Goal: Book appointment/travel/reservation

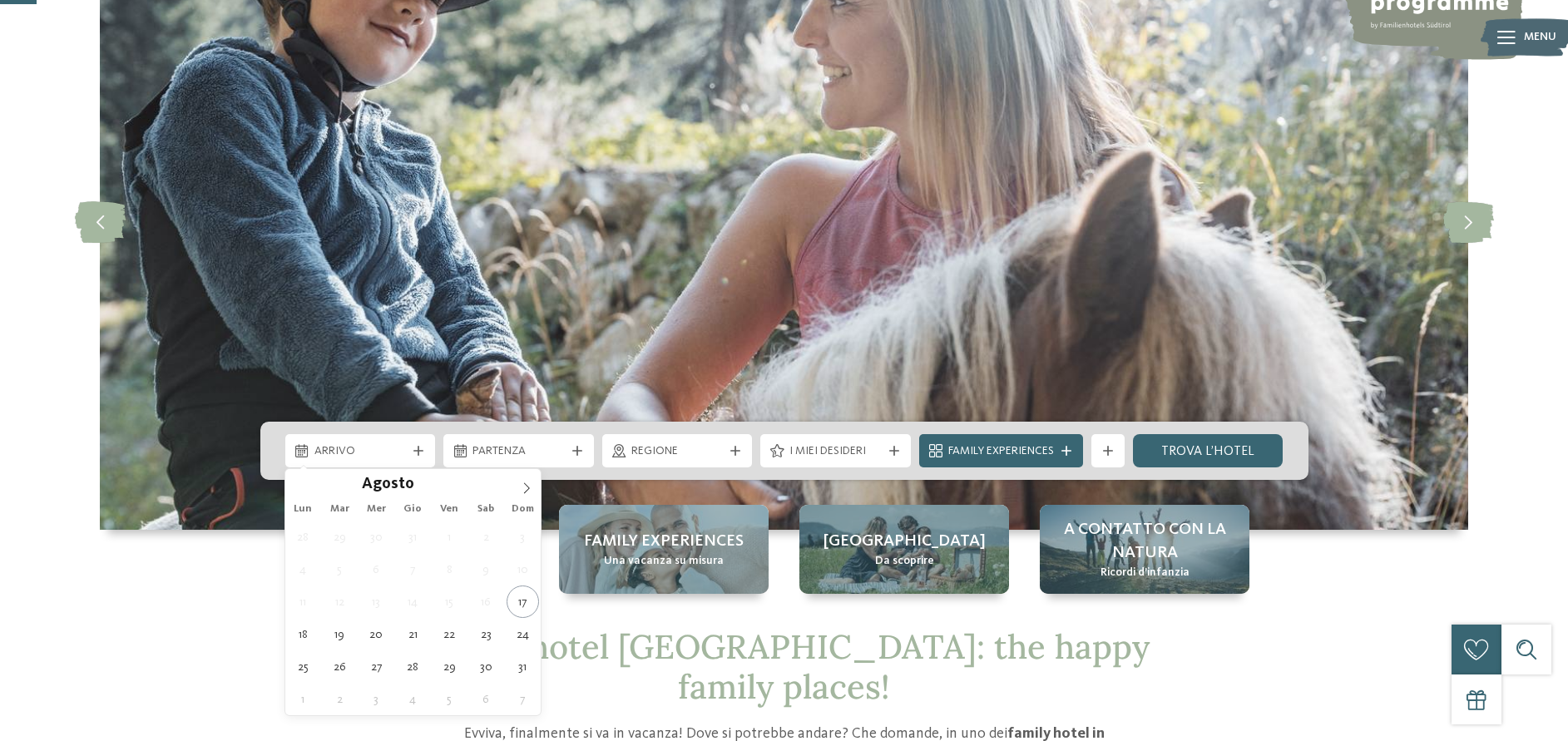
scroll to position [170, 0]
type div "25.08.2025"
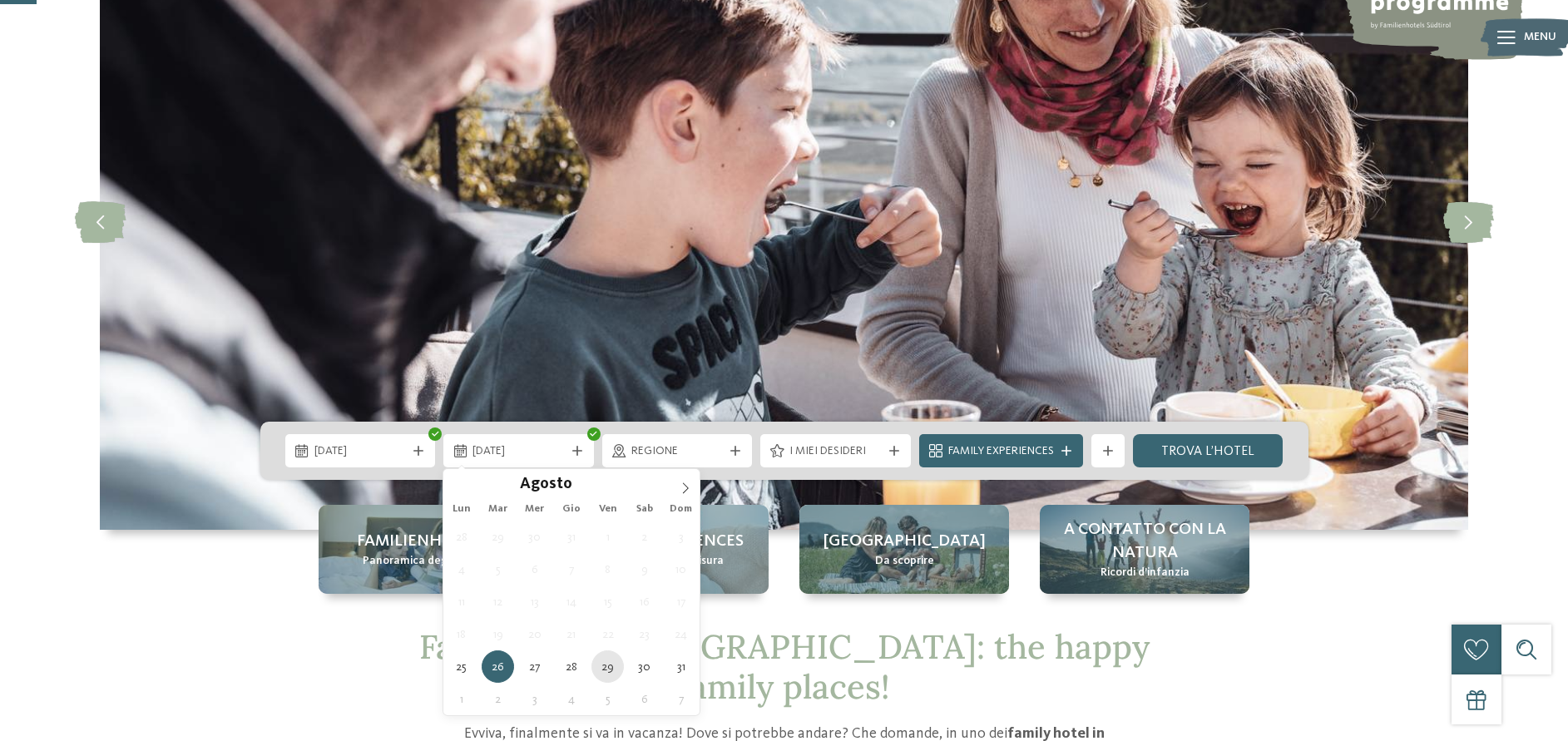
type div "29.08.2025"
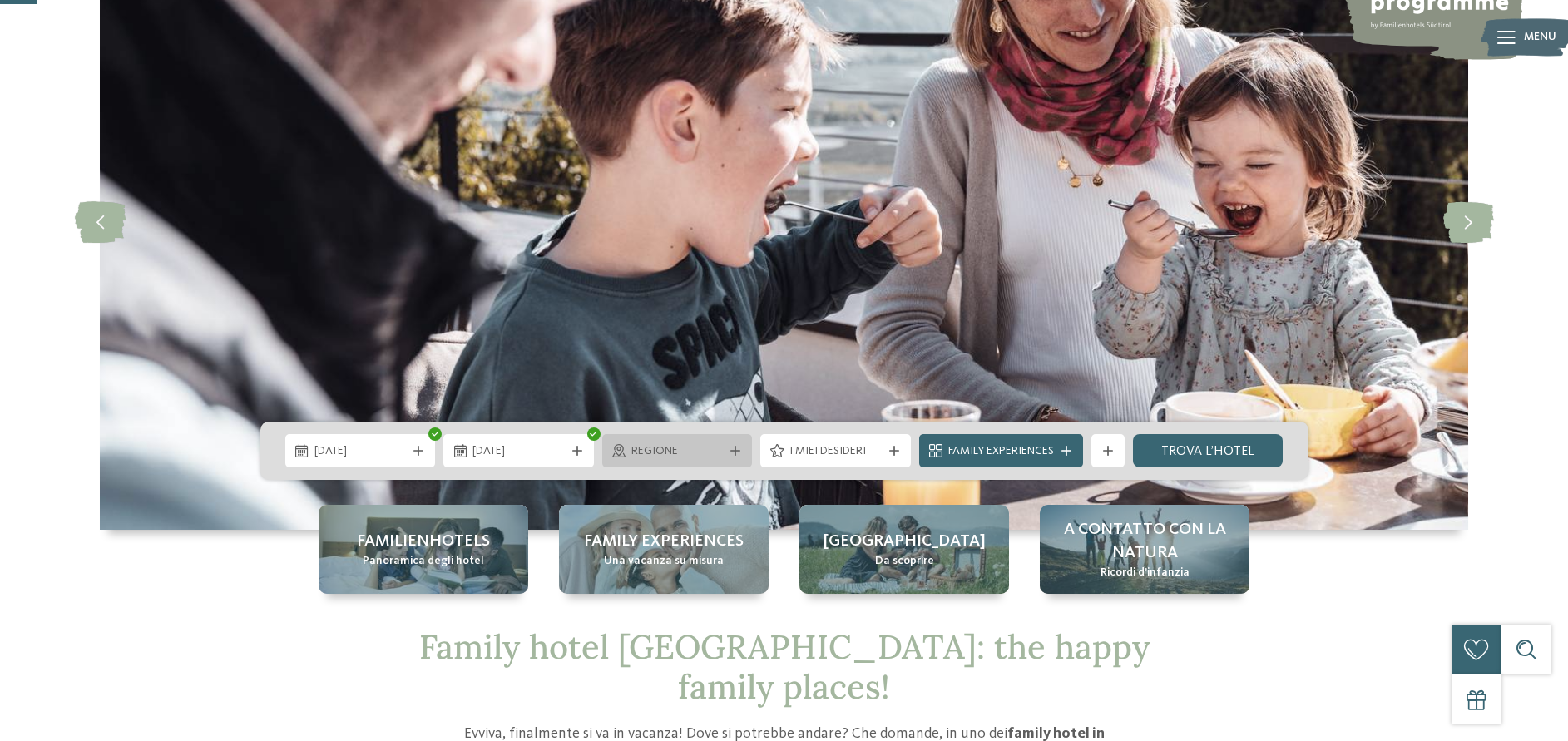
click at [711, 447] on span "Regione" at bounding box center [677, 452] width 92 height 17
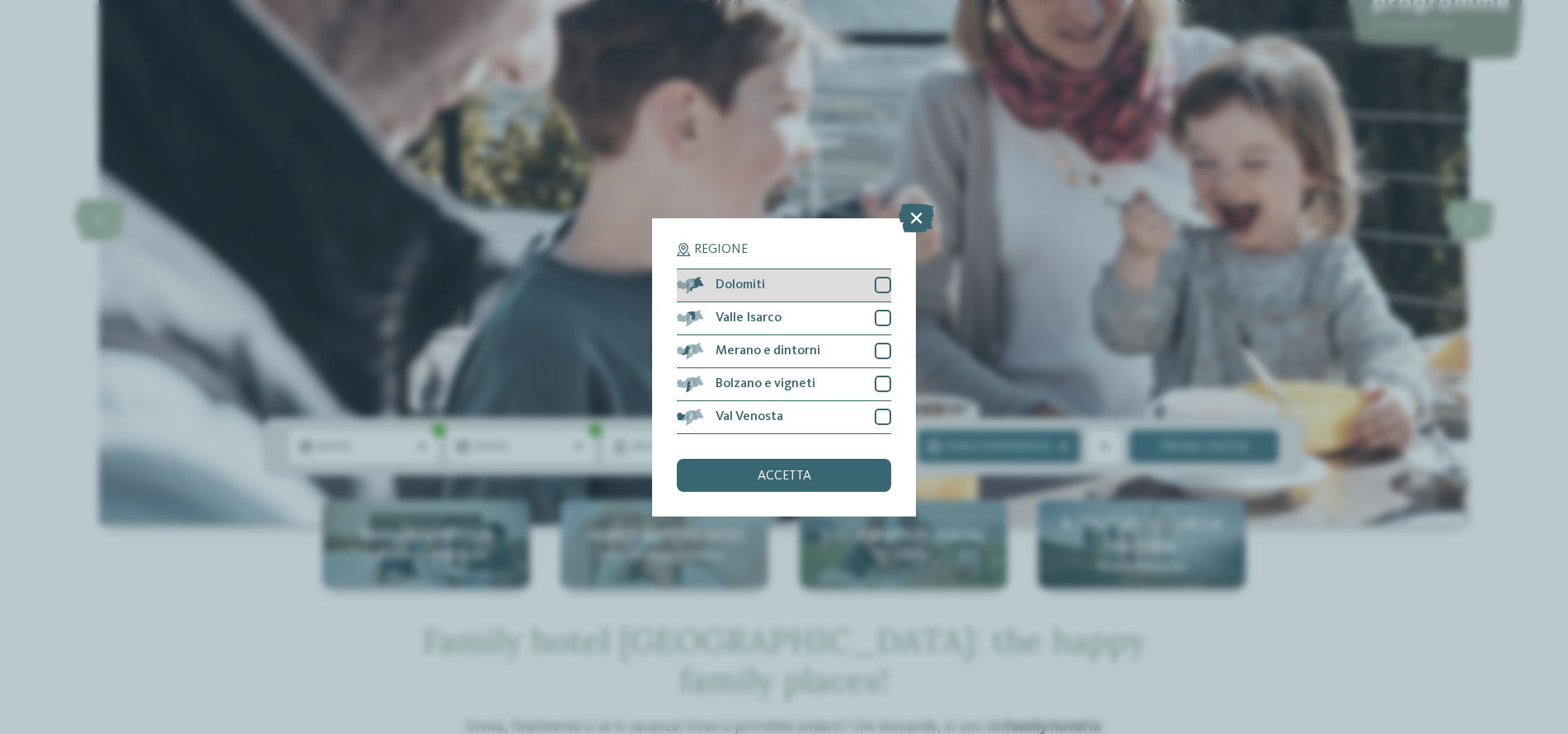
click at [886, 285] on div at bounding box center [883, 285] width 16 height 16
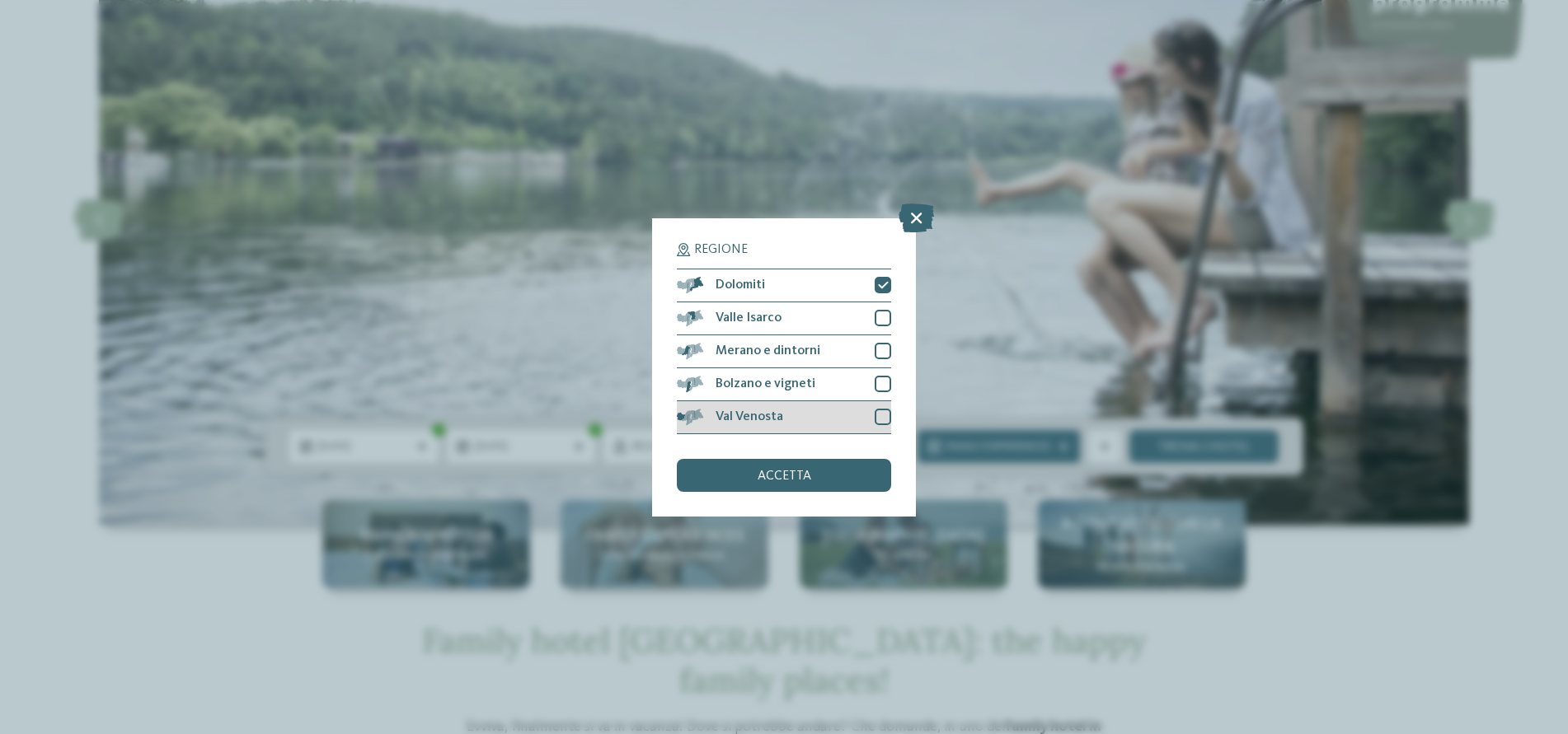
click at [883, 418] on div at bounding box center [883, 417] width 16 height 16
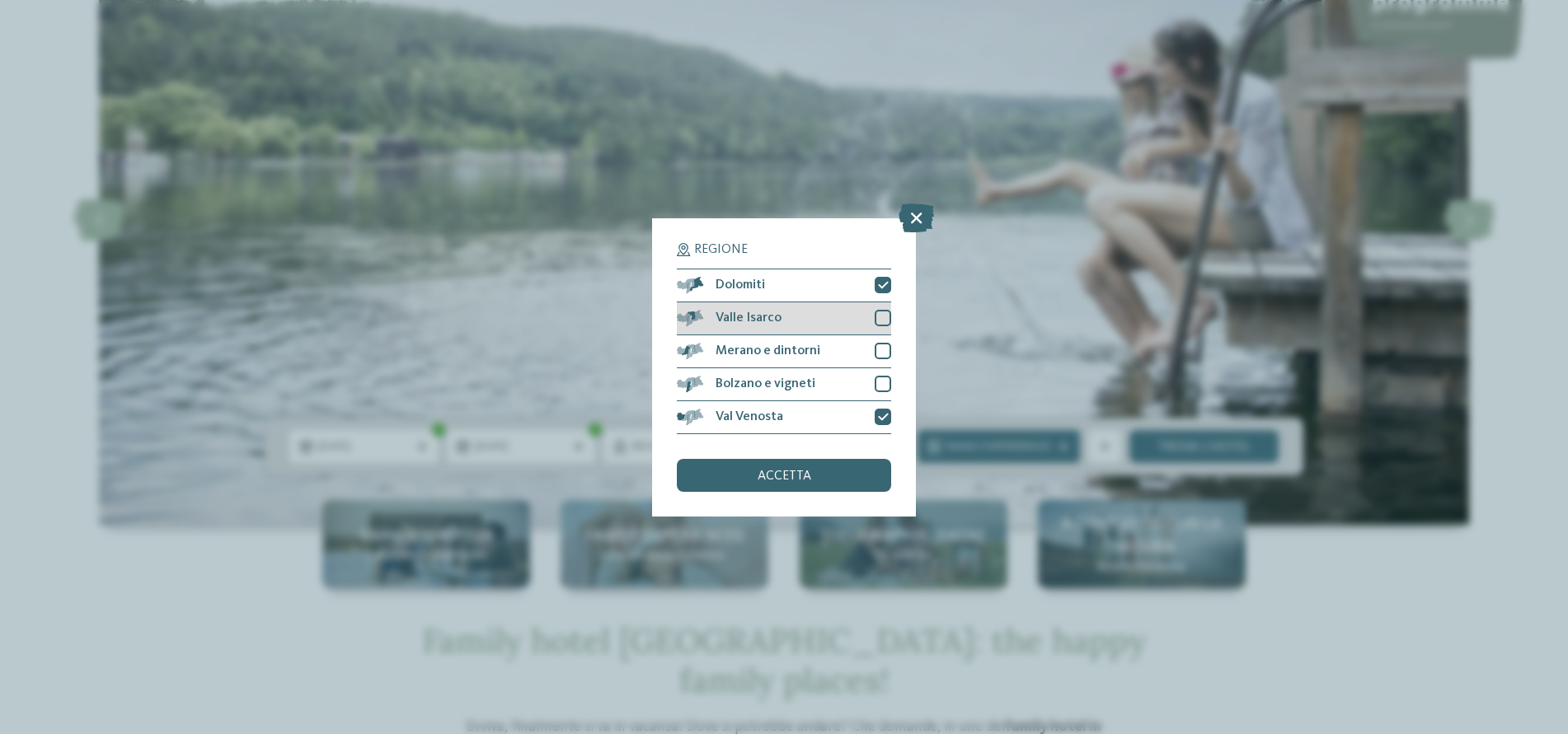
click at [880, 314] on div at bounding box center [883, 318] width 16 height 16
click at [807, 477] on span "accetta" at bounding box center [784, 476] width 54 height 13
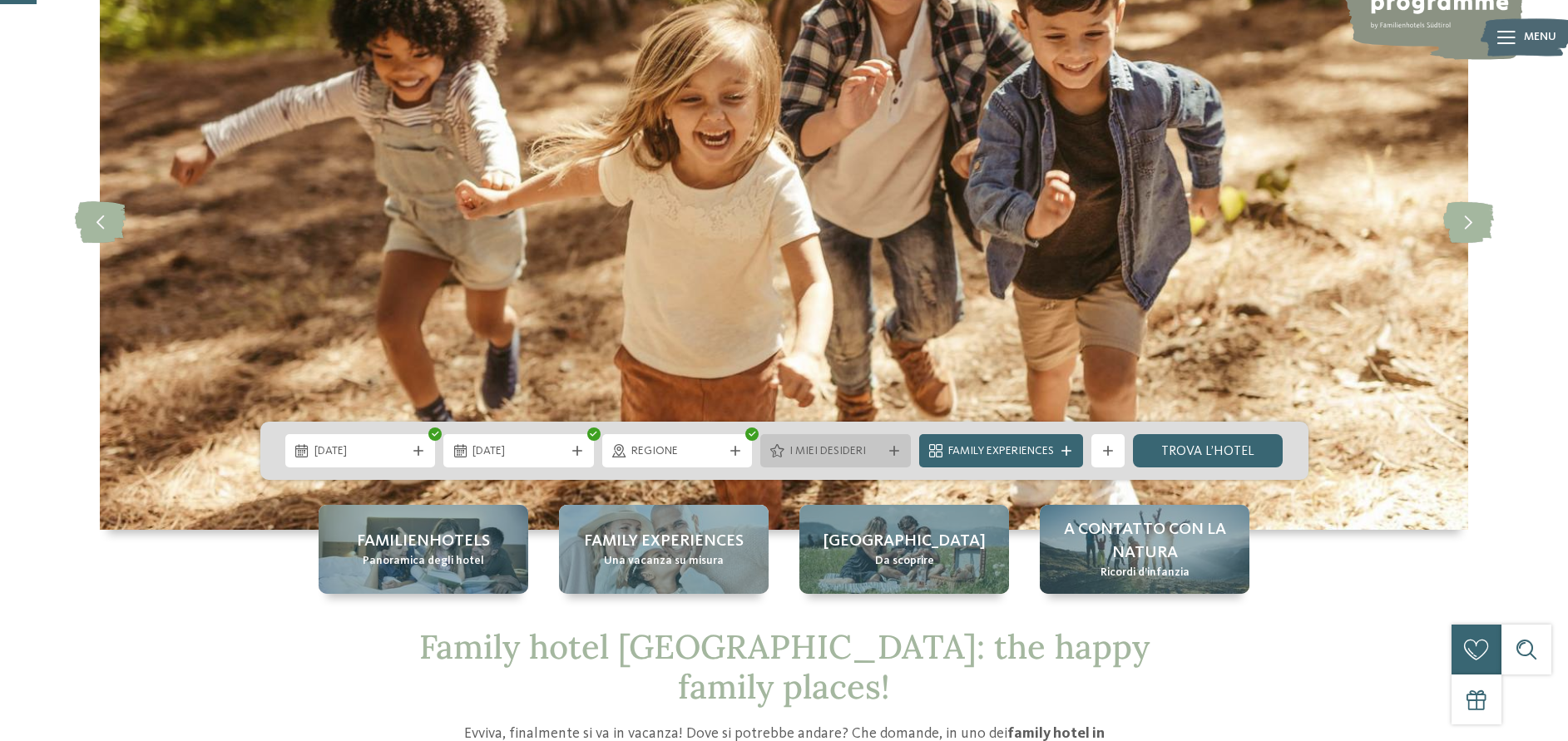
click at [826, 456] on span "I miei desideri" at bounding box center [836, 452] width 92 height 17
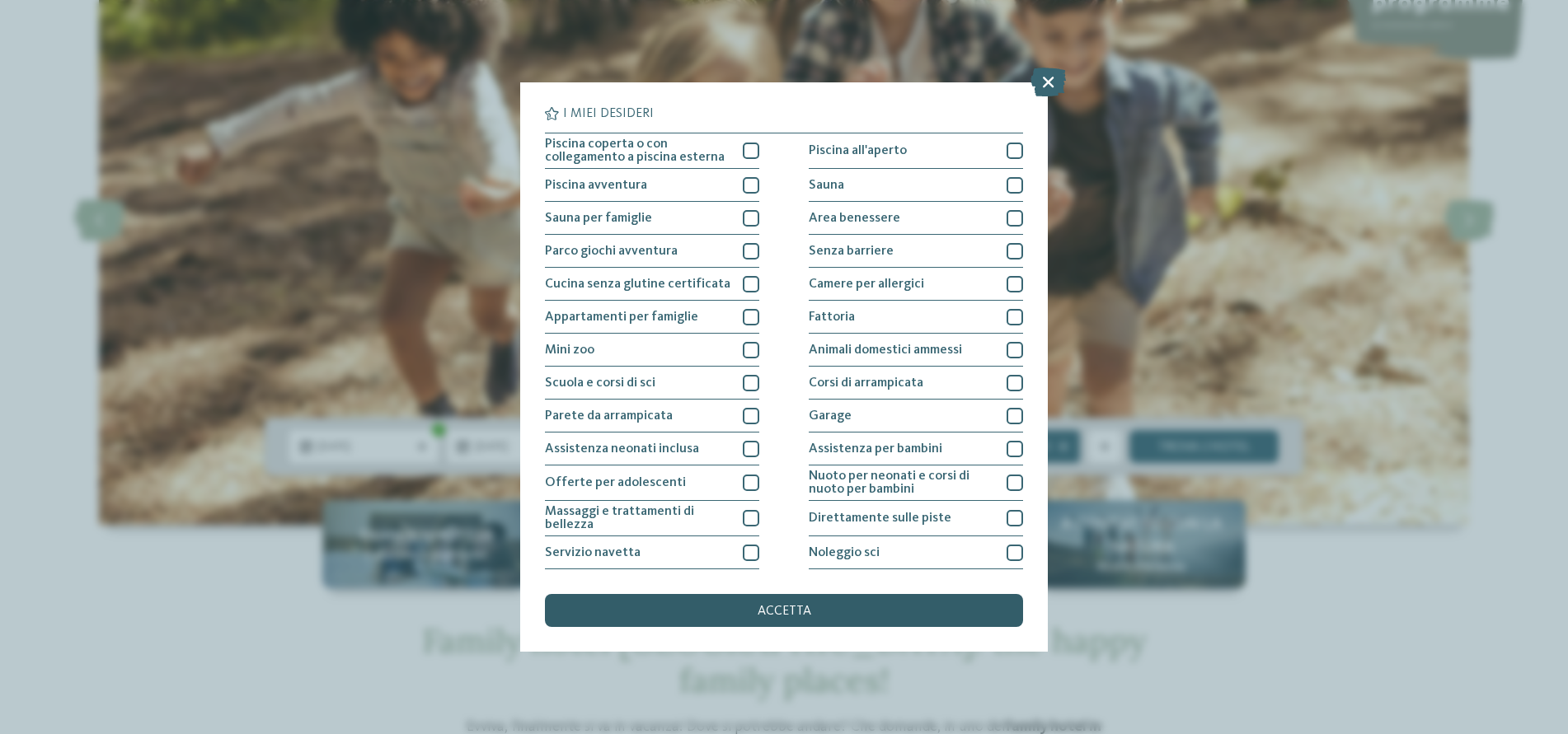
click at [801, 610] on span "accetta" at bounding box center [784, 612] width 54 height 13
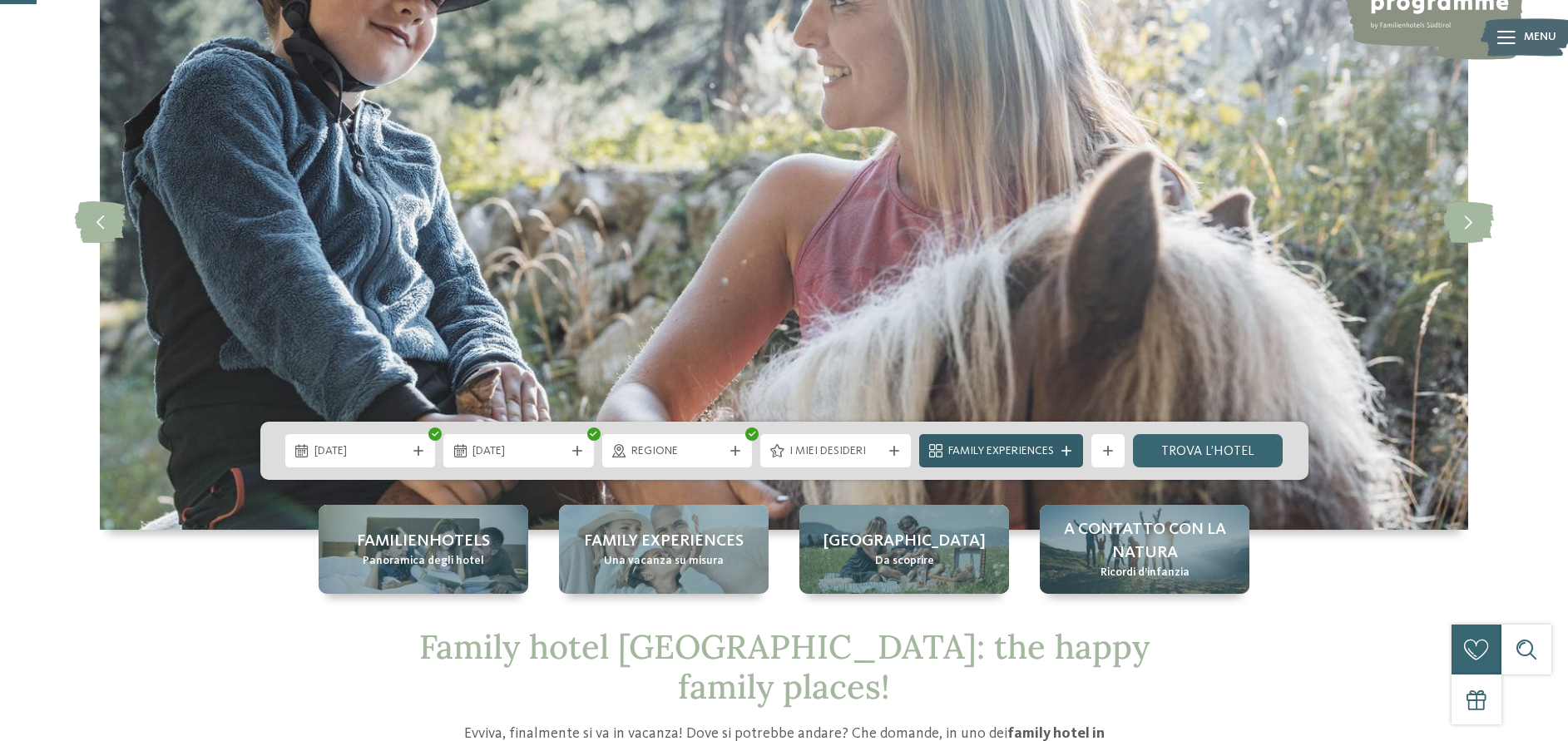
click at [1012, 455] on span "Family Experiences" at bounding box center [1001, 452] width 106 height 17
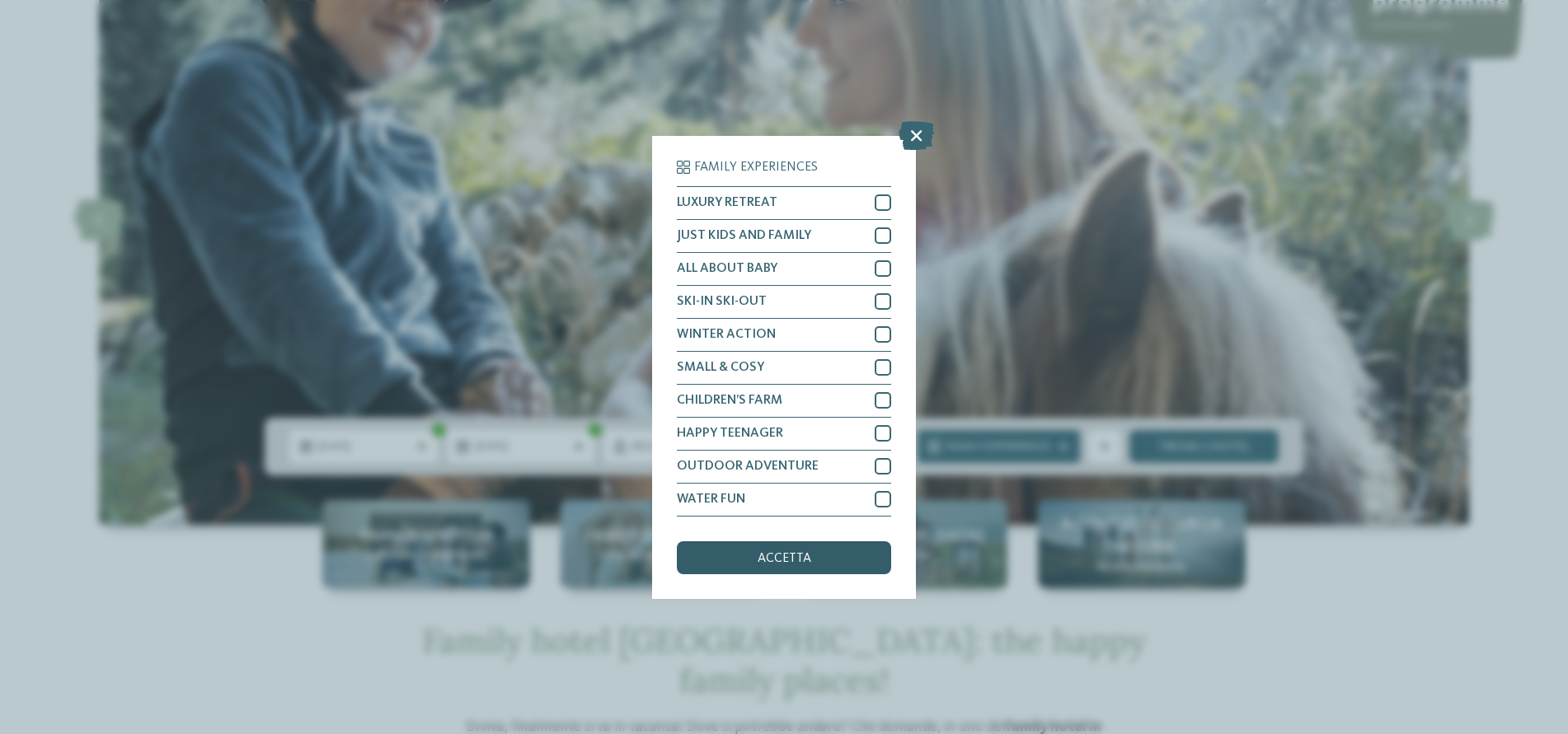
click at [799, 562] on span "accetta" at bounding box center [784, 558] width 54 height 13
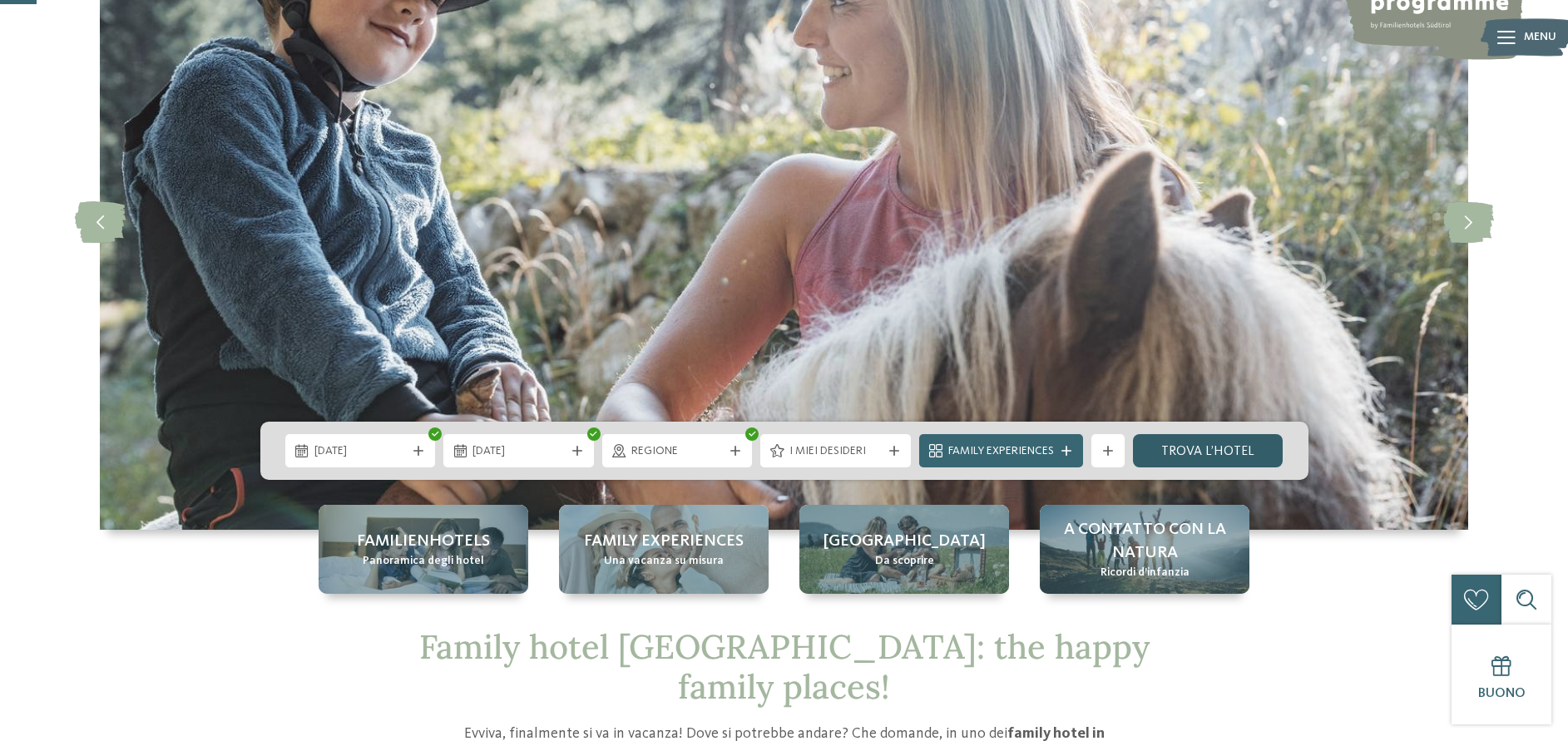
click at [1212, 456] on link "trova l’hotel" at bounding box center [1207, 451] width 150 height 33
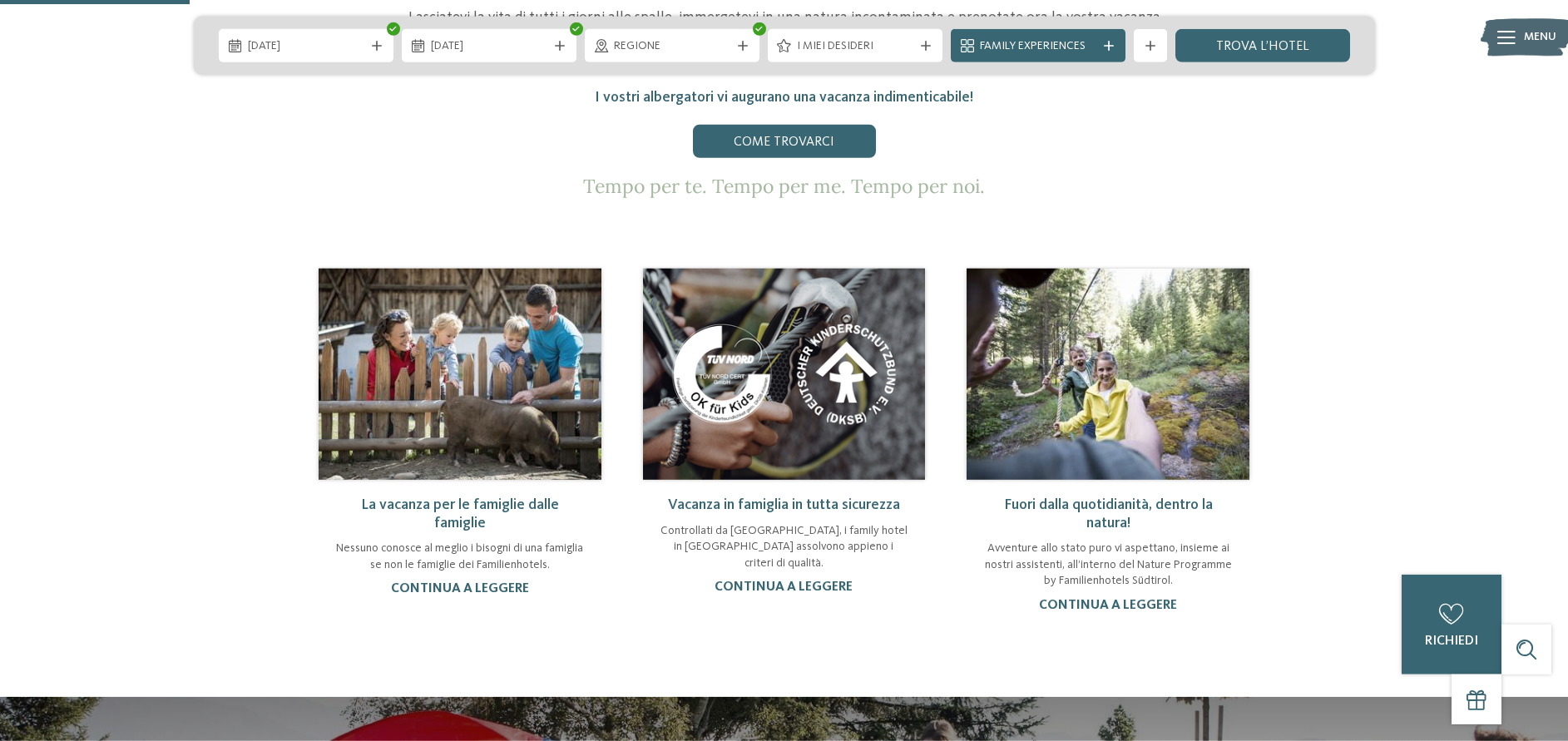
scroll to position [1189, 0]
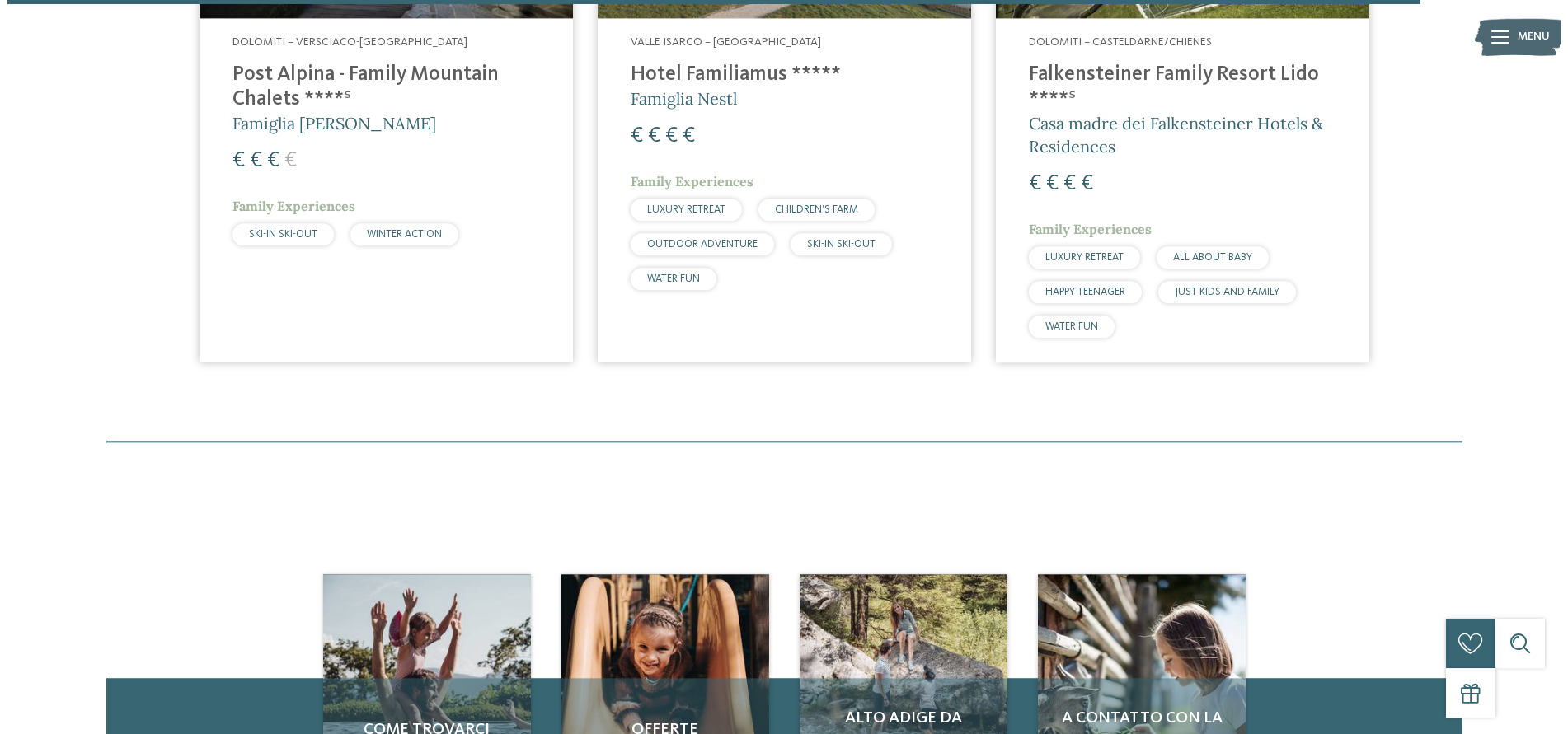
scroll to position [3735, 0]
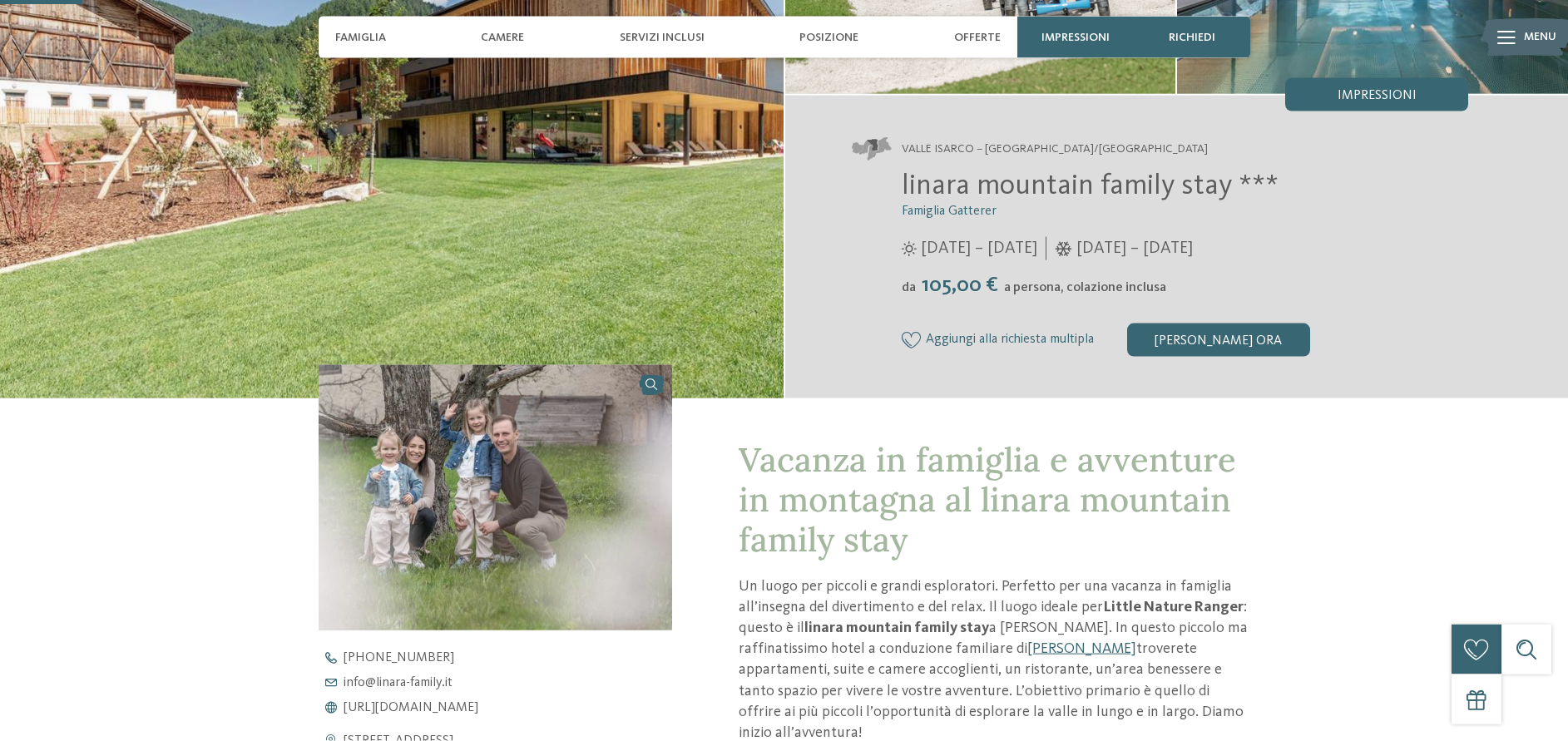
scroll to position [340, 0]
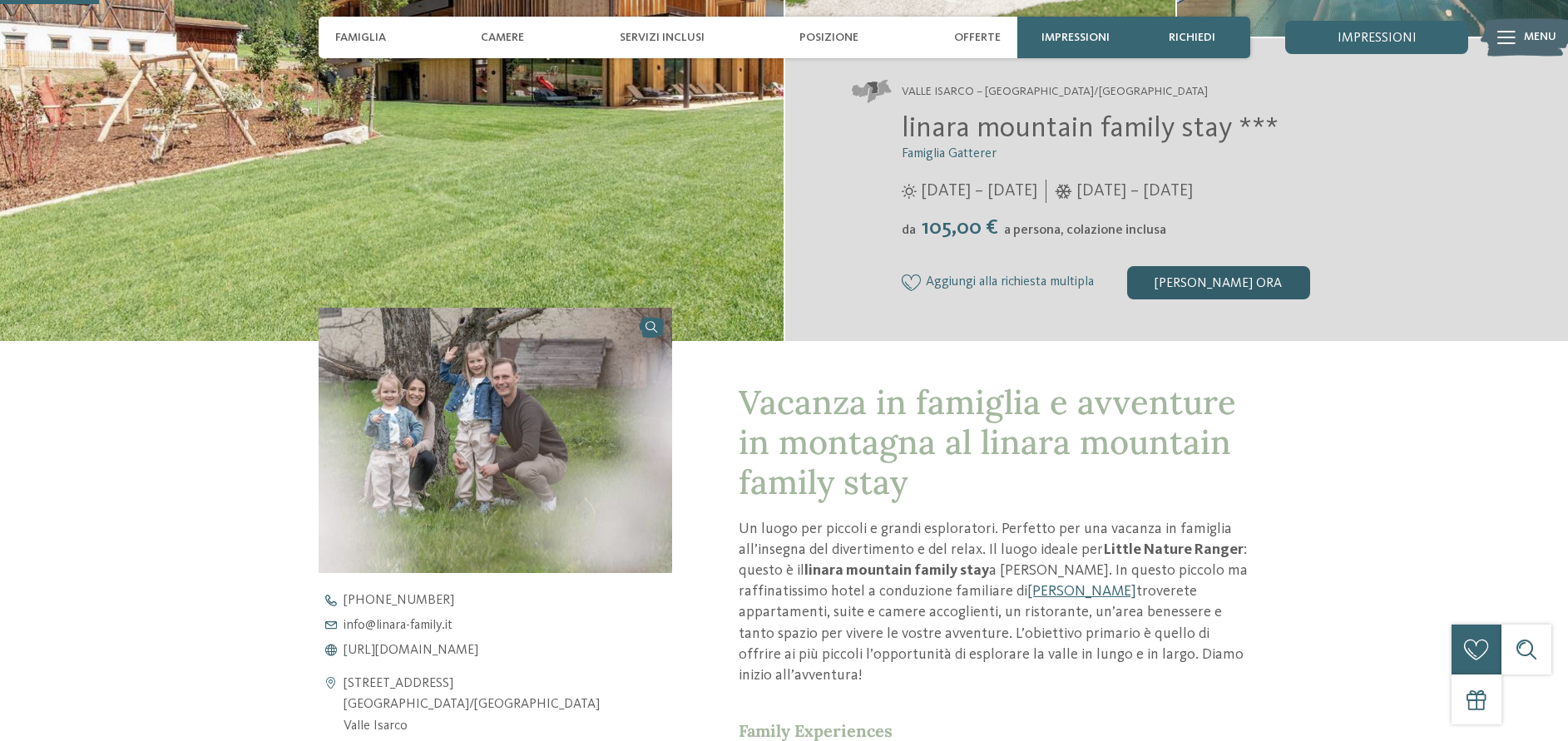
click at [1201, 281] on div "[PERSON_NAME] ora" at bounding box center [1218, 283] width 183 height 33
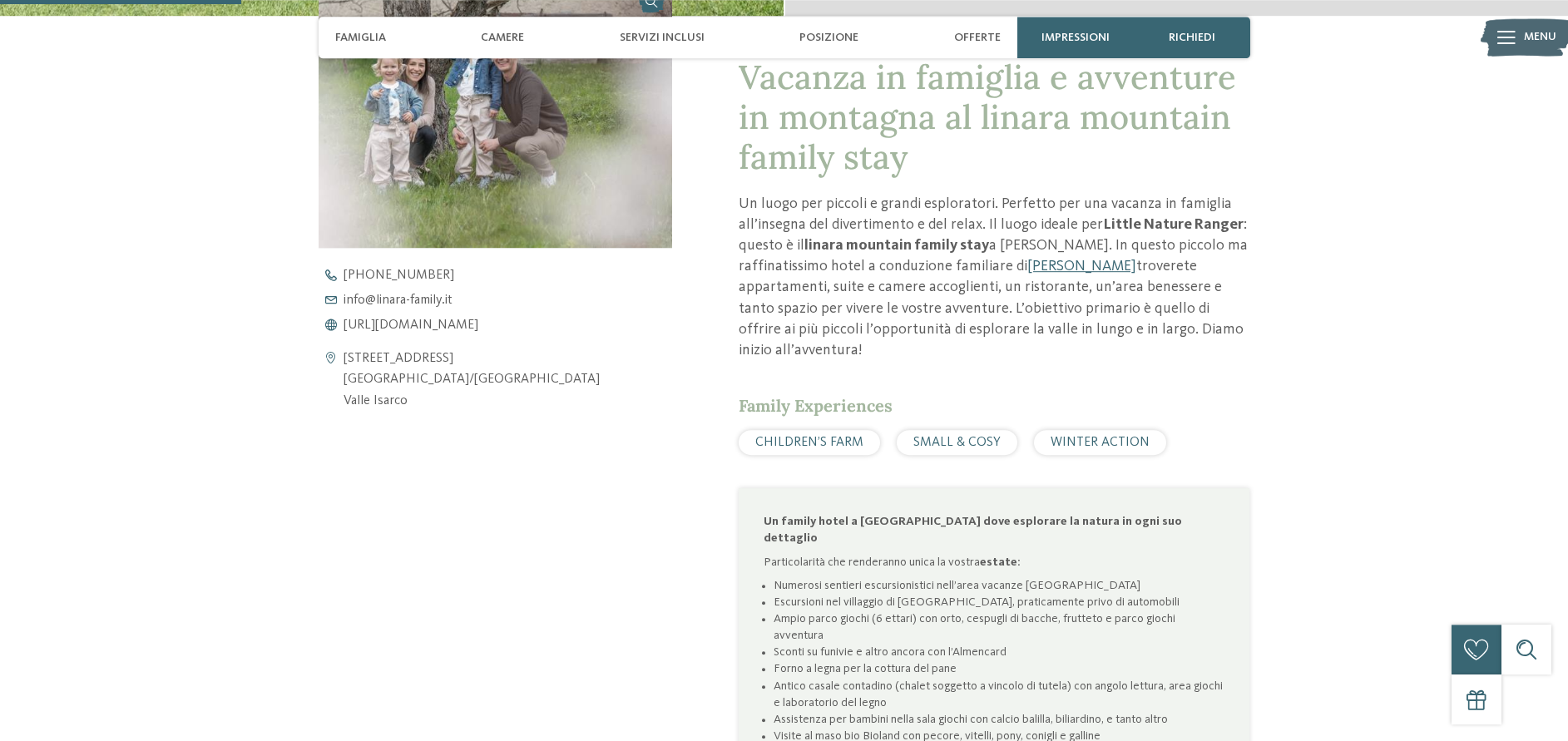
scroll to position [651, 0]
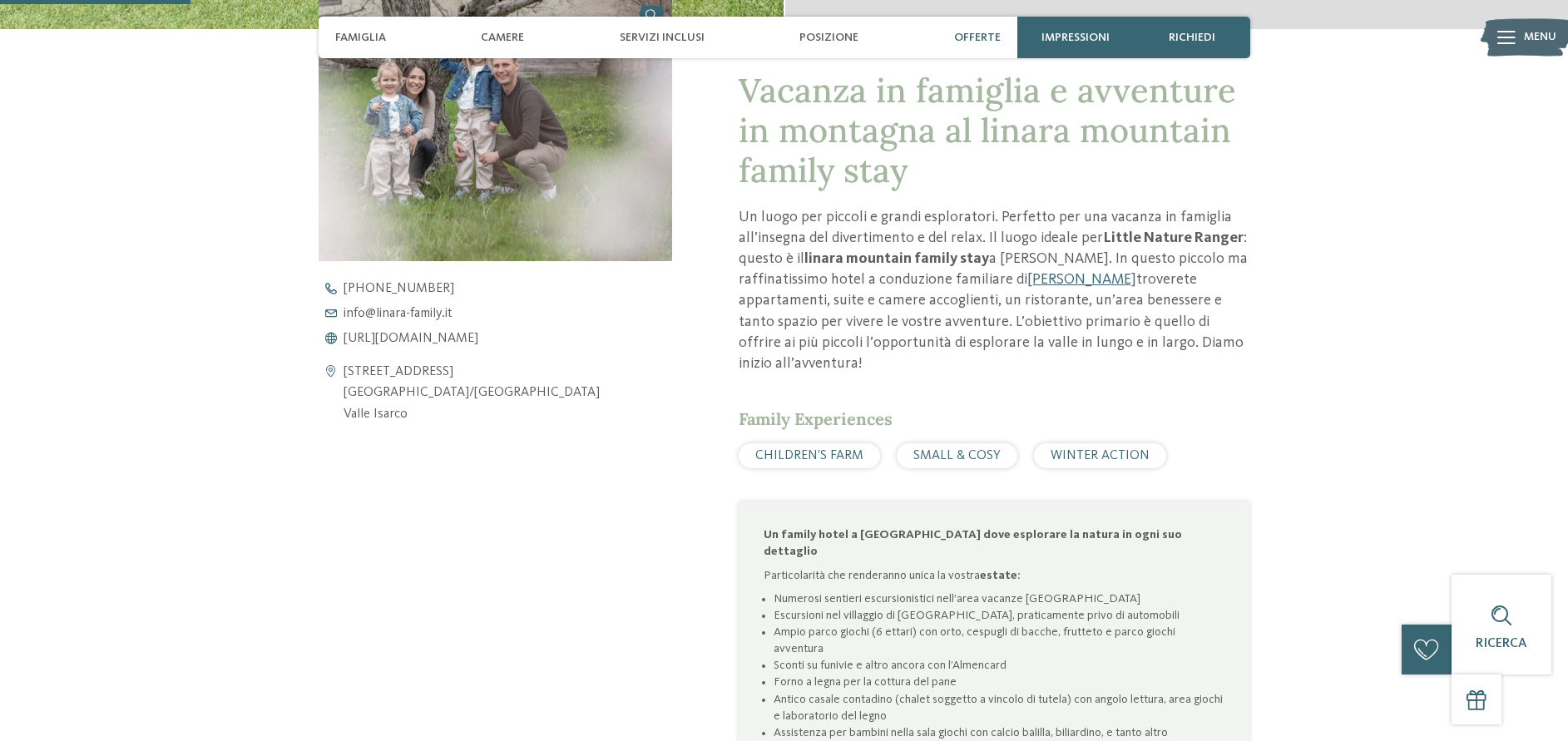
click at [978, 41] on span "Offerte" at bounding box center [977, 37] width 46 height 14
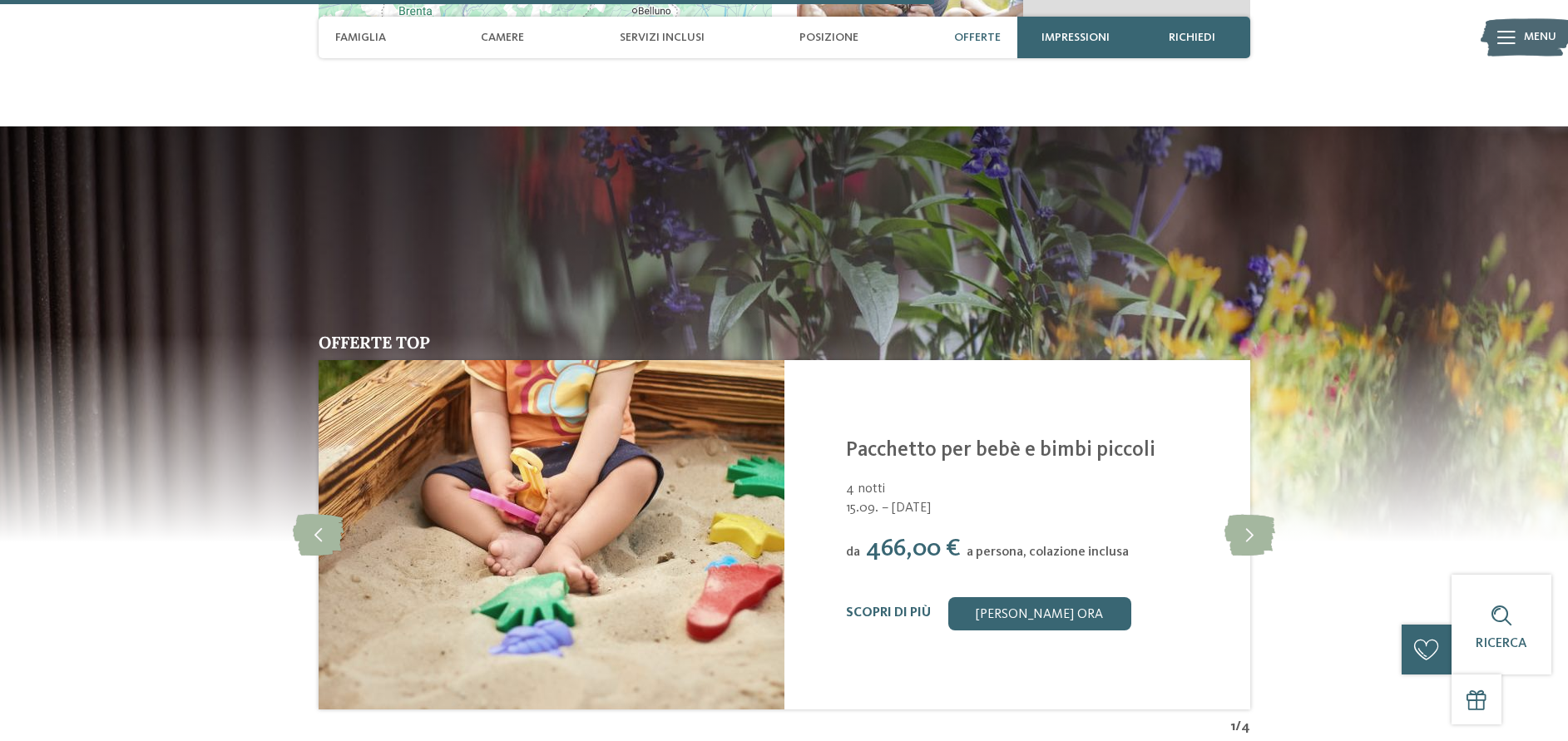
scroll to position [3199, 0]
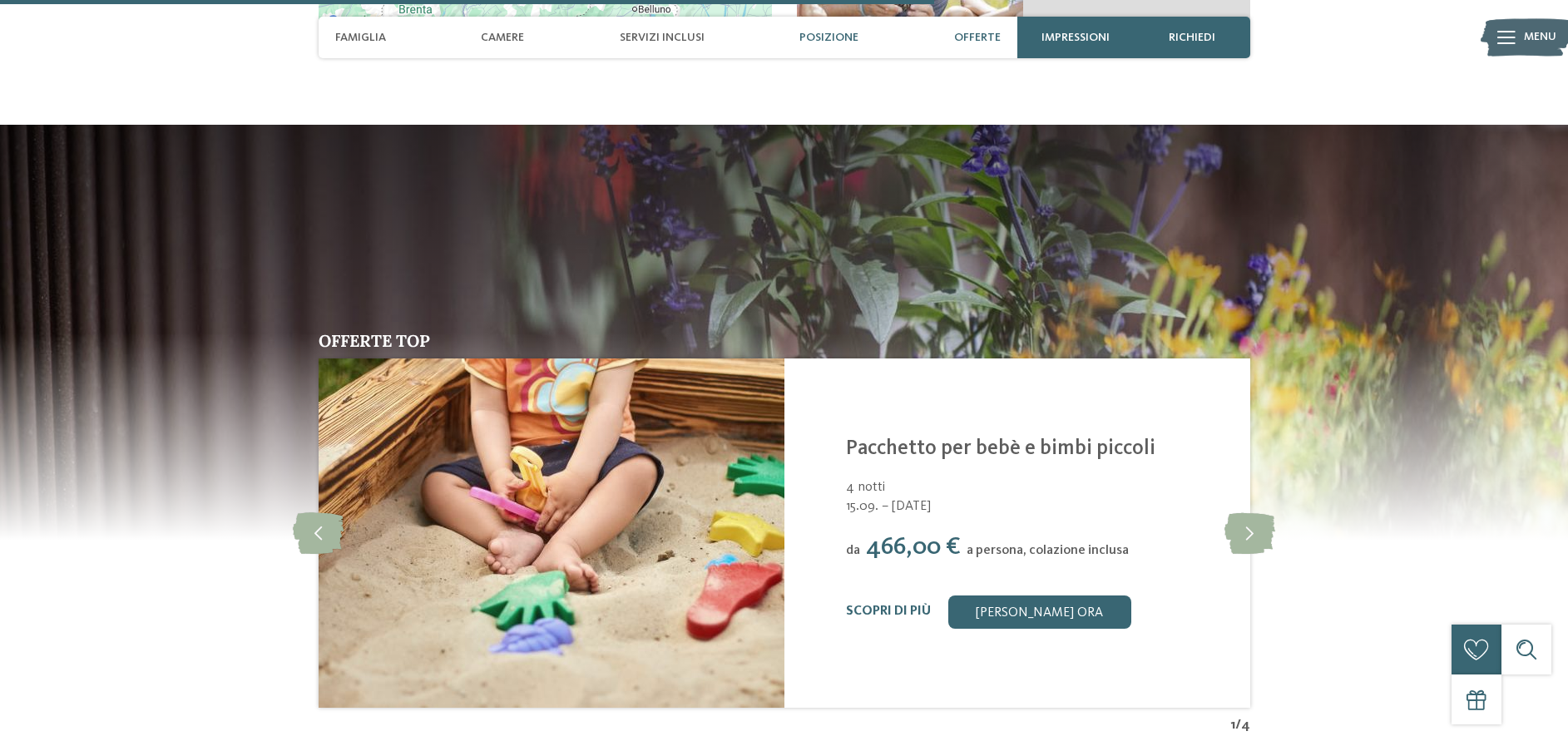
click at [837, 41] on span "Posizione" at bounding box center [829, 37] width 59 height 14
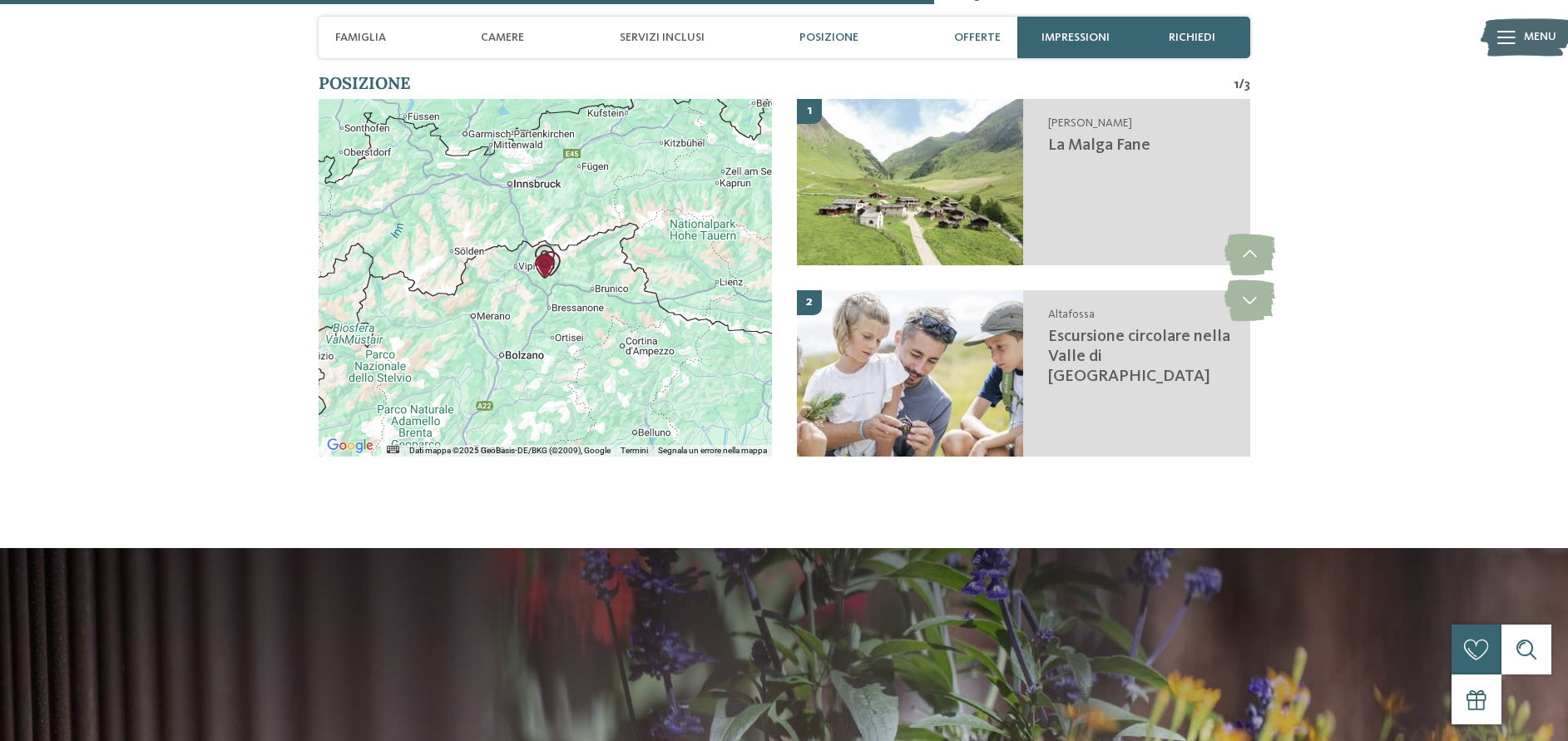
scroll to position [2722, 0]
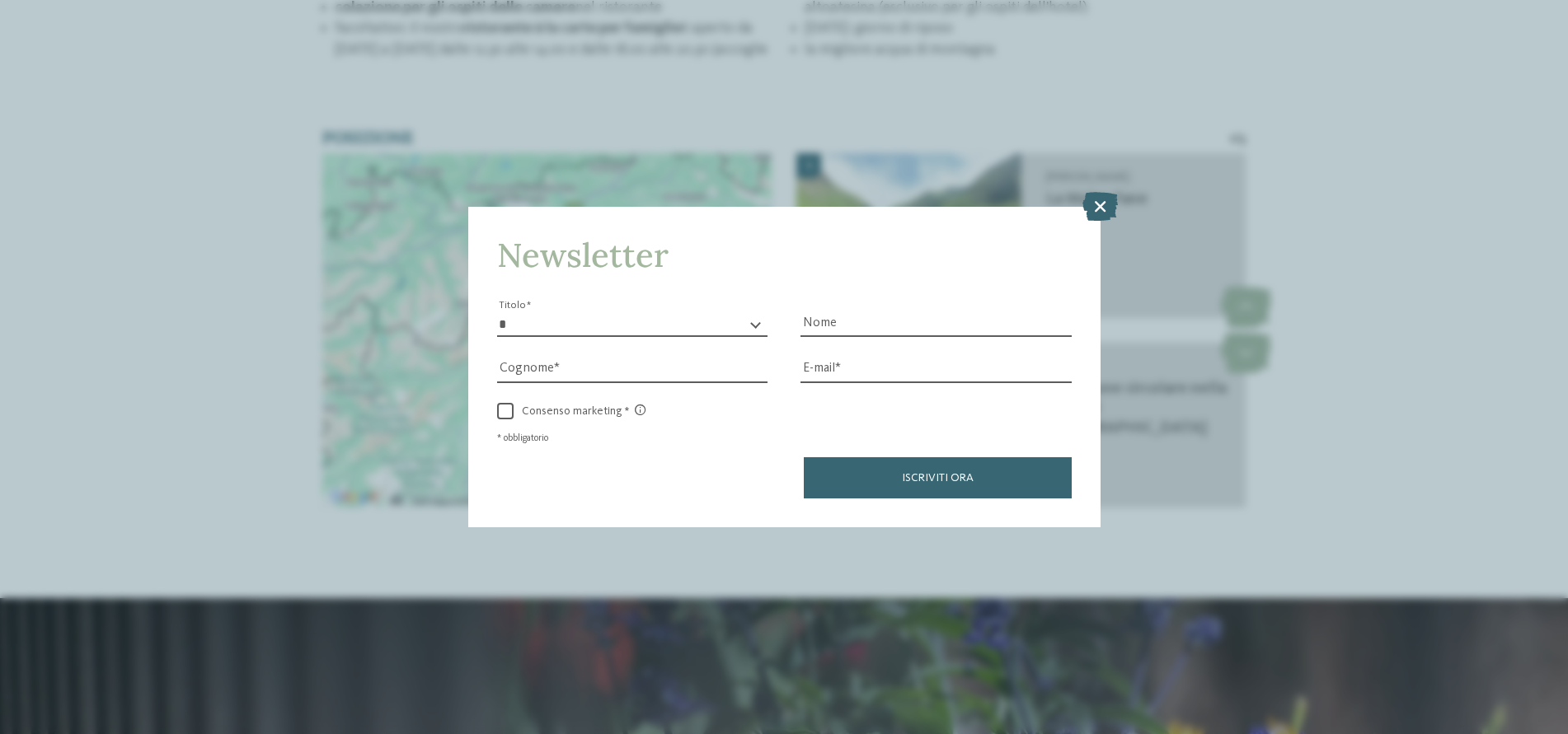
click at [649, 37] on div "Newsletter * ****** ******* ******** ****** Titolo Nome Cognome Fax" at bounding box center [784, 367] width 1568 height 734
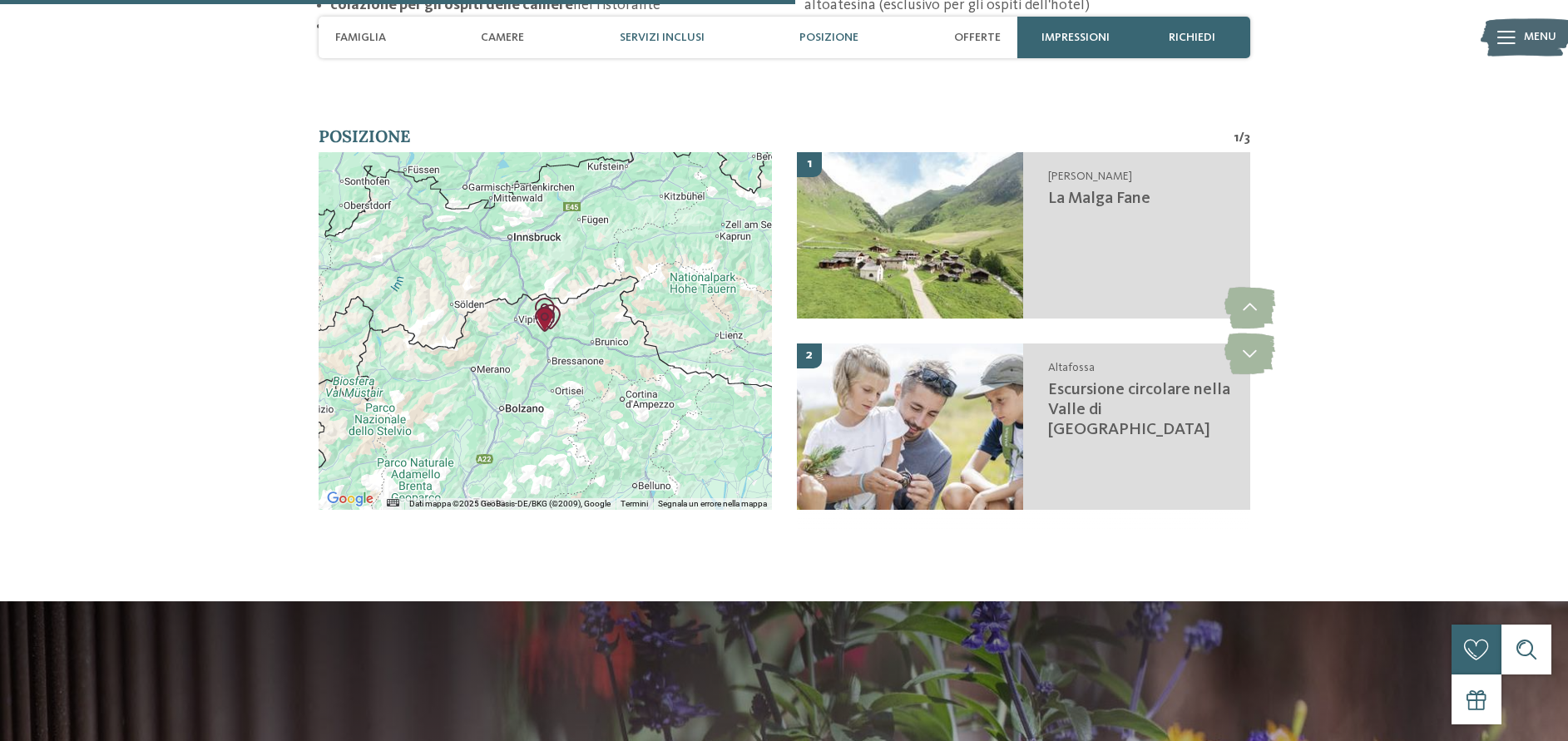
click at [645, 42] on span "Servizi inclusi" at bounding box center [662, 37] width 85 height 14
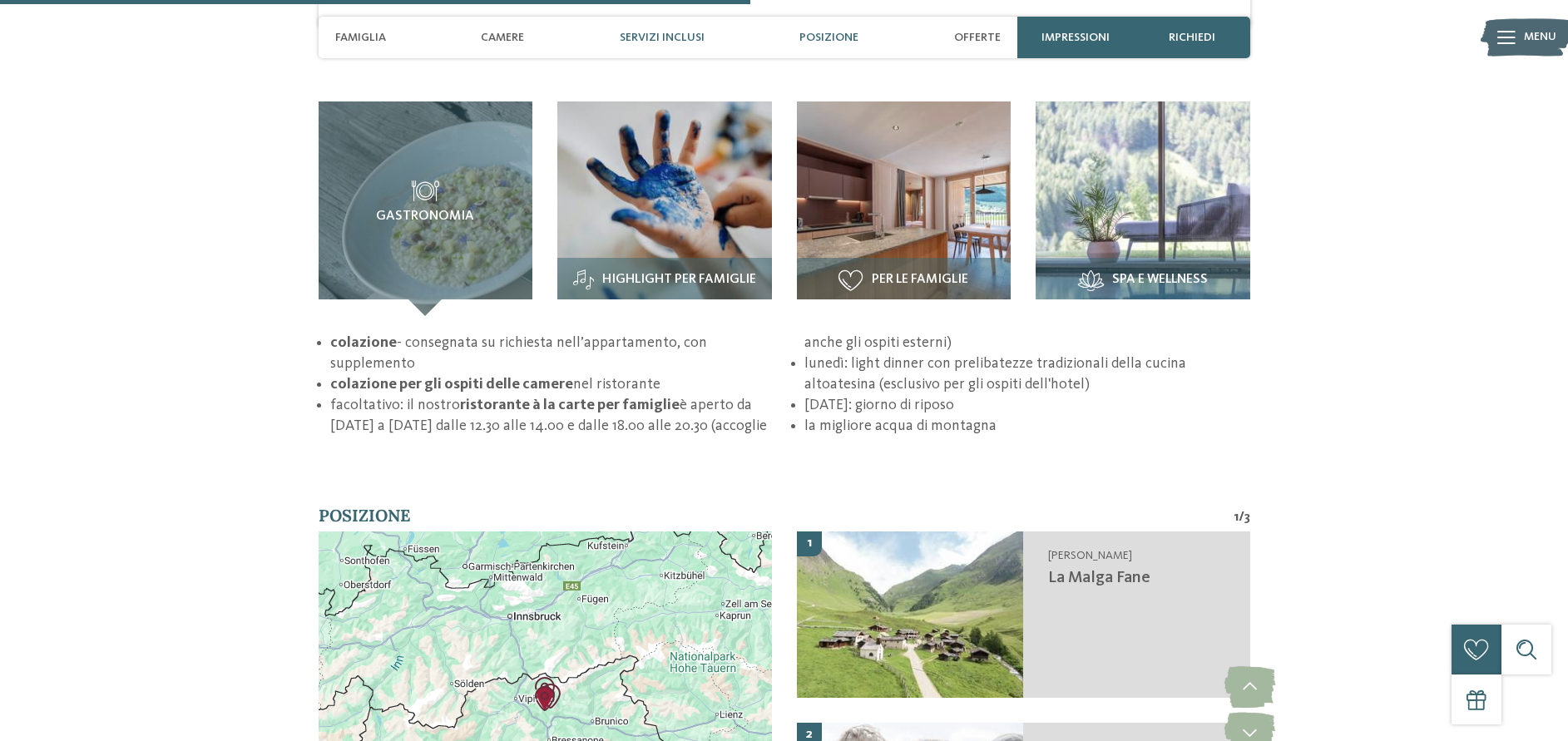
scroll to position [2316, 0]
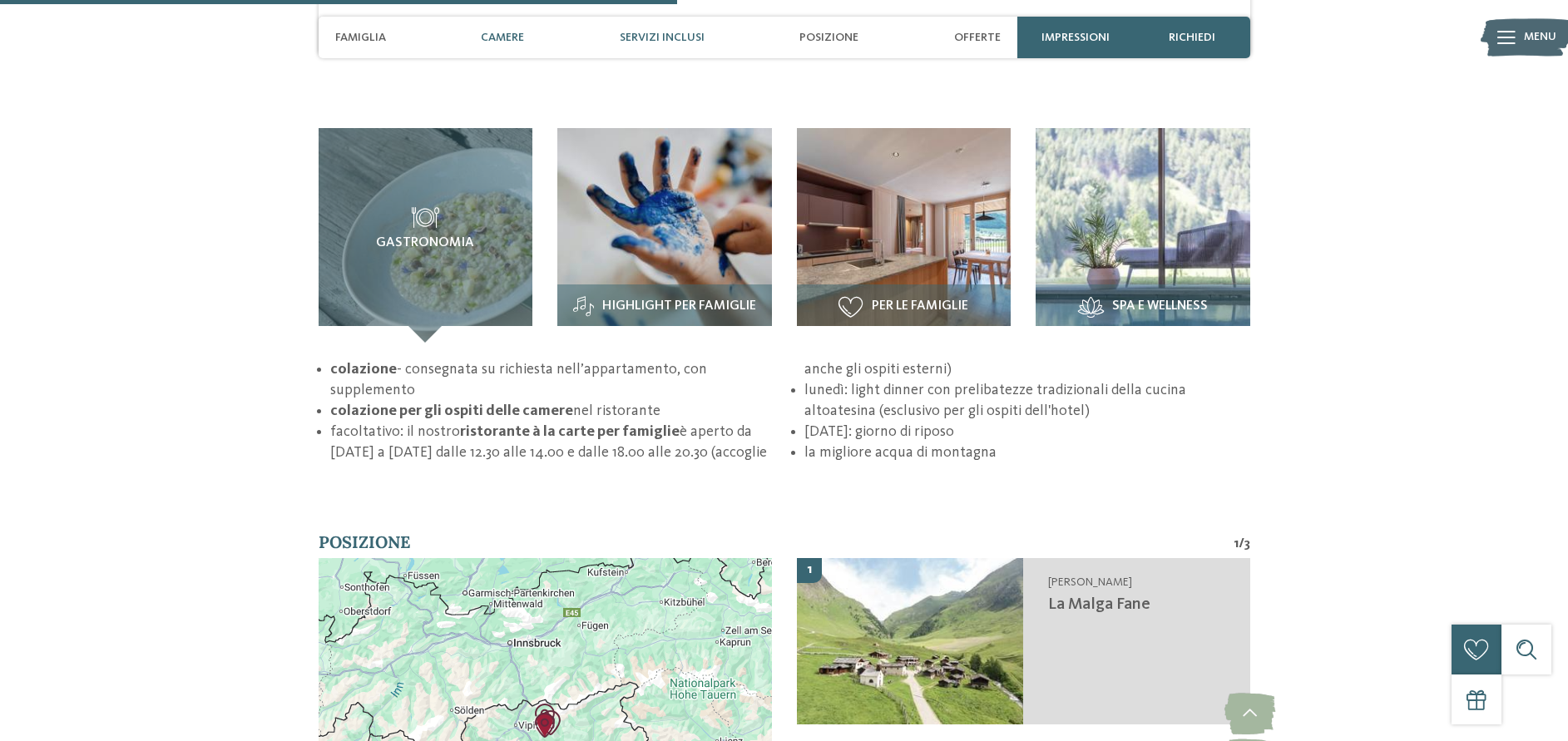
click at [504, 37] on span "Camere" at bounding box center [502, 37] width 43 height 14
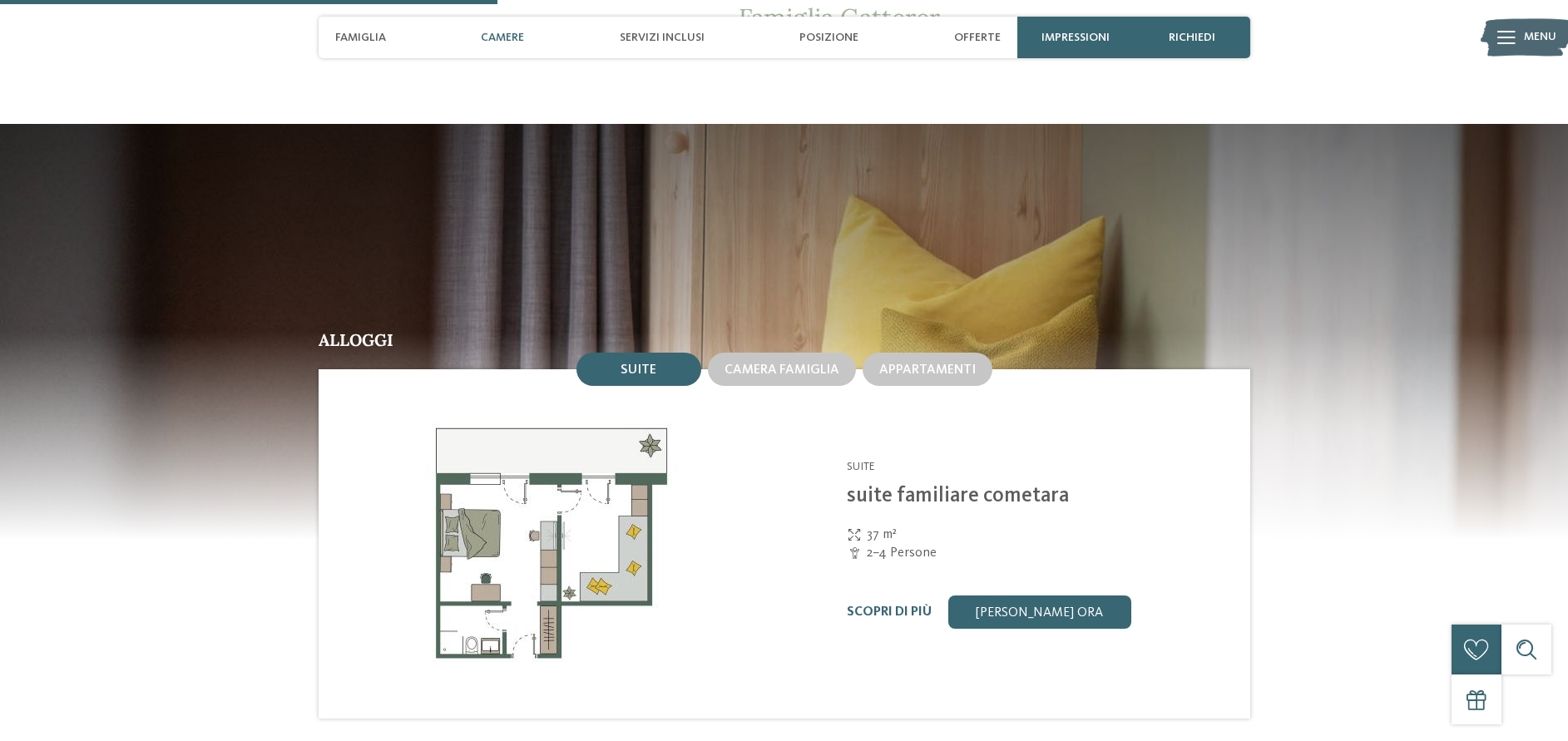
scroll to position [1646, 0]
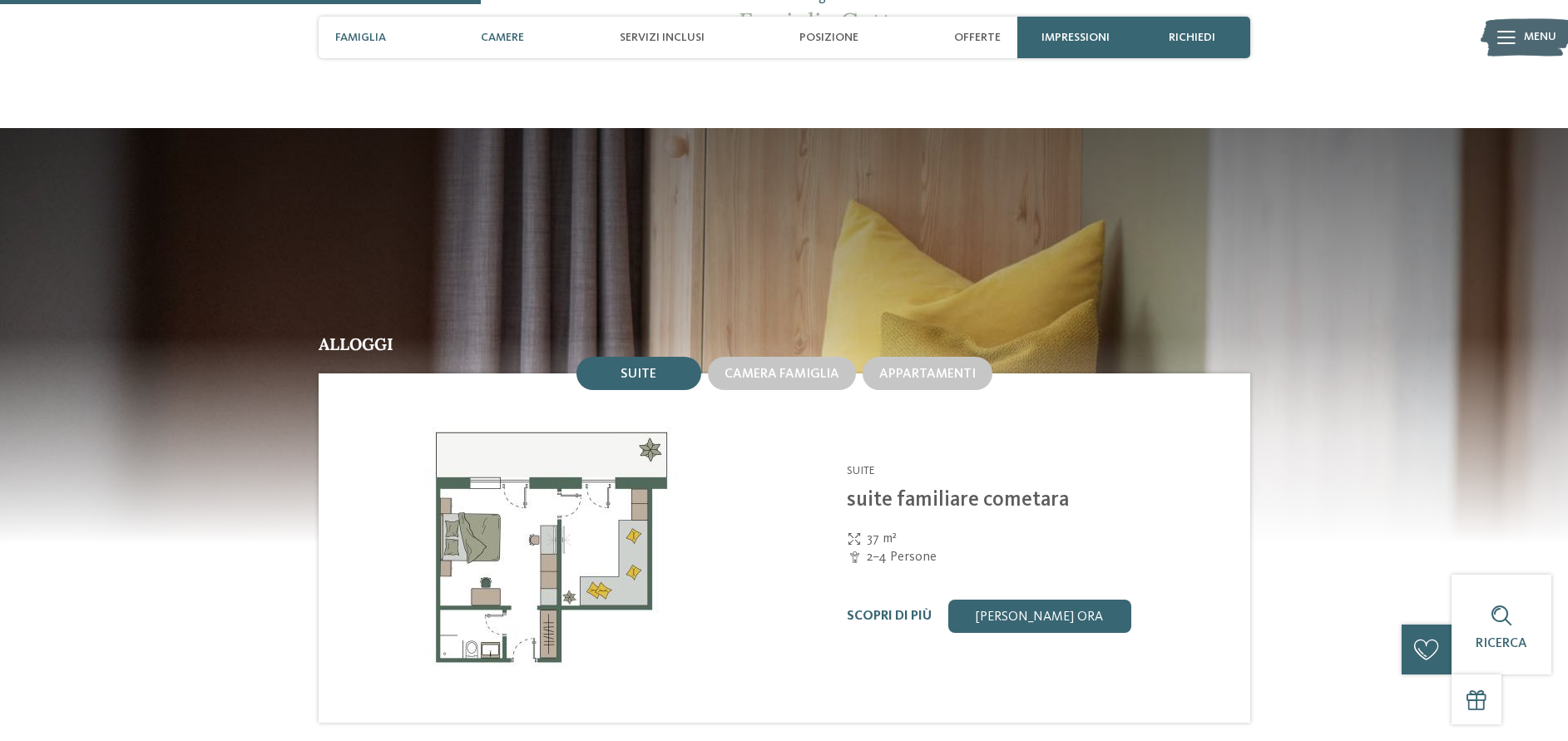
click at [367, 44] on span "Famiglia" at bounding box center [360, 37] width 51 height 14
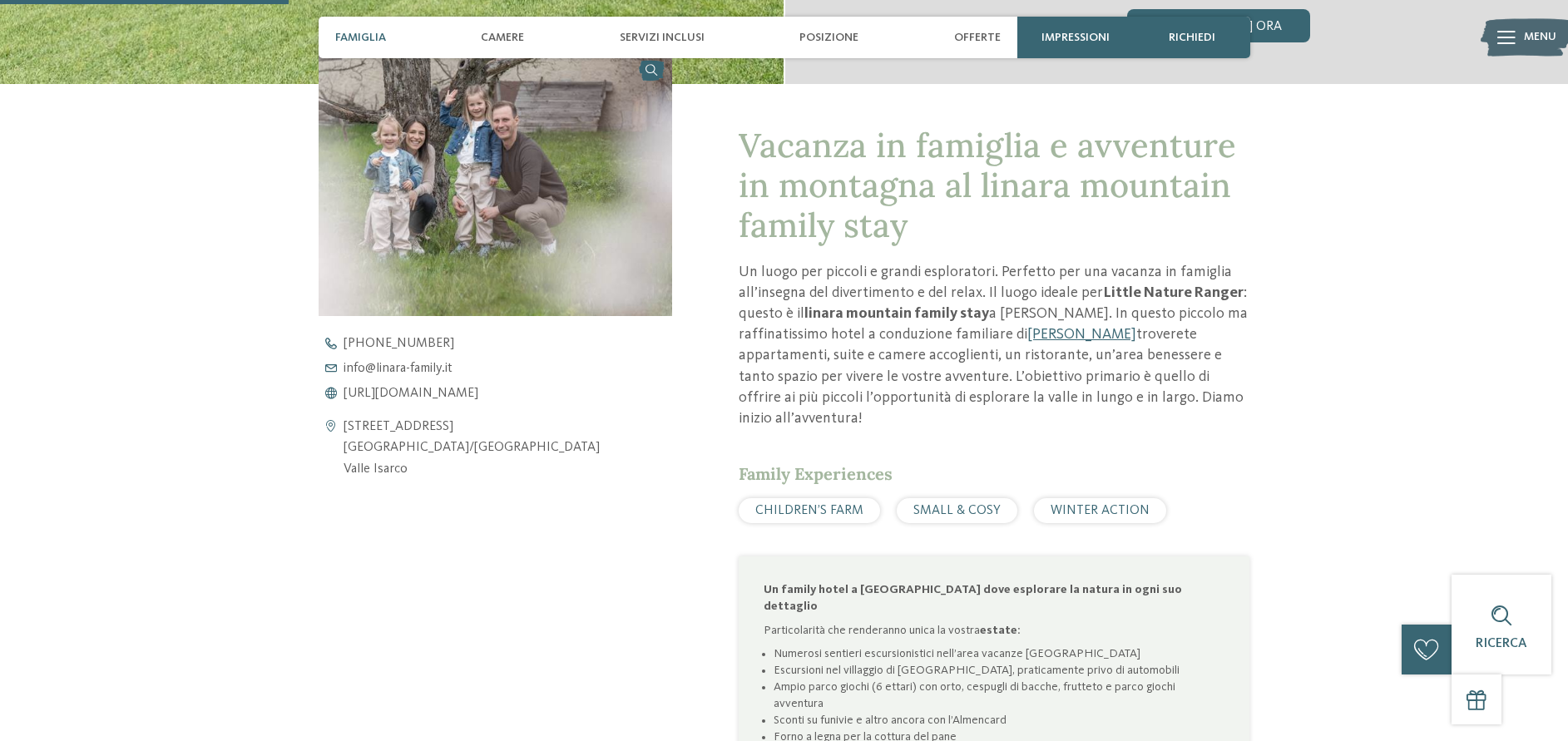
scroll to position [588, 0]
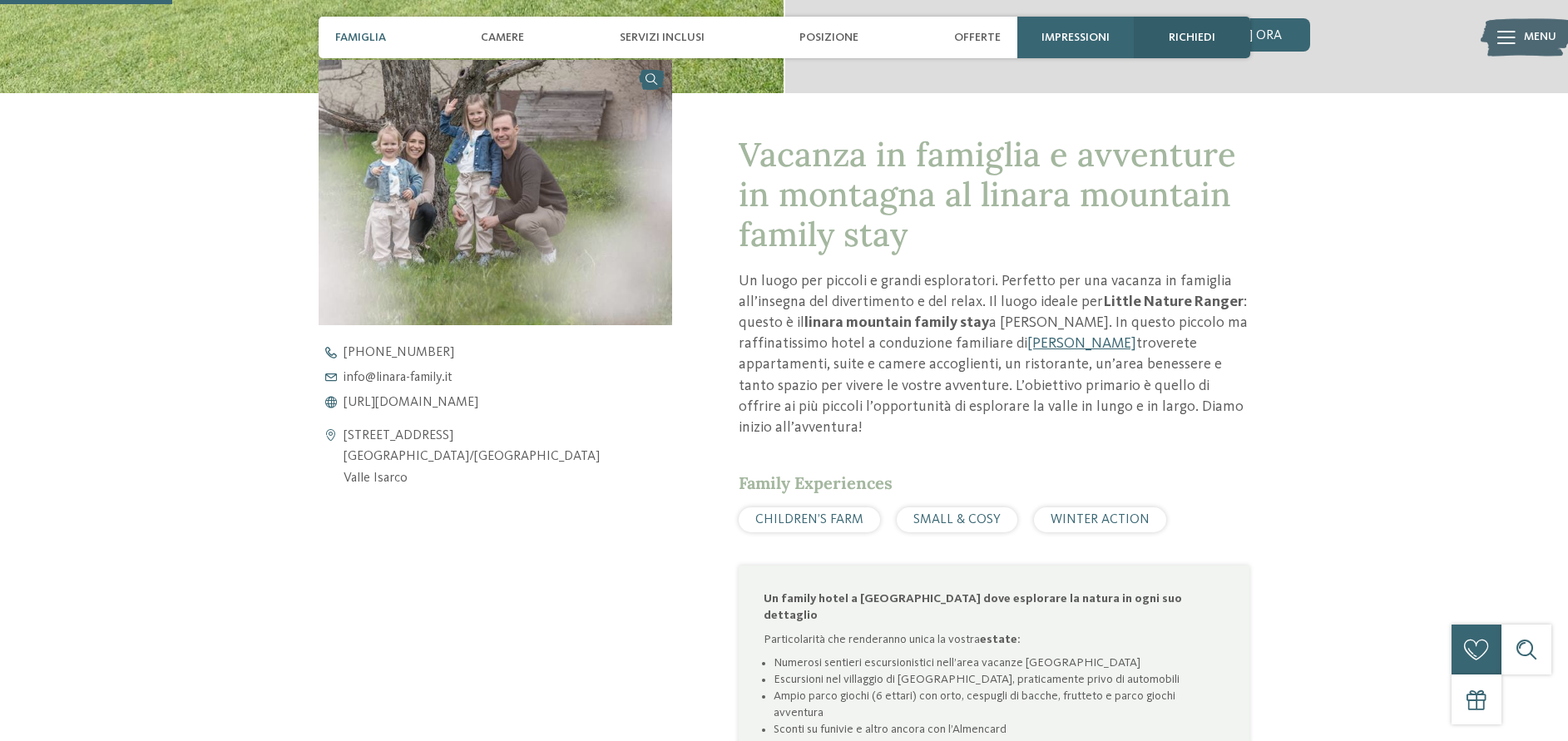
click at [1207, 37] on span "richiedi" at bounding box center [1192, 37] width 46 height 14
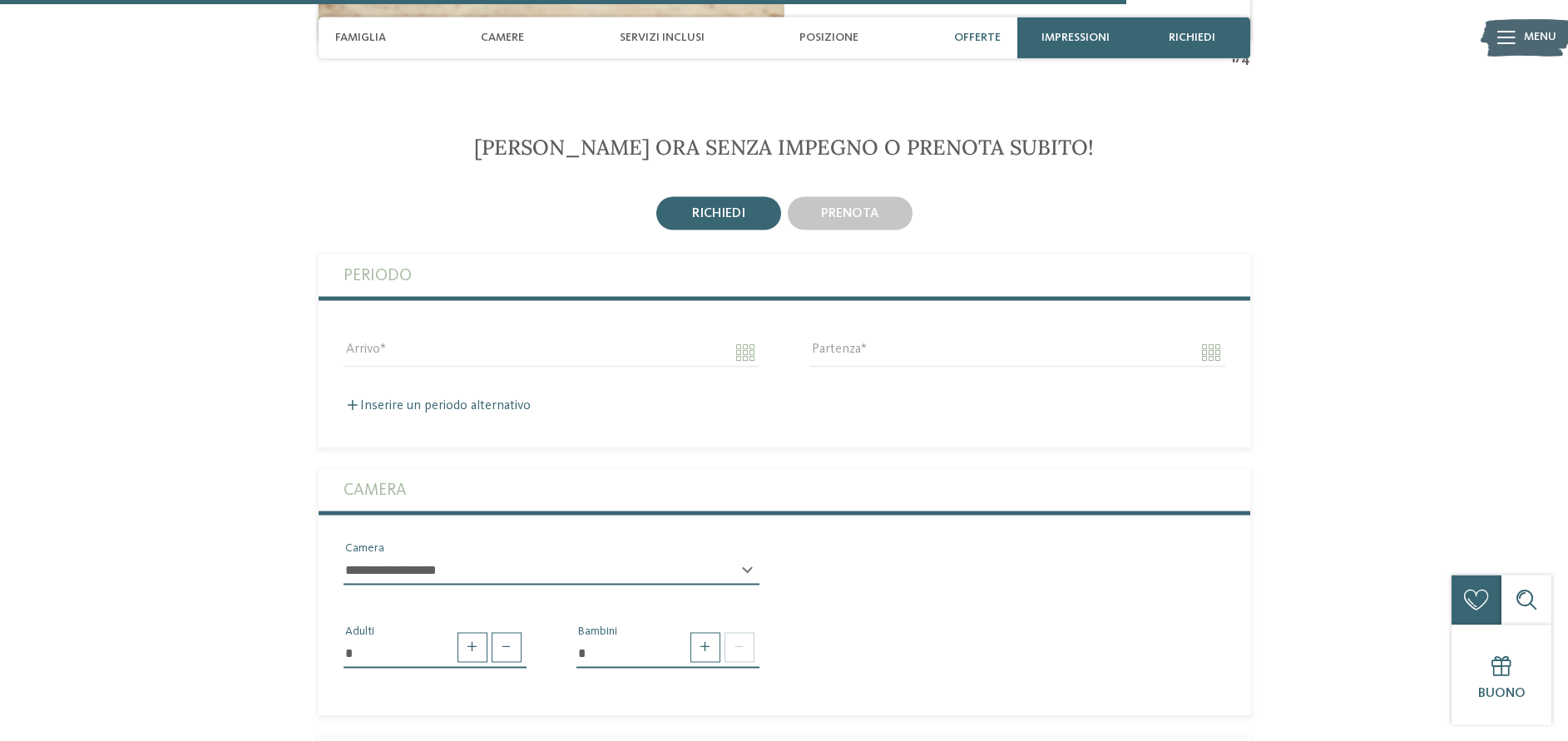
scroll to position [3877, 0]
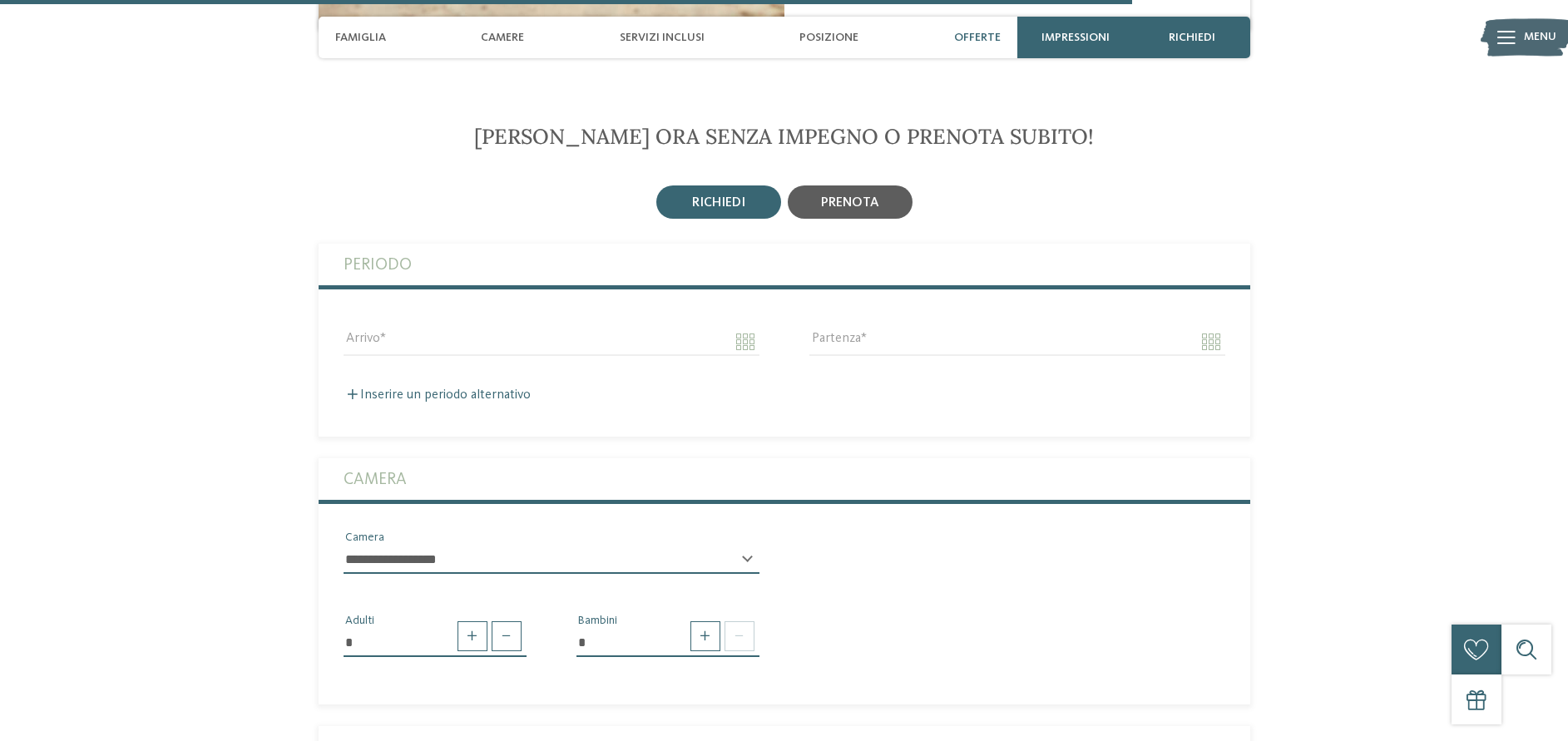
click at [871, 197] on span "prenota" at bounding box center [849, 203] width 58 height 13
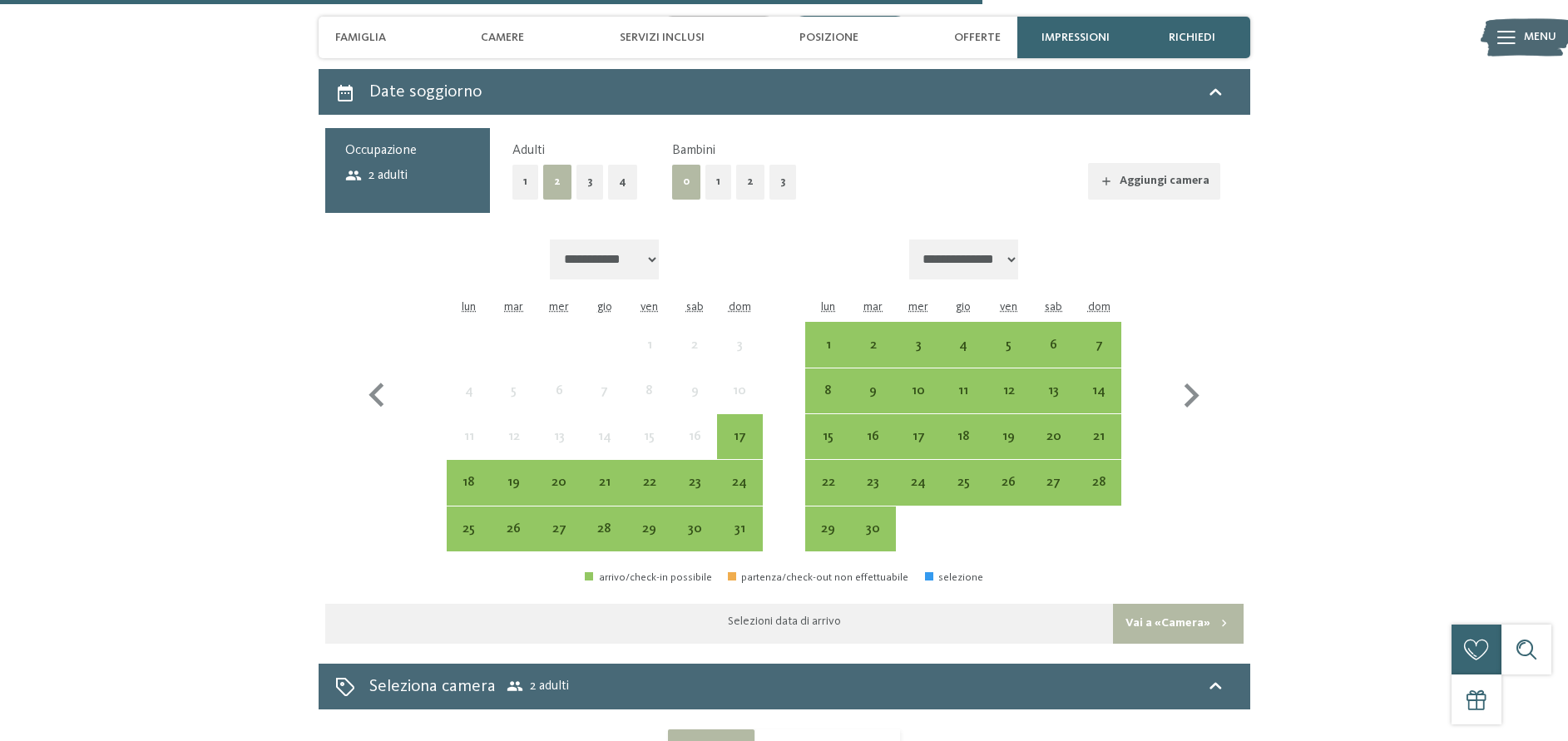
scroll to position [4131, 0]
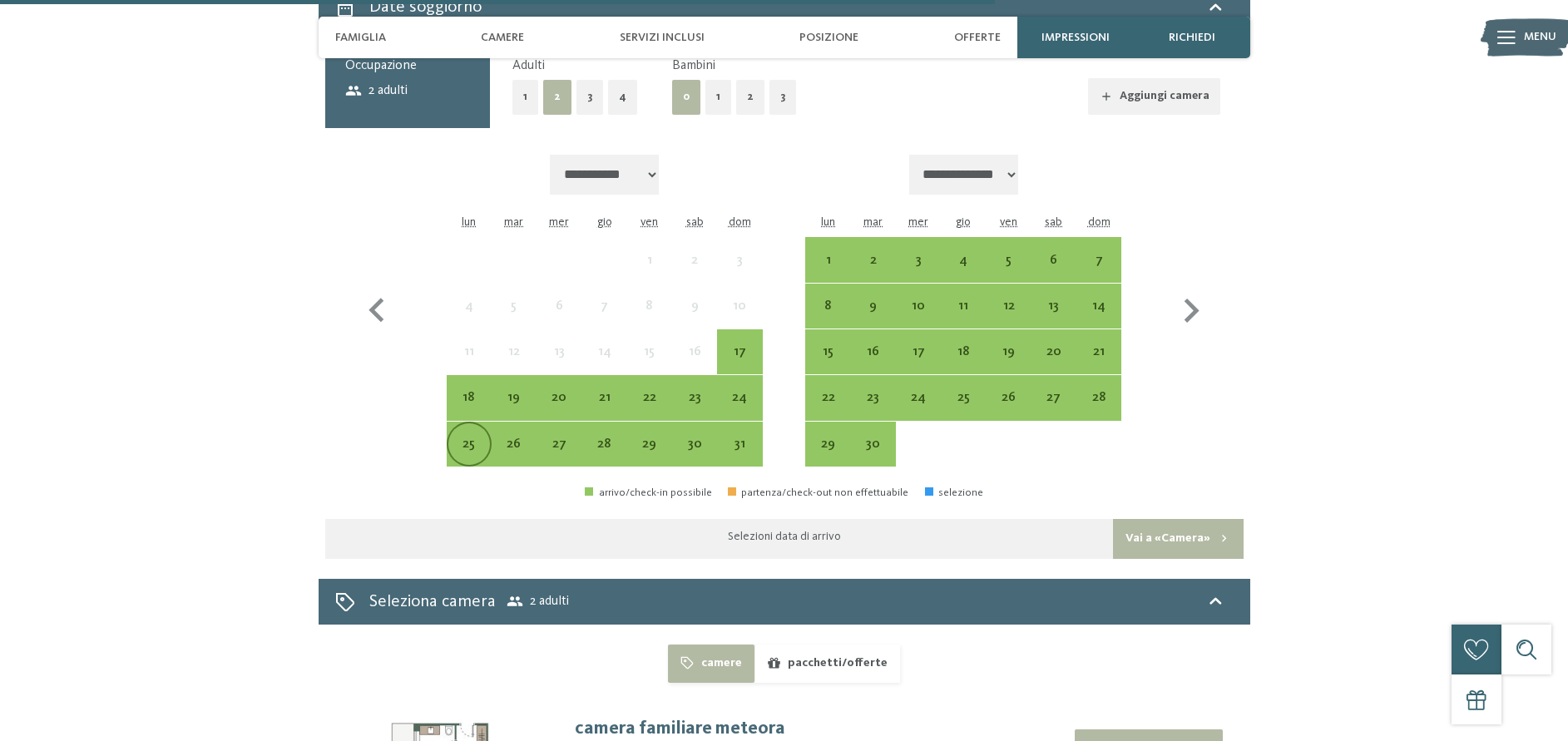
click at [461, 437] on div "25" at bounding box center [469, 458] width 42 height 42
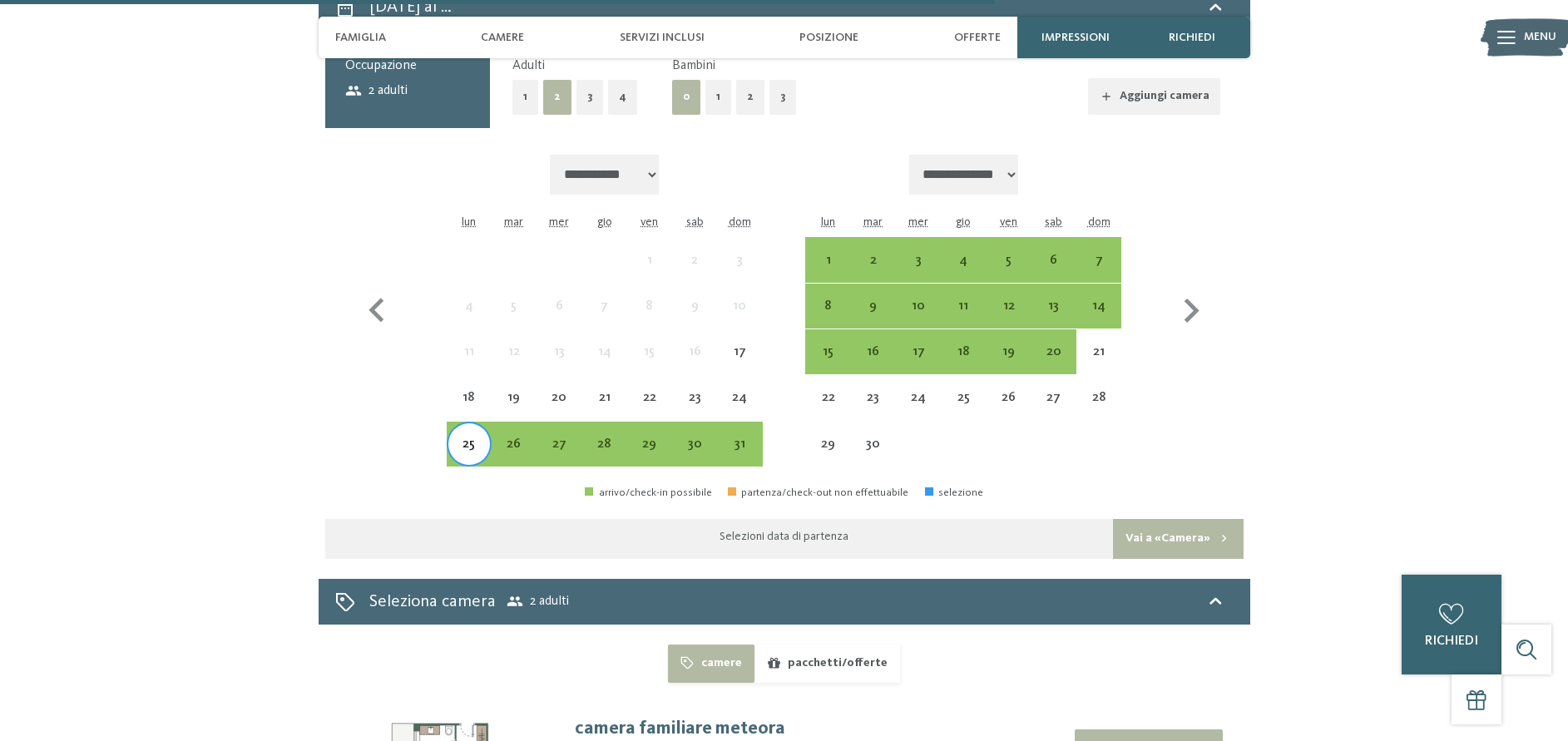
click at [648, 437] on div "29" at bounding box center [649, 458] width 42 height 42
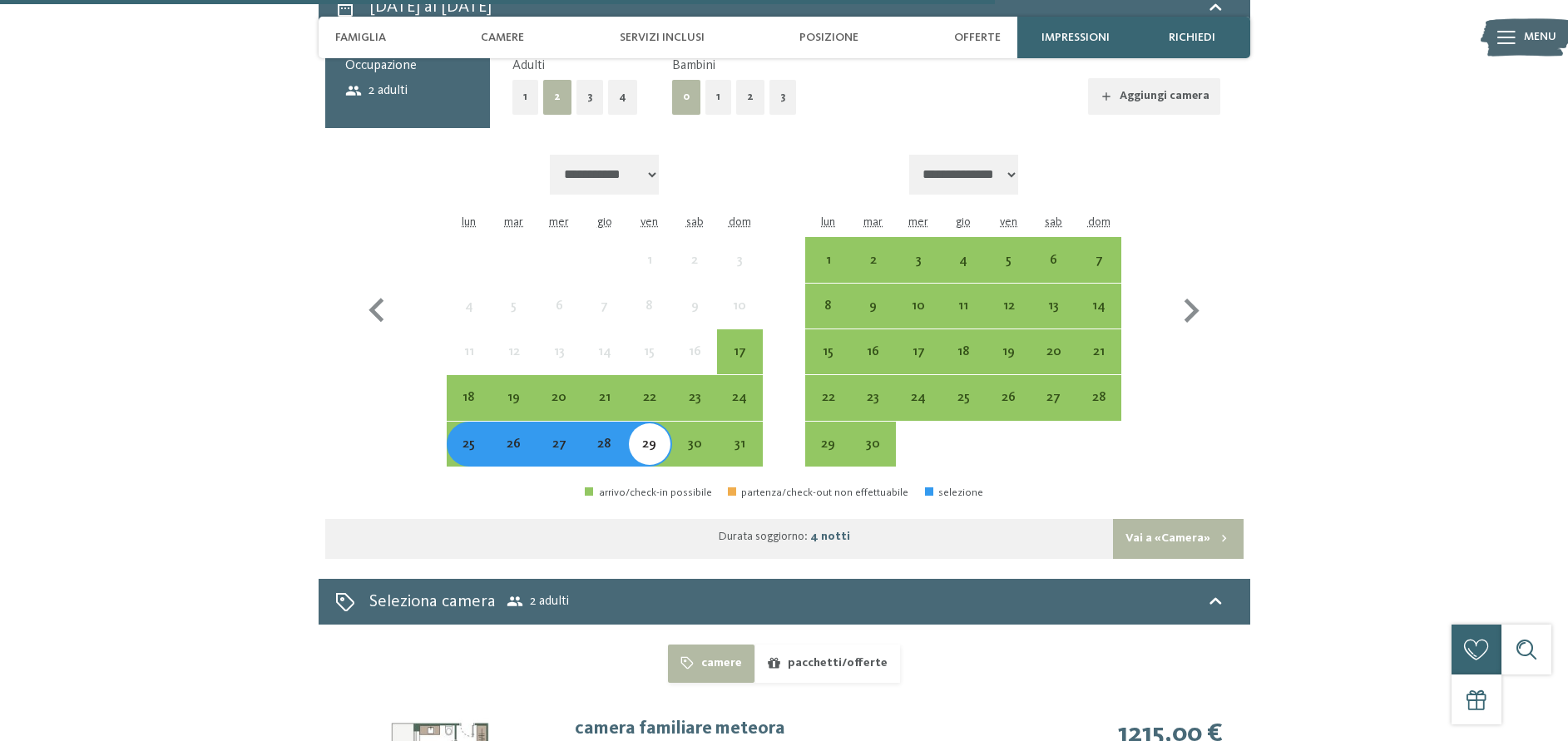
click at [1179, 520] on button "Vai a «Camera»" at bounding box center [1177, 539] width 130 height 40
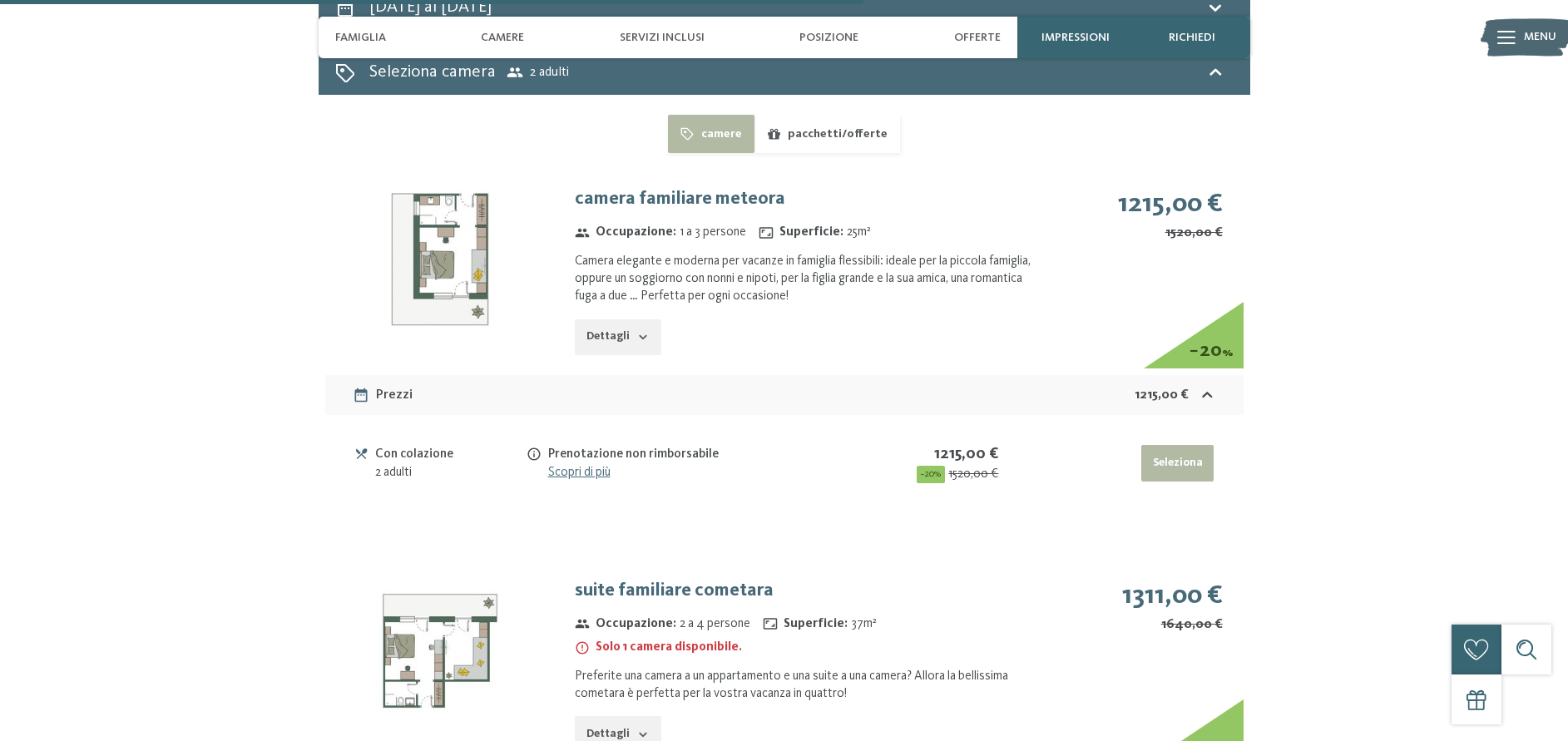
scroll to position [4083, 0]
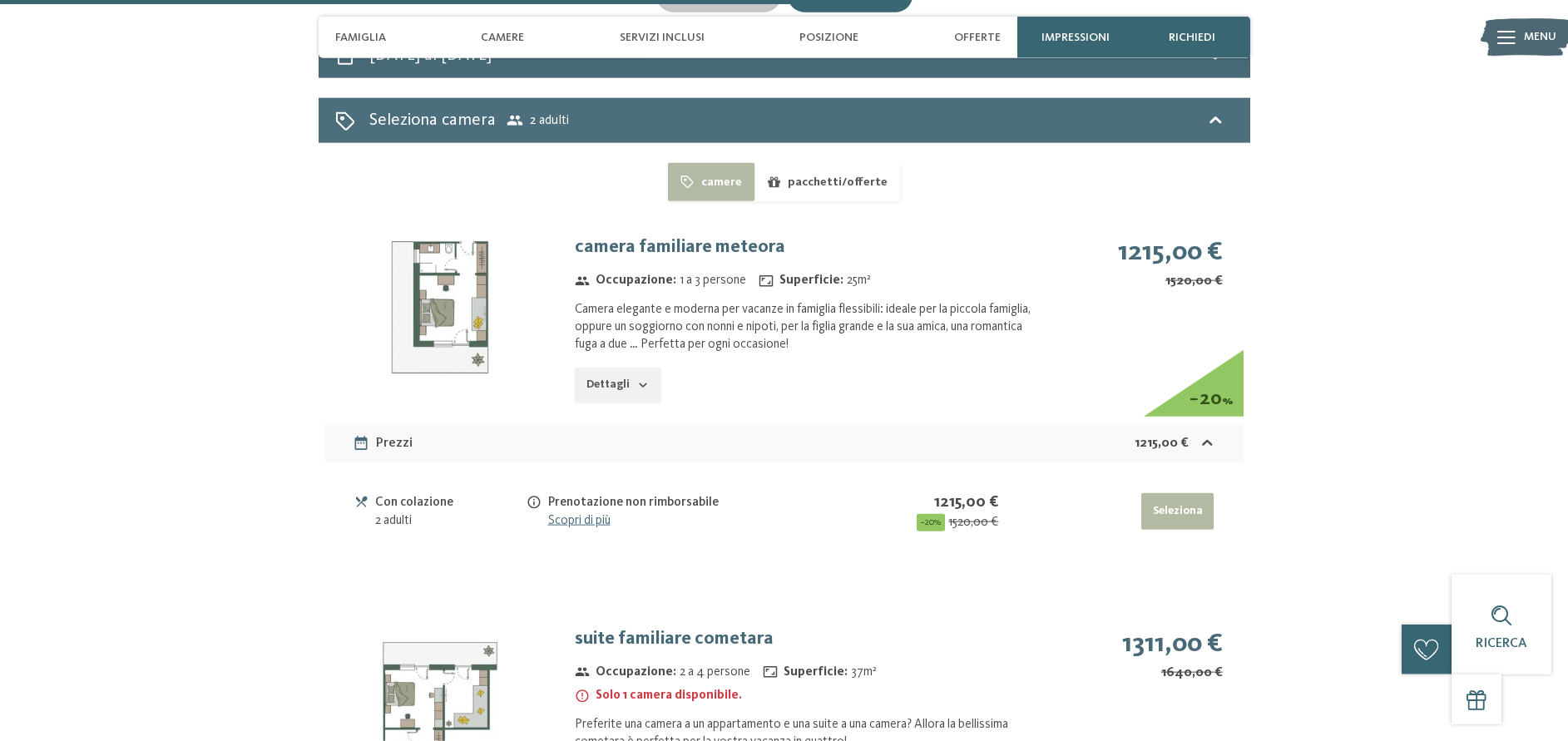
click at [1208, 111] on icon at bounding box center [1216, 121] width 20 height 20
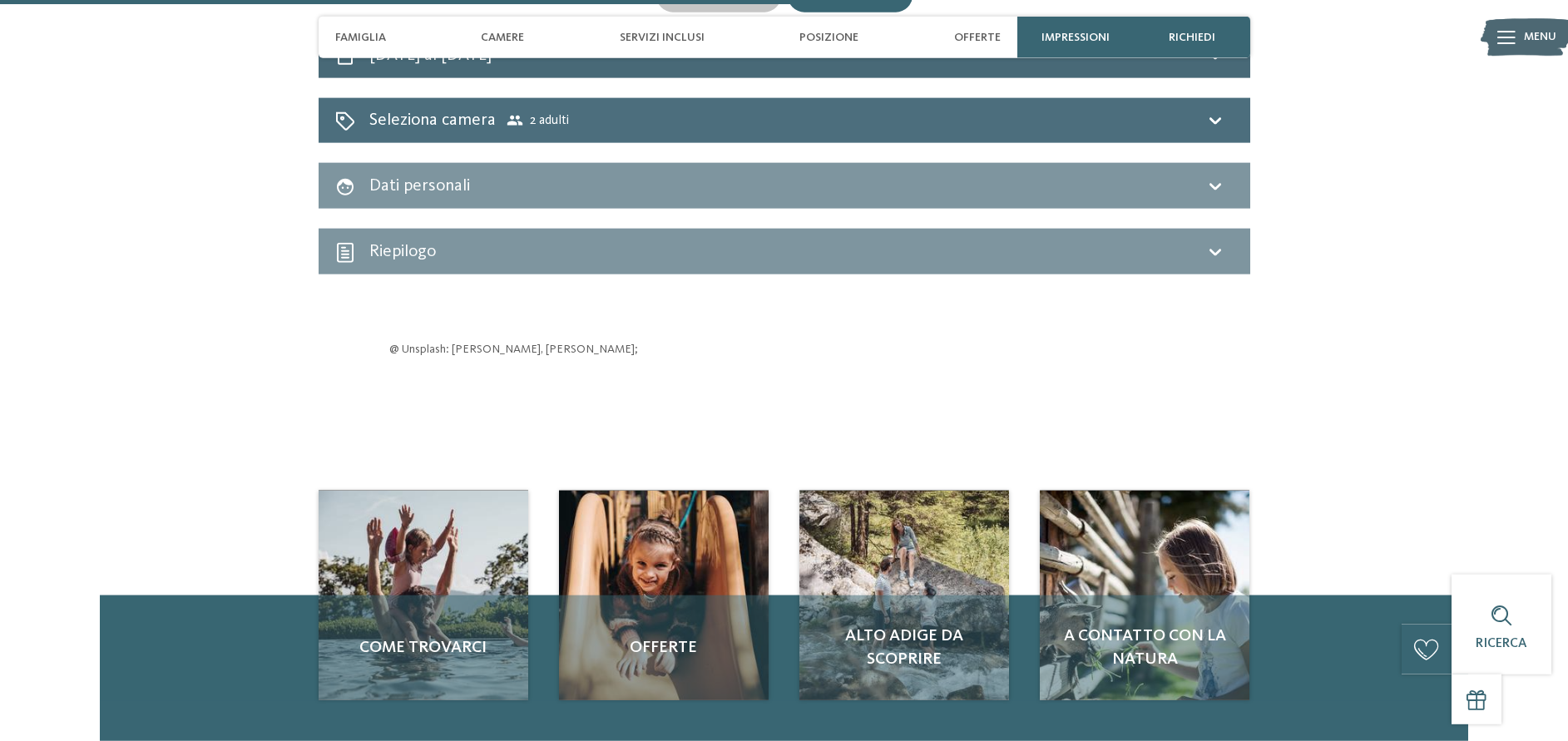
click at [554, 113] on span "2 adulti" at bounding box center [538, 121] width 63 height 17
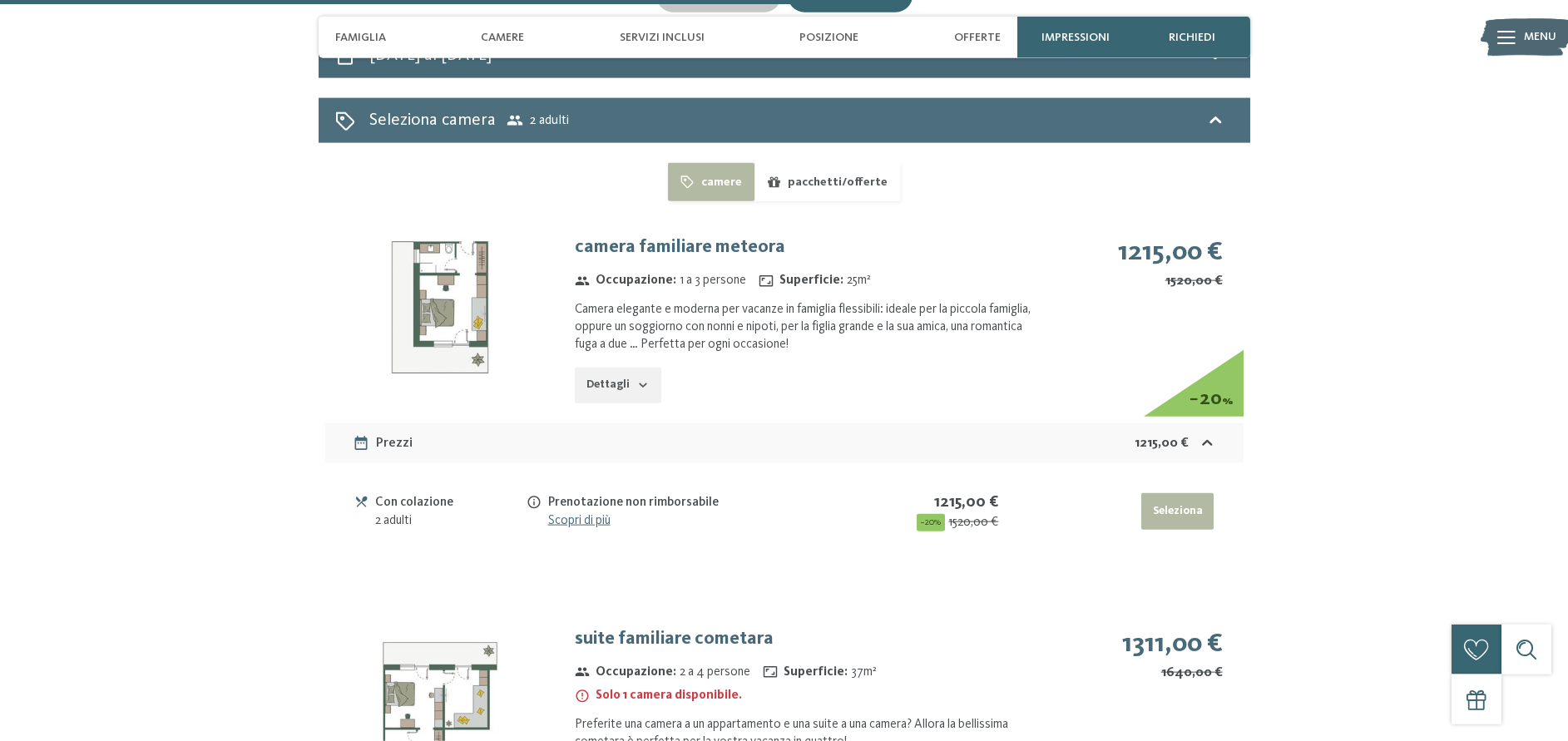
click at [427, 108] on h2 "Seleziona camera" at bounding box center [432, 120] width 126 height 24
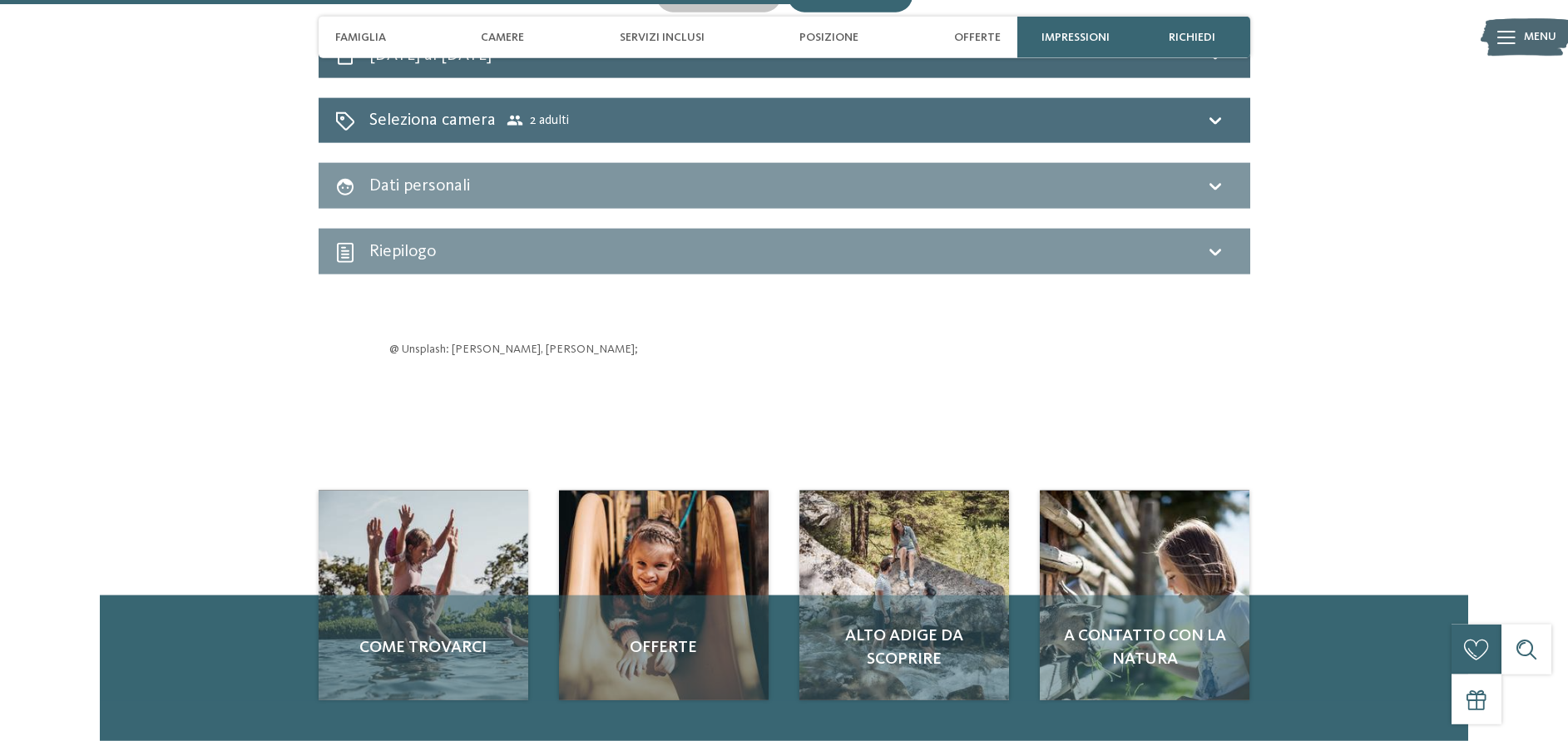
click at [427, 108] on h2 "Seleziona camera" at bounding box center [432, 120] width 126 height 24
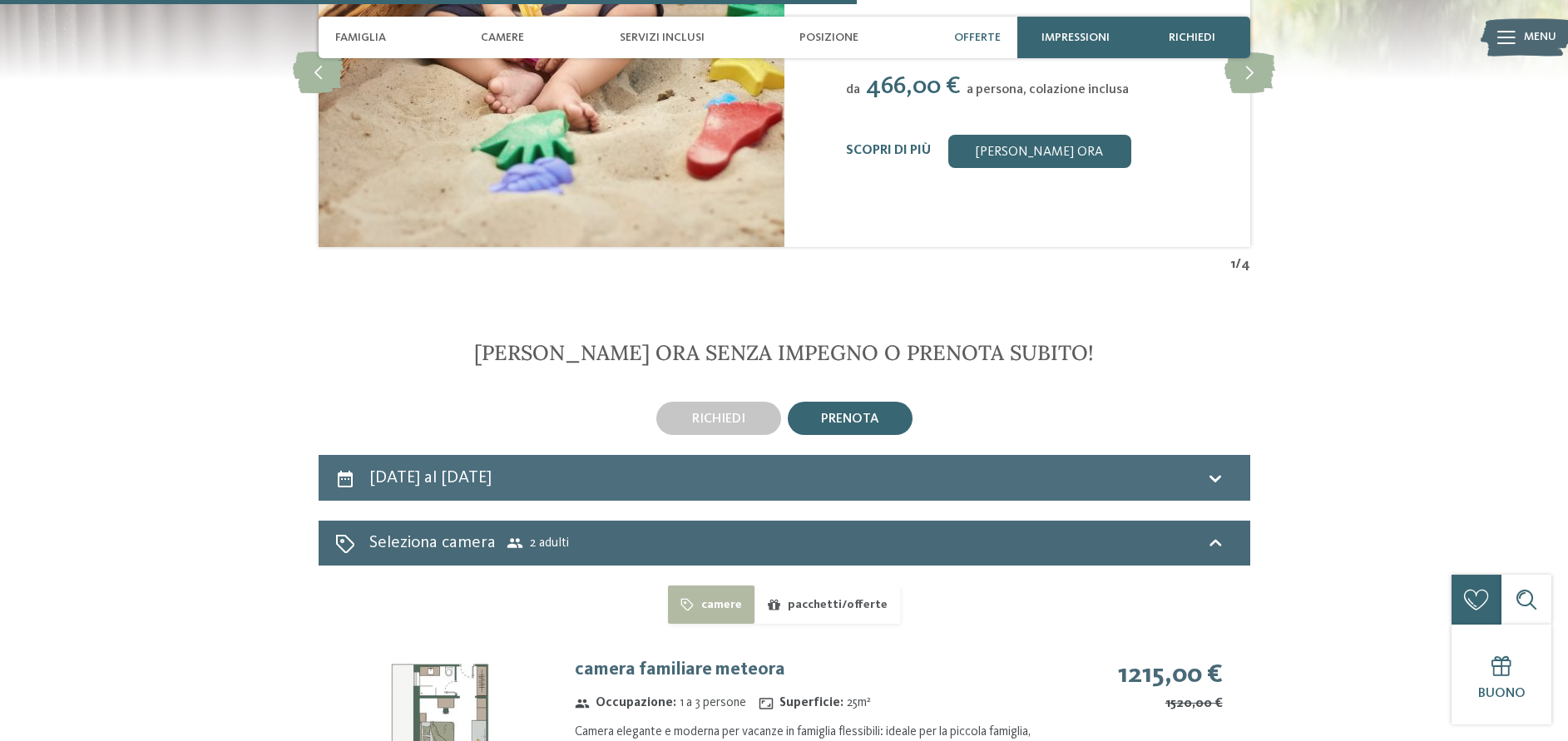
scroll to position [3659, 0]
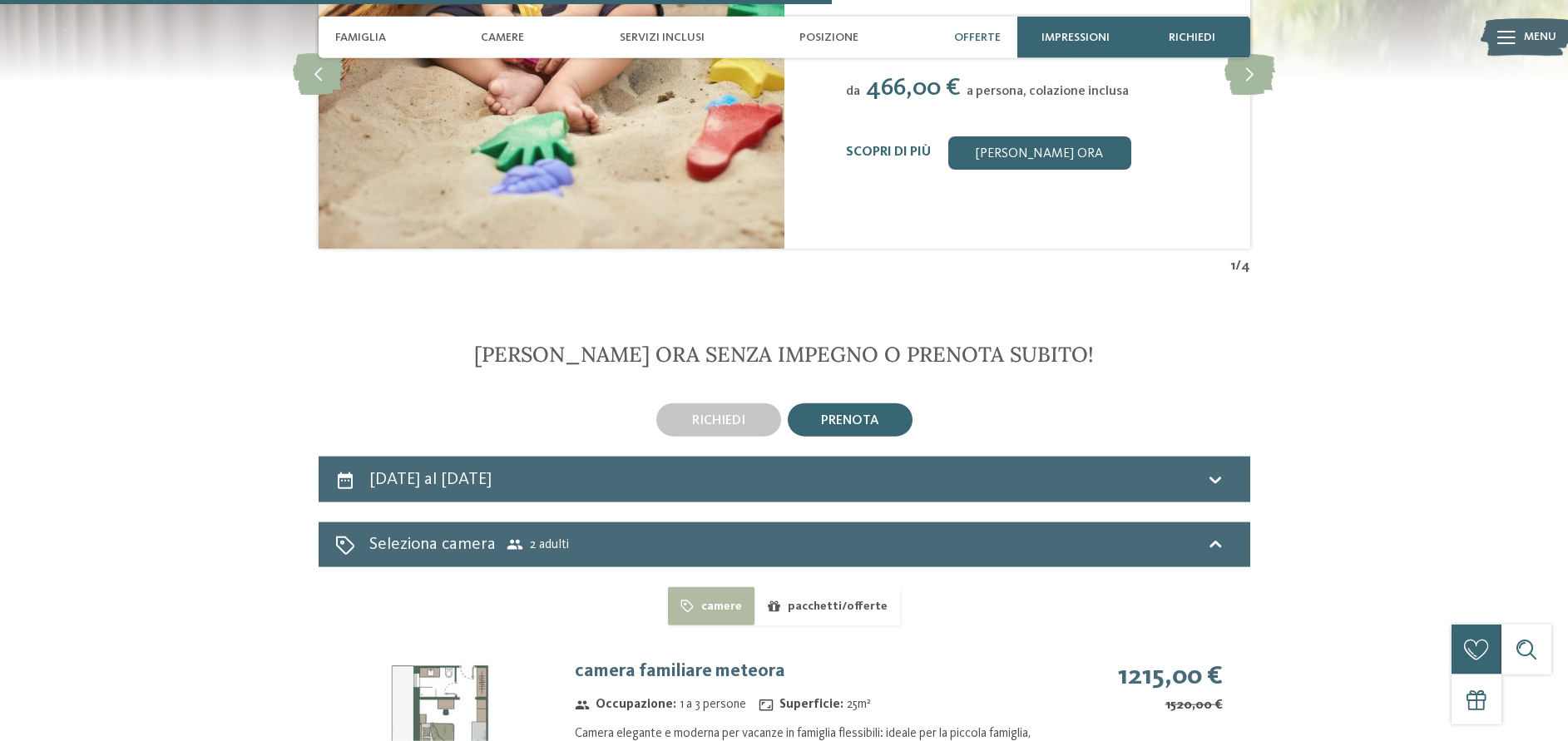
click at [855, 414] on span "prenota" at bounding box center [849, 421] width 58 height 13
click at [1221, 470] on icon at bounding box center [1216, 480] width 20 height 20
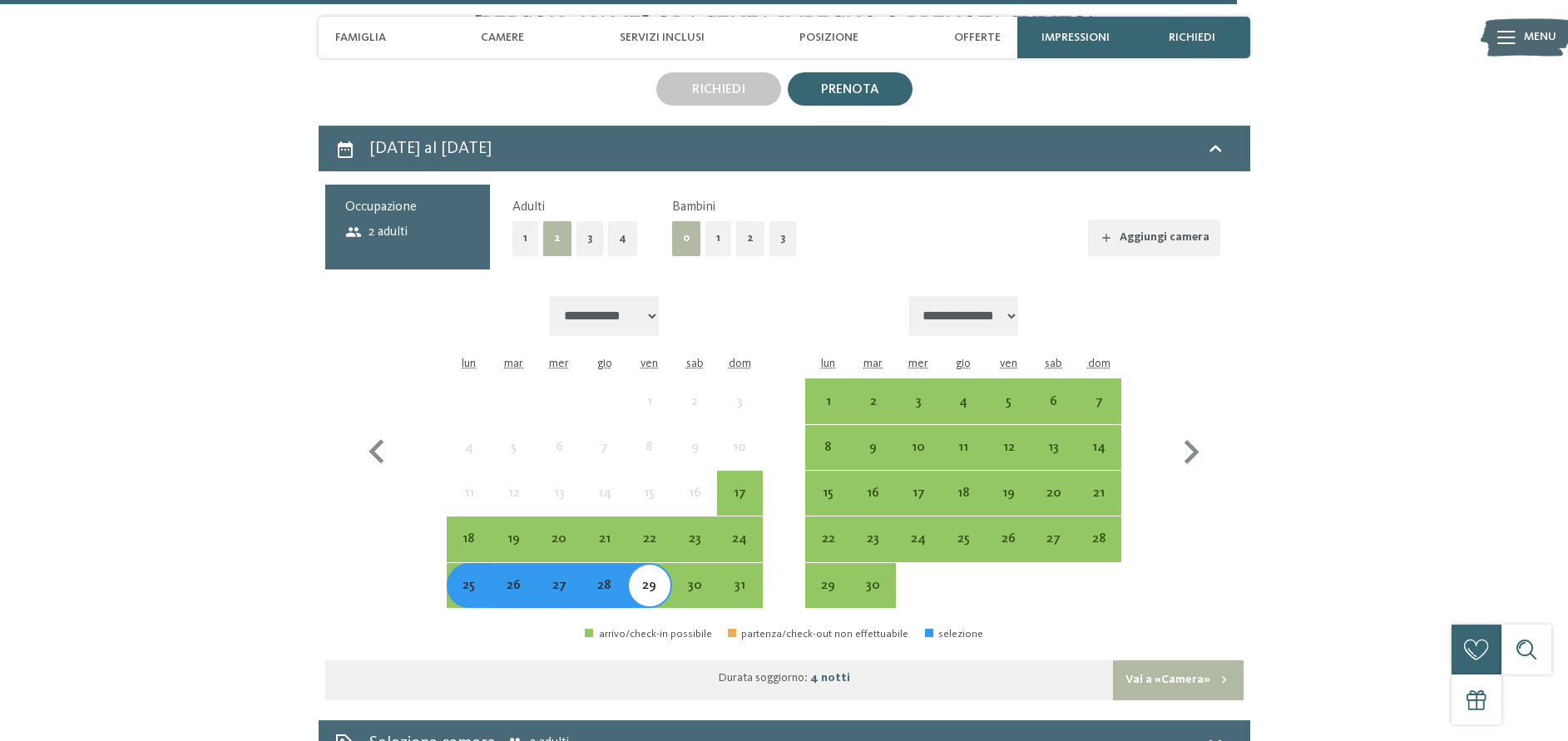
scroll to position [3914, 0]
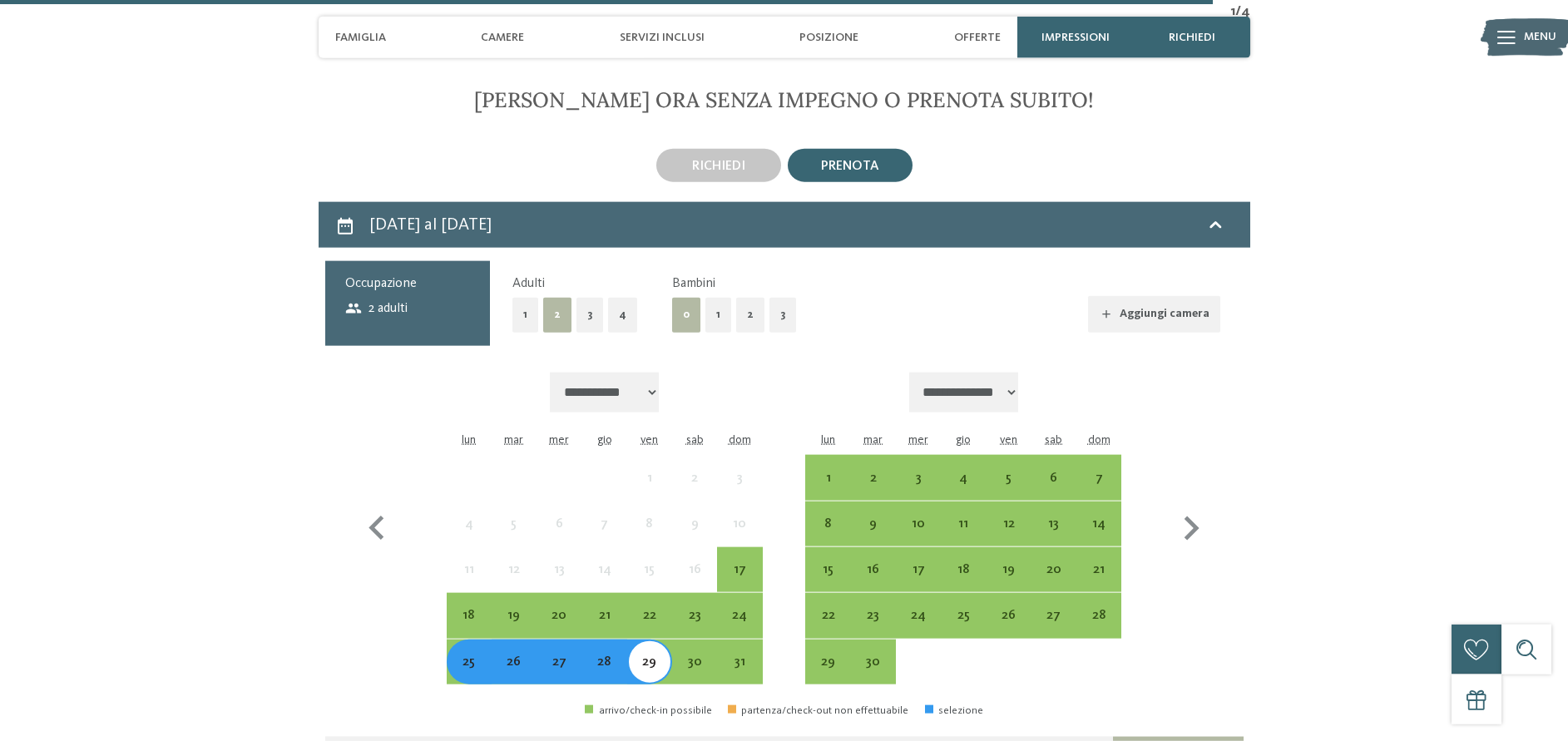
click at [390, 300] on span "2 adulti" at bounding box center [376, 309] width 64 height 18
click at [383, 275] on h3 "Occupazione" at bounding box center [408, 284] width 125 height 18
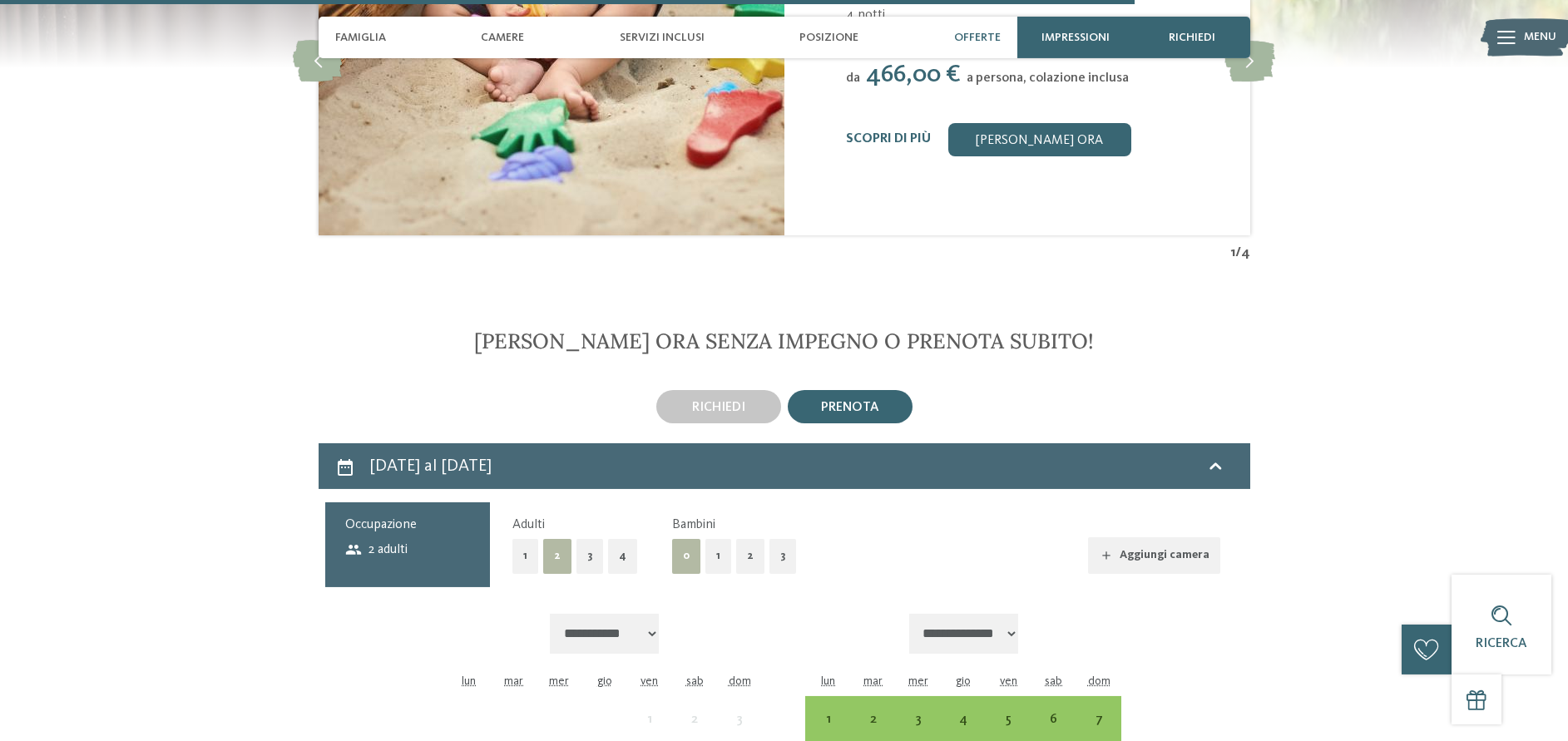
scroll to position [3659, 0]
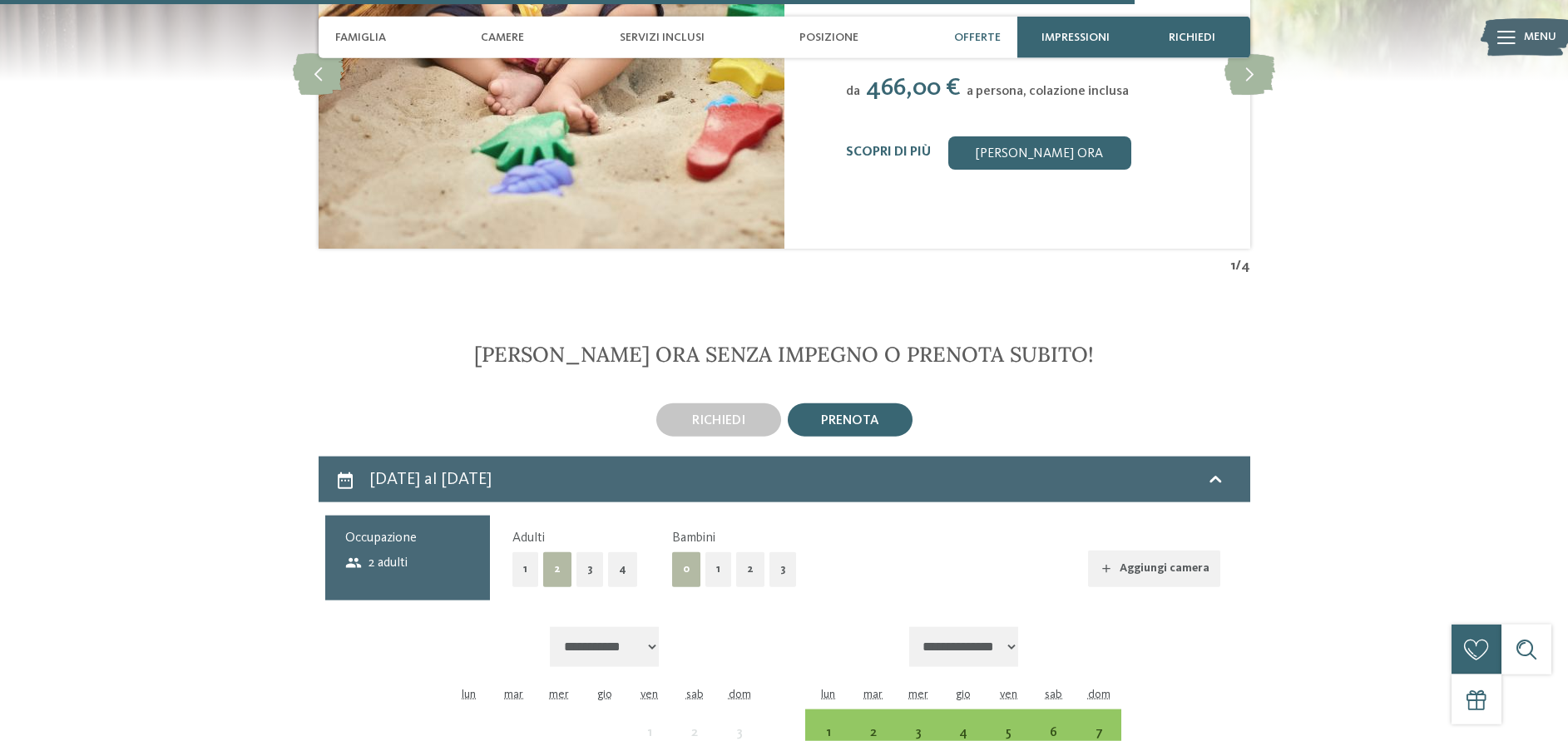
click at [380, 521] on div "Occupazione 2 adulti" at bounding box center [408, 558] width 165 height 85
click at [434, 471] on h2 "[DATE] al [DATE]" at bounding box center [430, 479] width 123 height 18
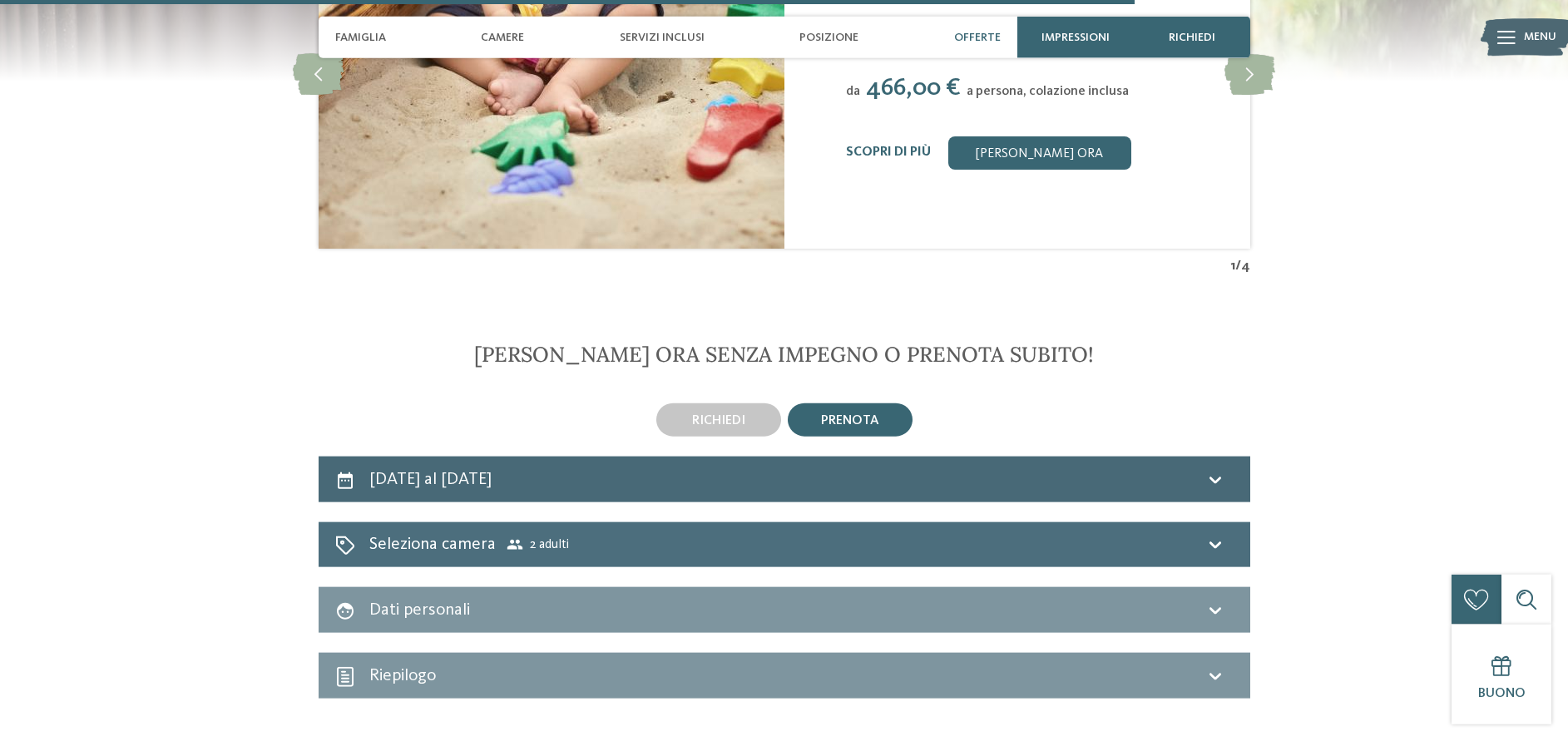
click at [442, 532] on h2 "Seleziona camera" at bounding box center [432, 544] width 126 height 24
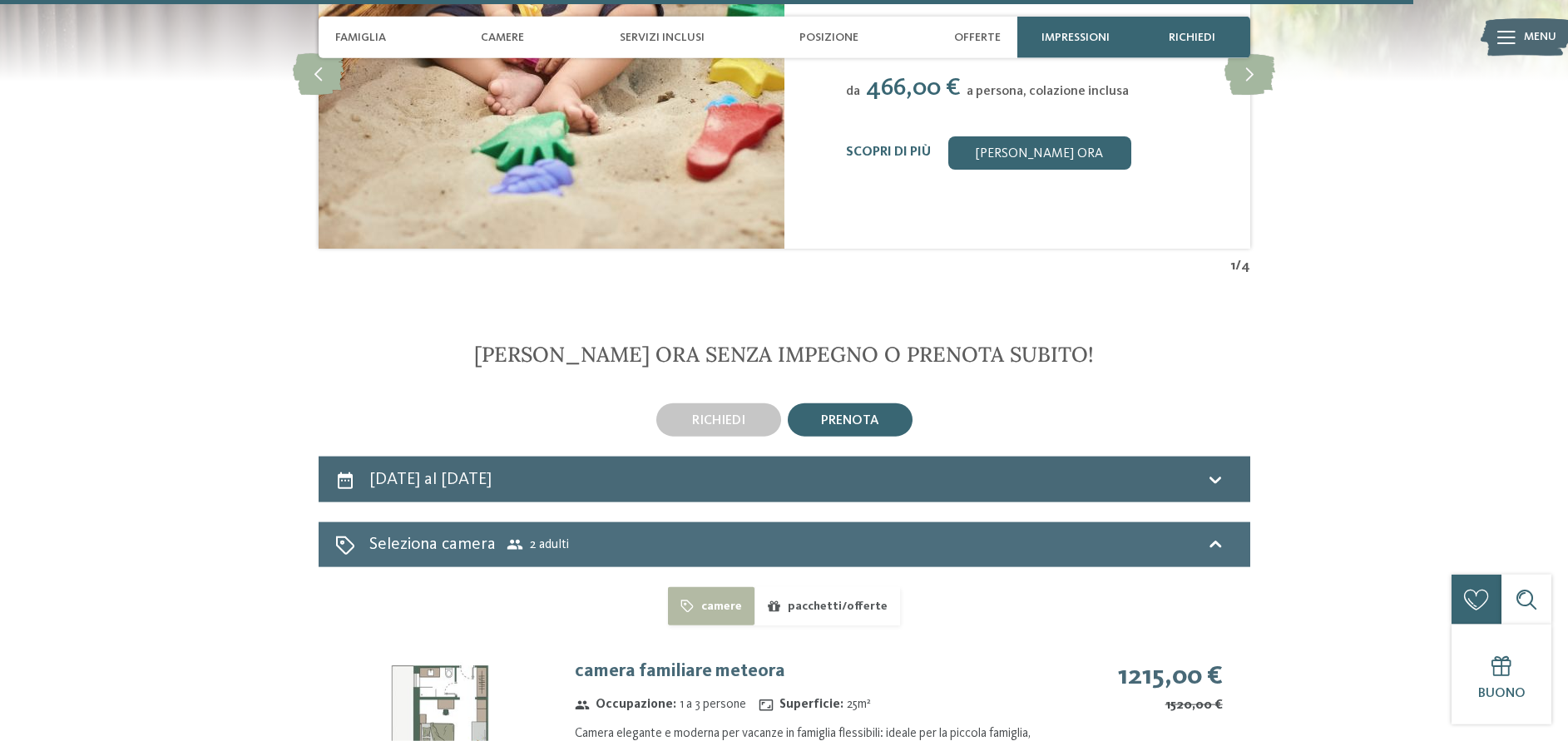
scroll to position [4083, 0]
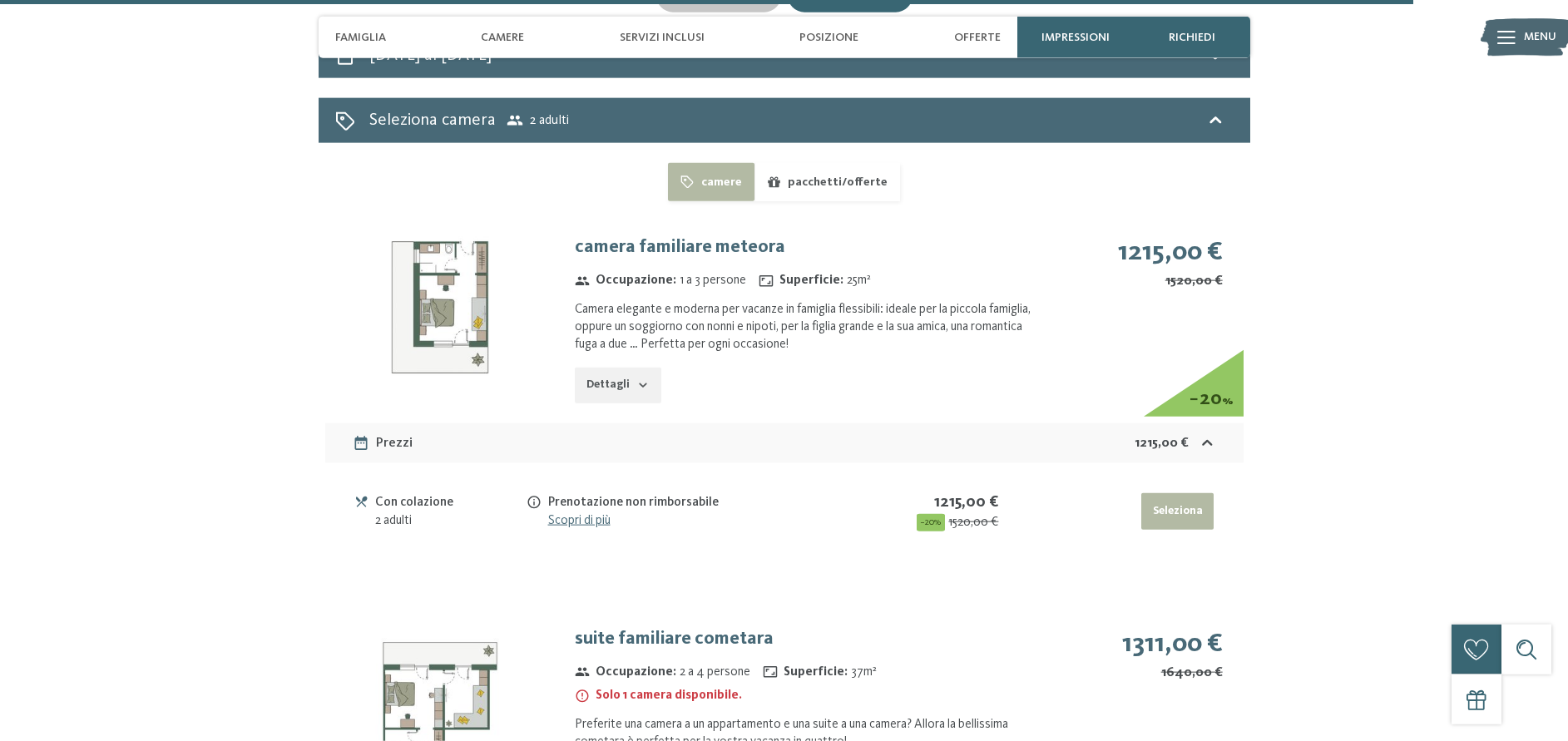
click at [420, 512] on div "2 adulti" at bounding box center [450, 520] width 149 height 18
click at [407, 512] on div "2 adulti" at bounding box center [450, 520] width 149 height 18
click at [401, 494] on div "Con colazione" at bounding box center [450, 503] width 149 height 19
click at [1163, 494] on button "Seleziona" at bounding box center [1177, 512] width 72 height 37
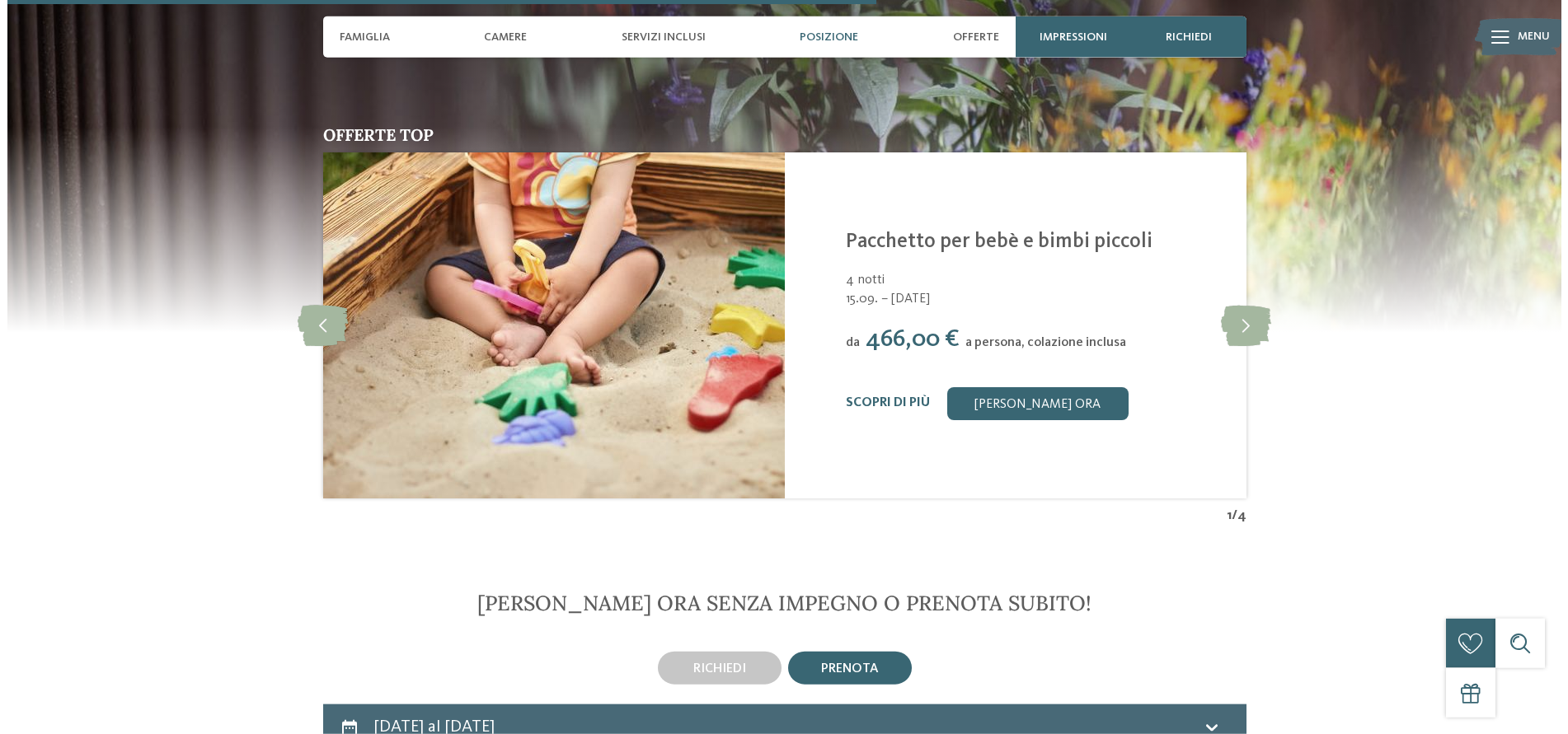
scroll to position [3036, 0]
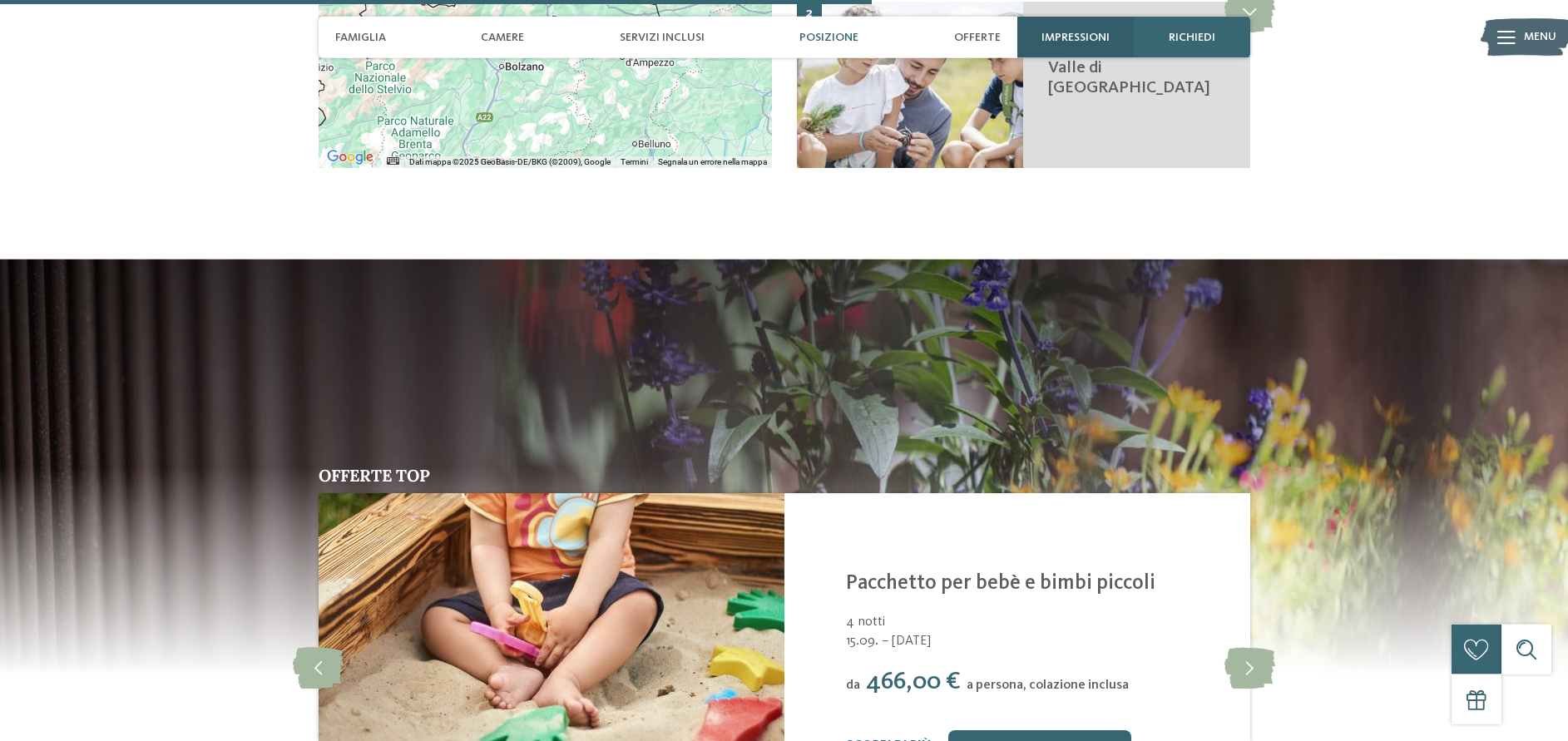
click at [1093, 38] on span "Impressioni" at bounding box center [1075, 37] width 68 height 14
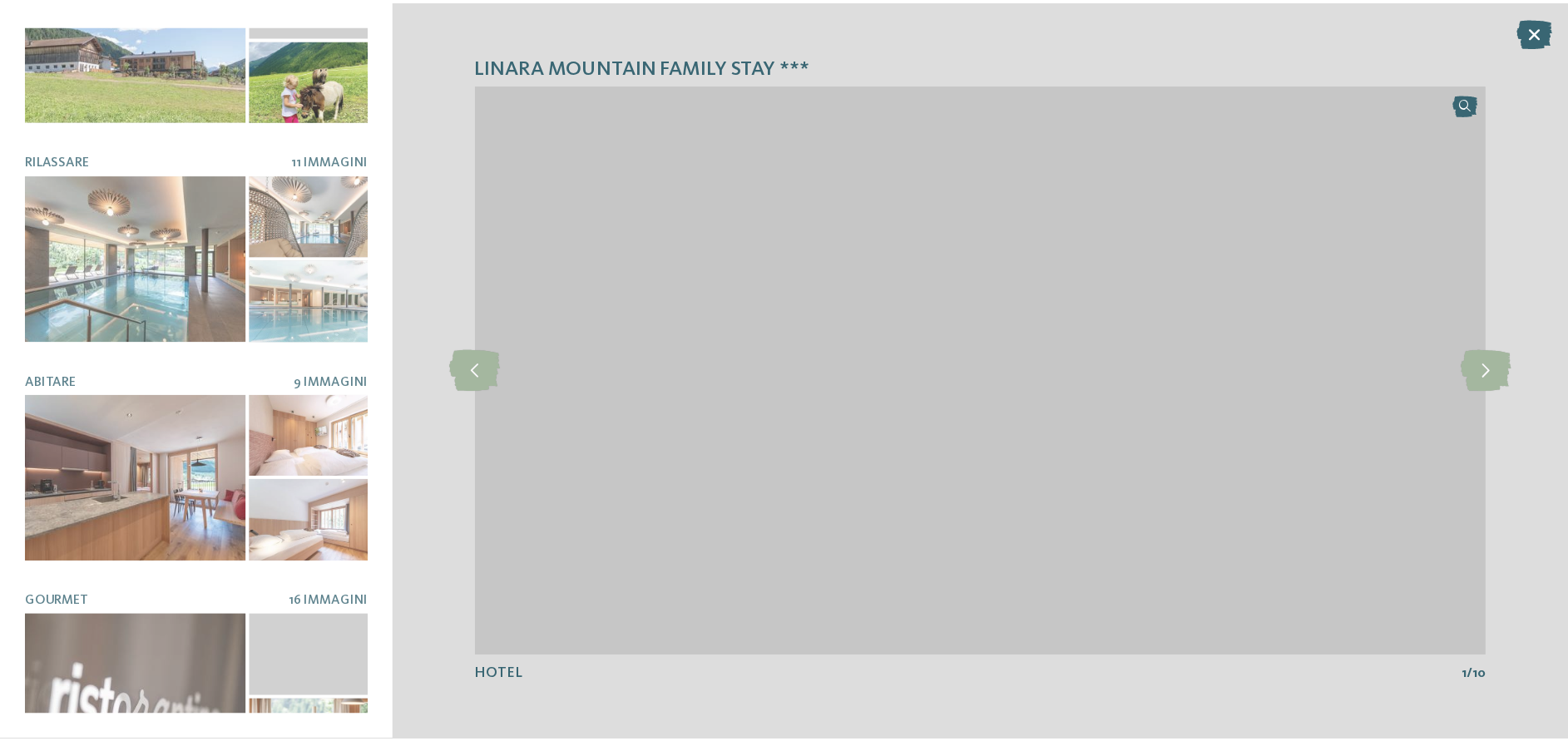
scroll to position [363, 0]
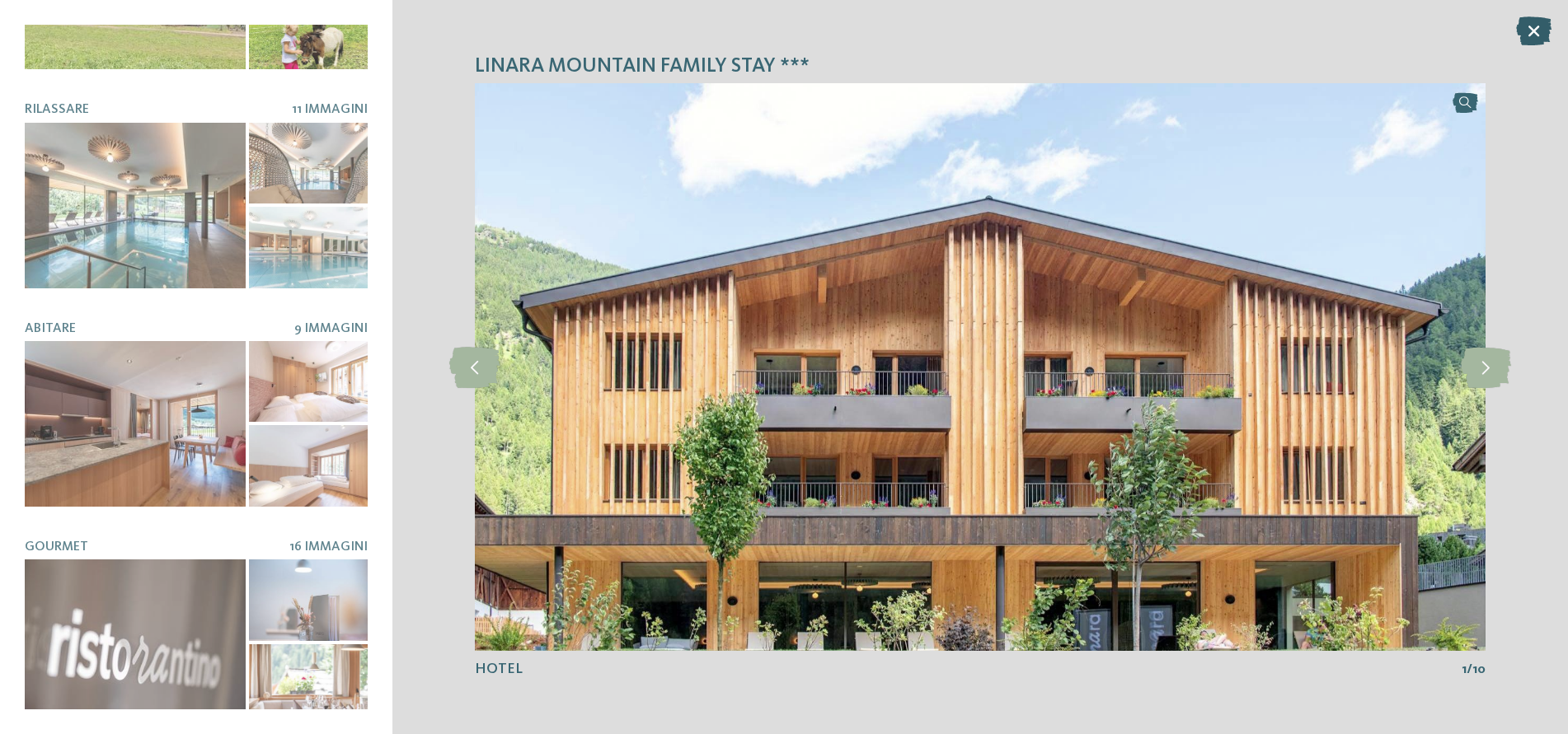
click at [1526, 29] on icon at bounding box center [1533, 31] width 36 height 29
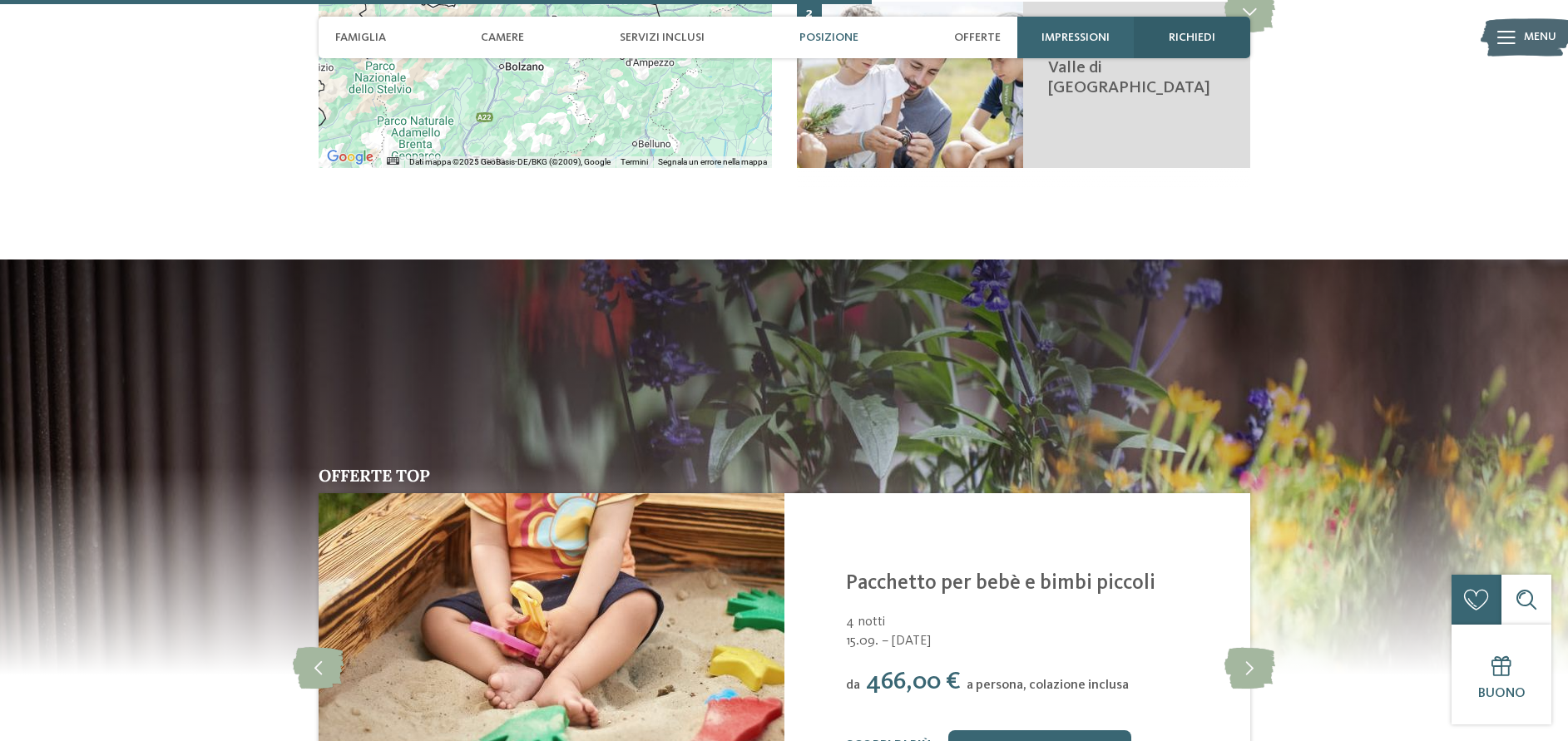
click at [1197, 35] on span "richiedi" at bounding box center [1192, 37] width 46 height 14
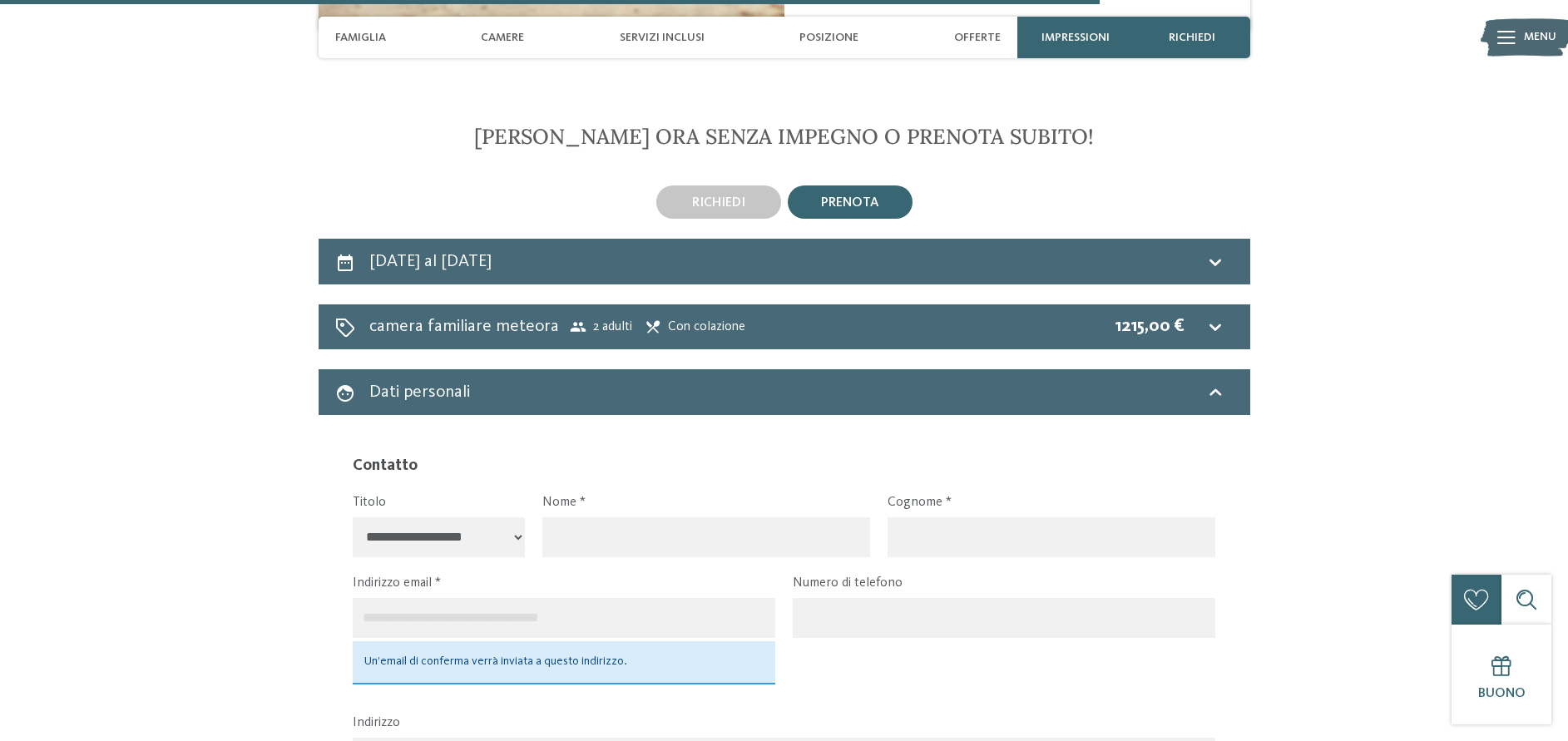
click at [873, 197] on span "prenota" at bounding box center [849, 203] width 58 height 13
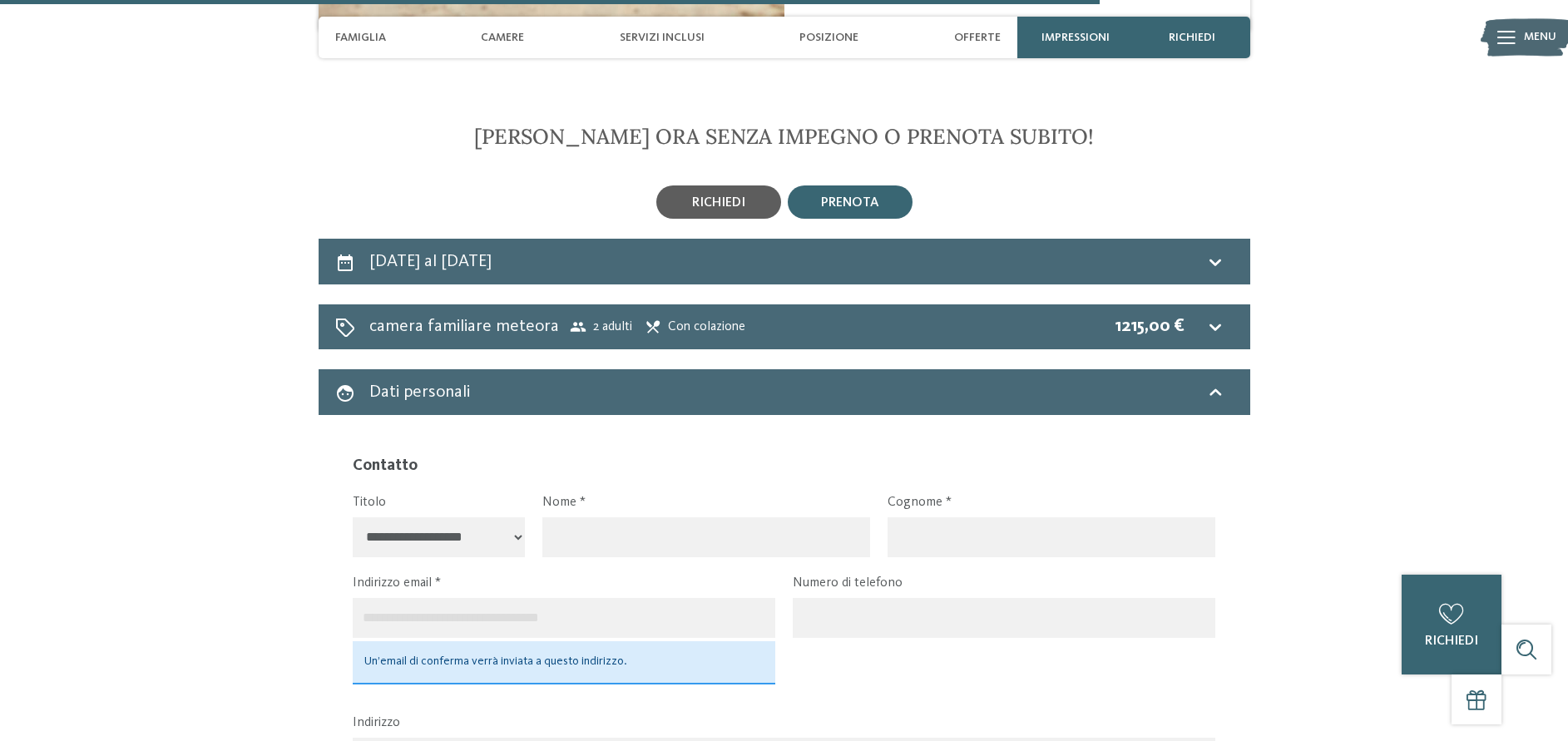
click at [733, 197] on span "richiedi" at bounding box center [719, 203] width 53 height 13
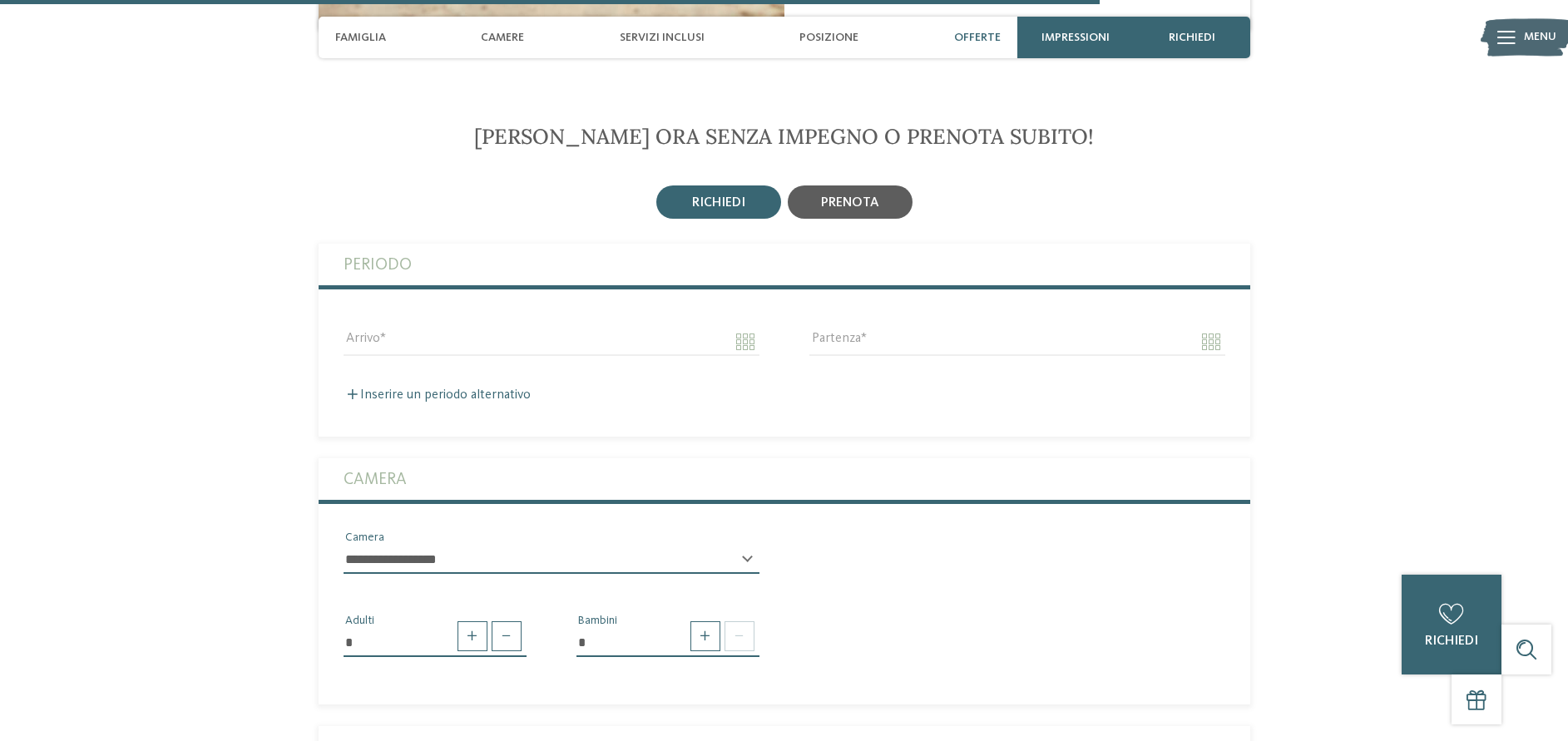
click at [820, 185] on div "prenota" at bounding box center [849, 202] width 125 height 33
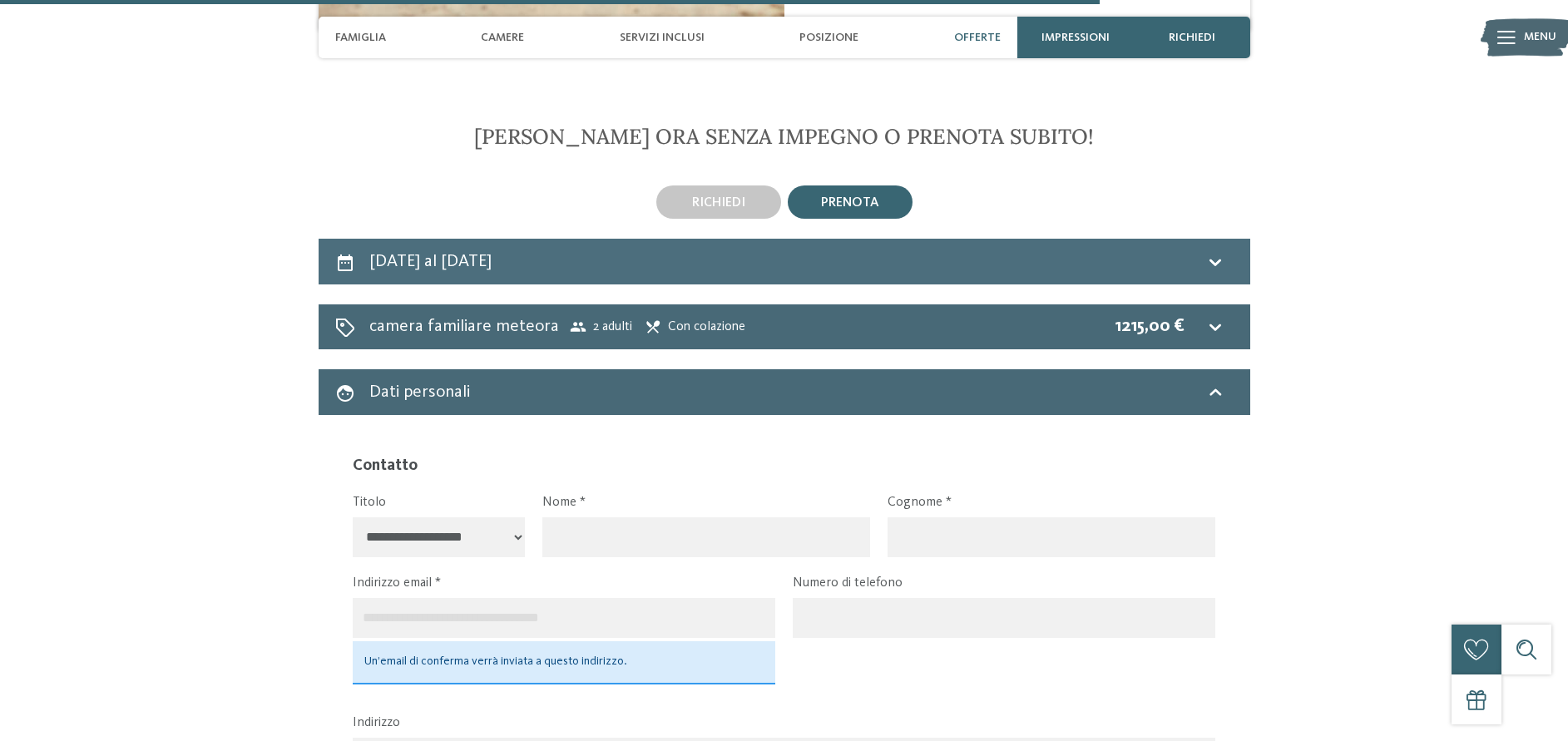
click at [450, 253] on h2 "[DATE] al [DATE]" at bounding box center [430, 261] width 123 height 18
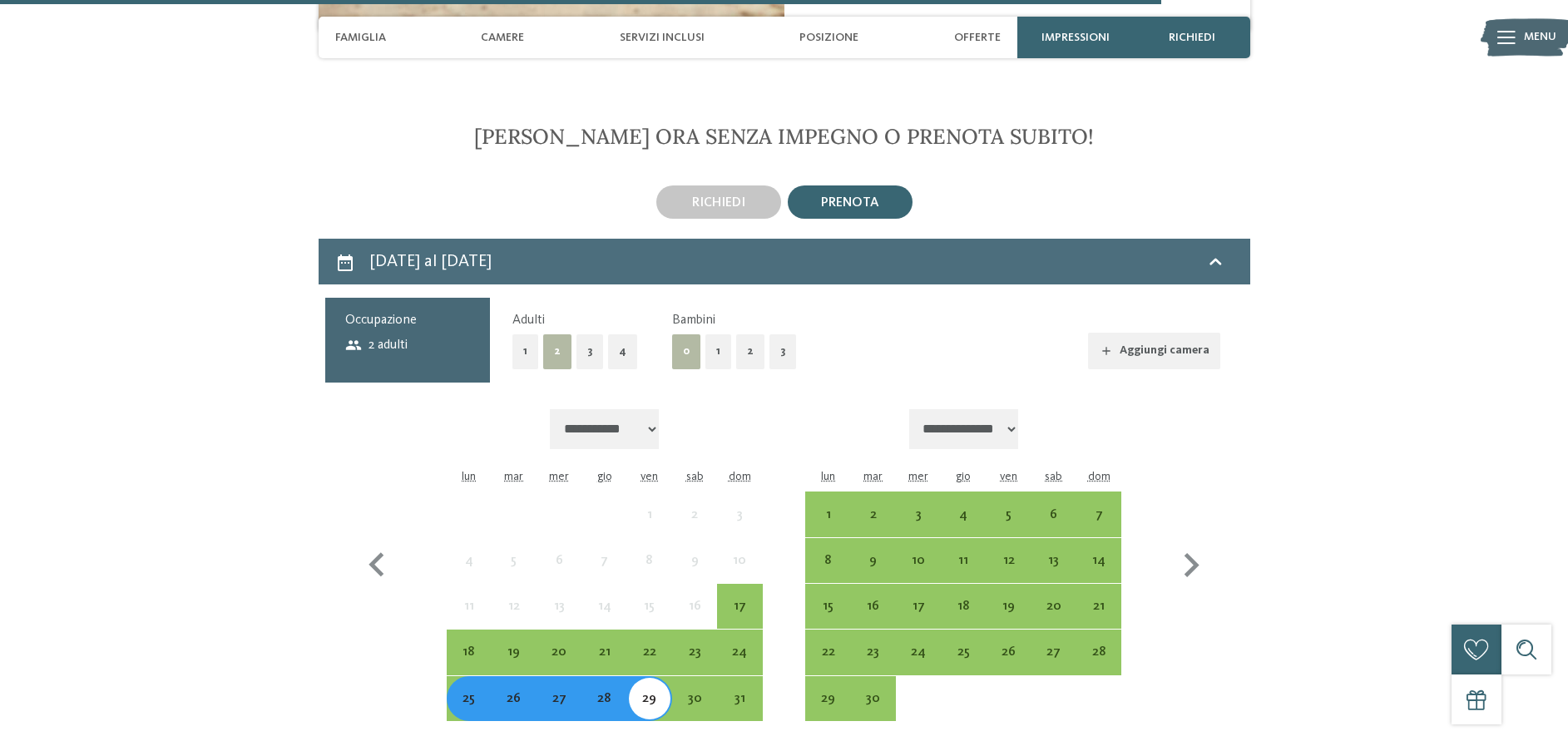
scroll to position [4083, 0]
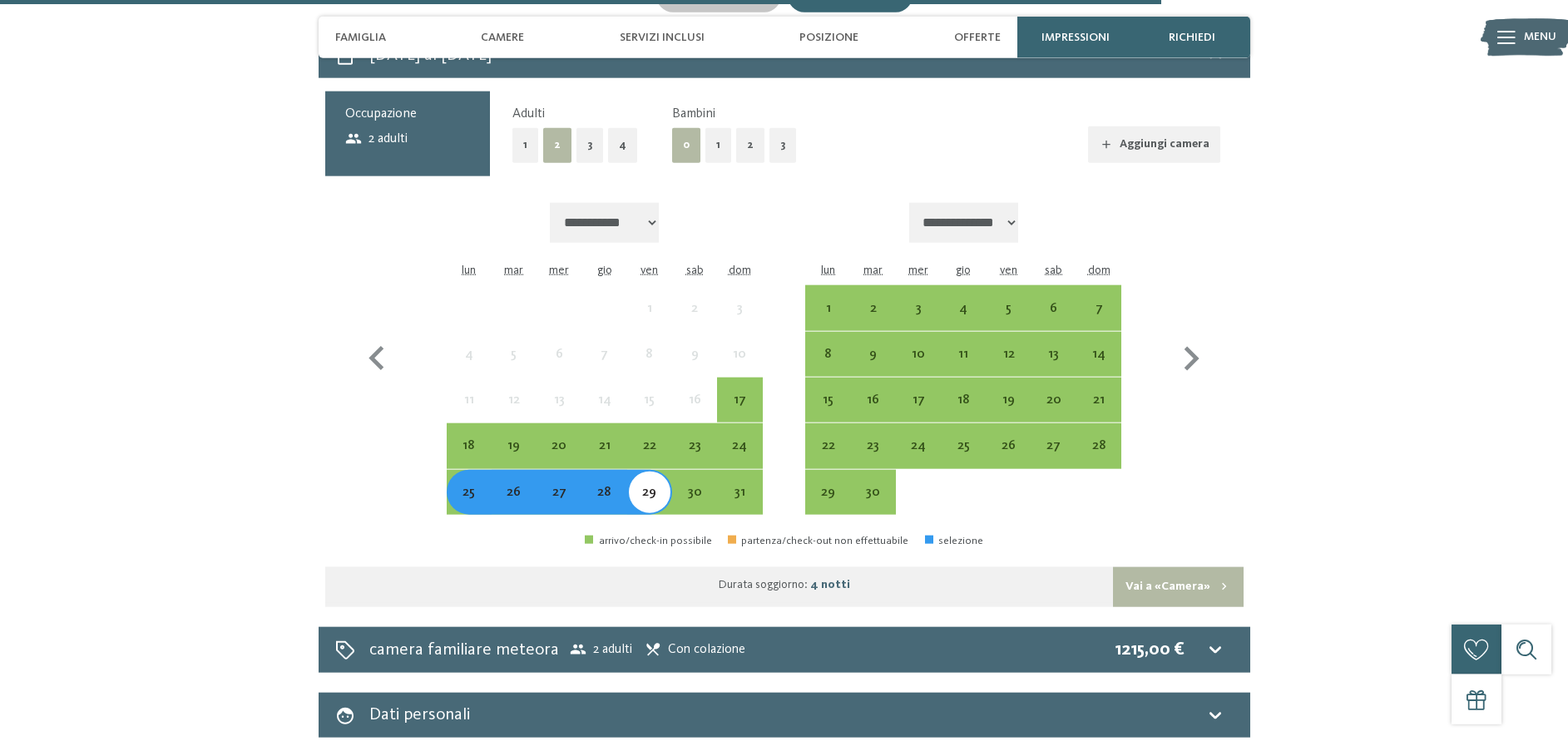
click at [463, 486] on div "25" at bounding box center [469, 507] width 42 height 42
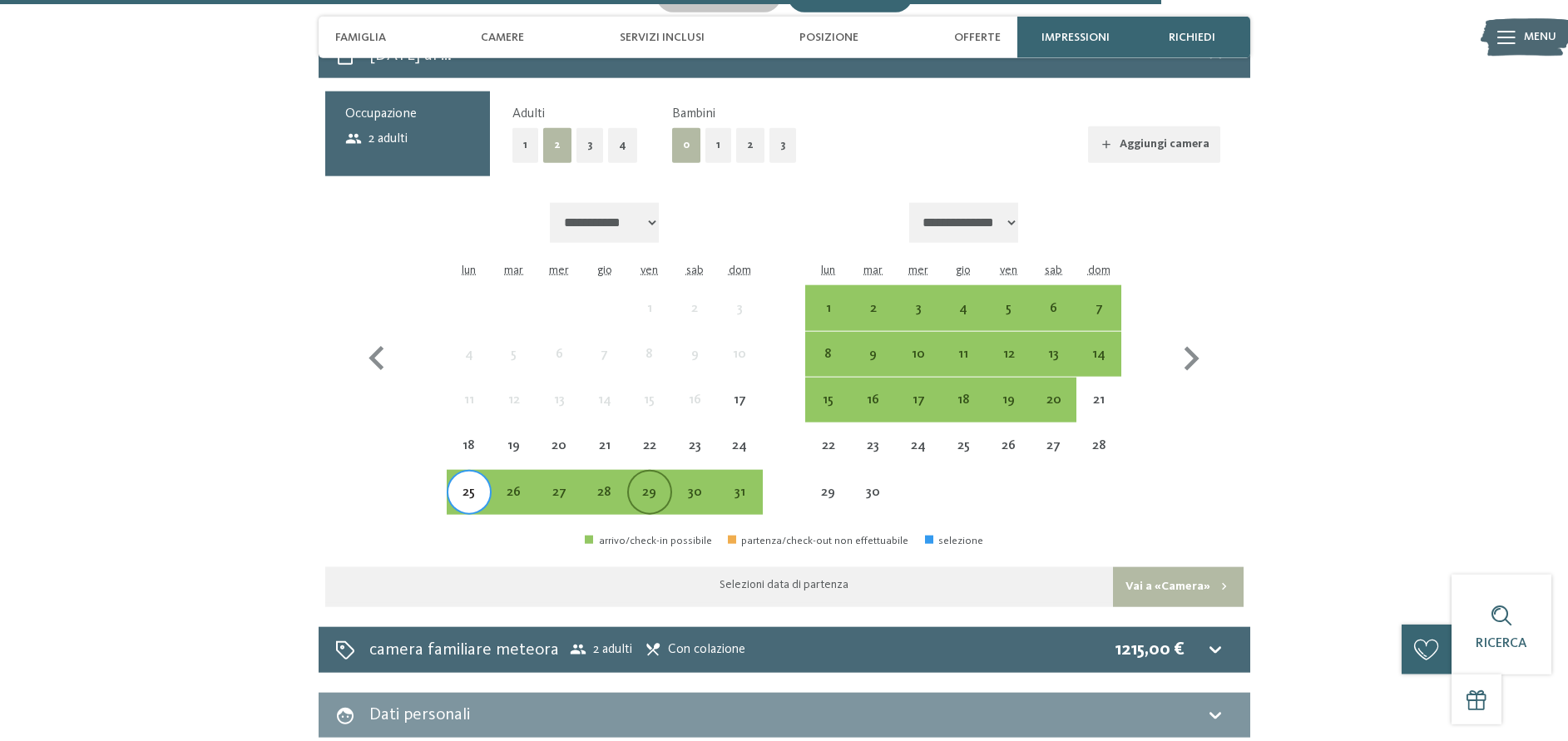
click at [650, 486] on div "29" at bounding box center [649, 507] width 42 height 42
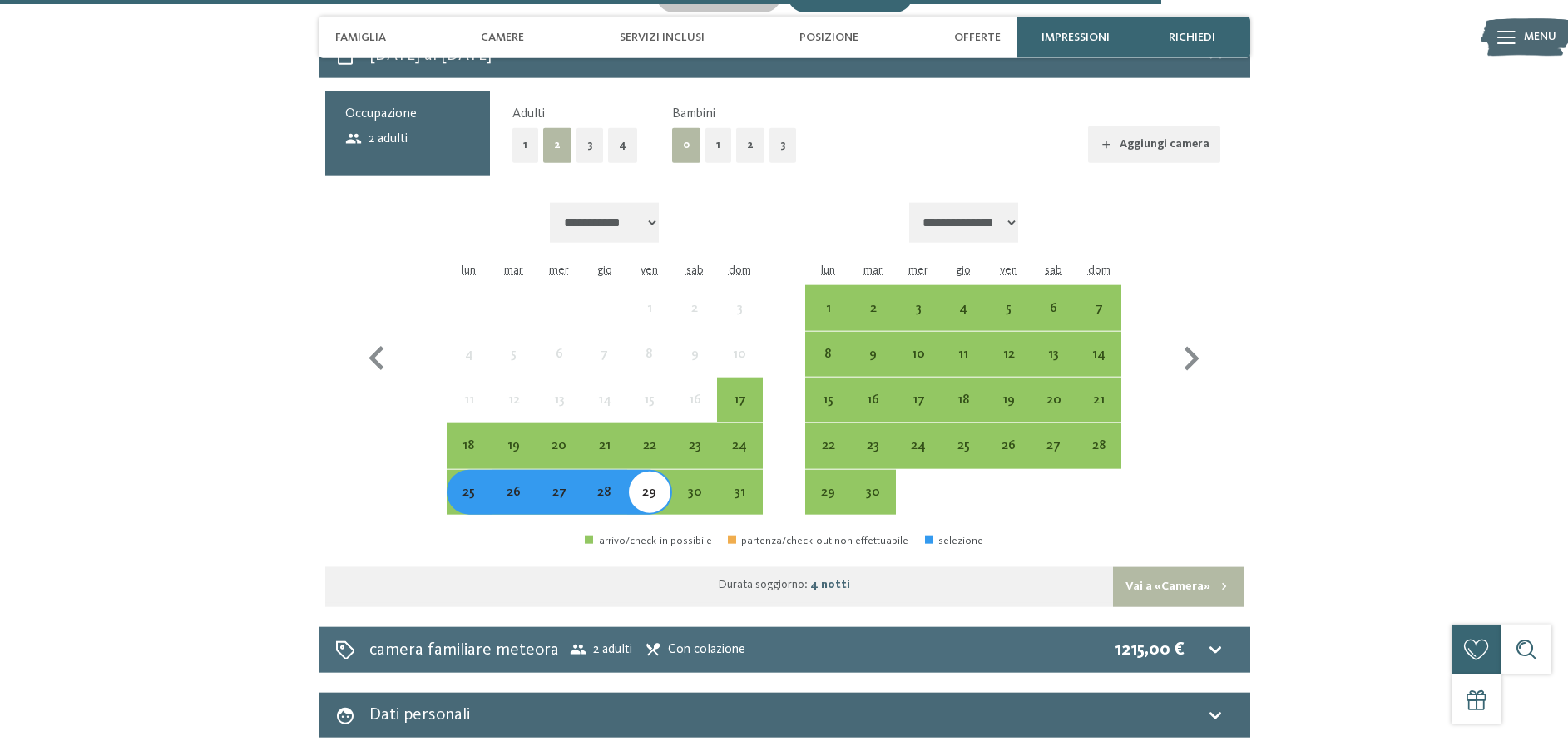
click at [686, 641] on span "Con colazione" at bounding box center [695, 650] width 101 height 17
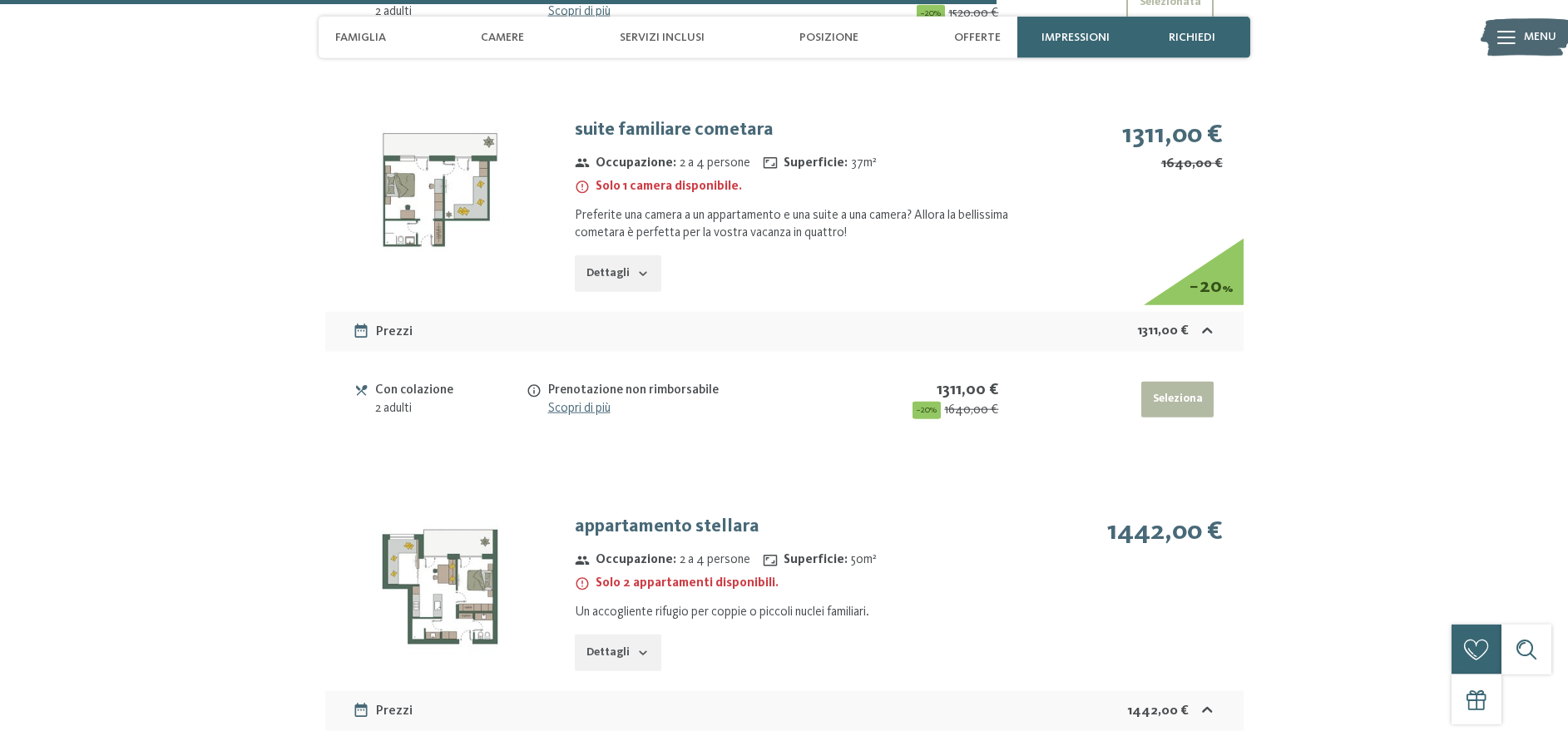
scroll to position [3998, 0]
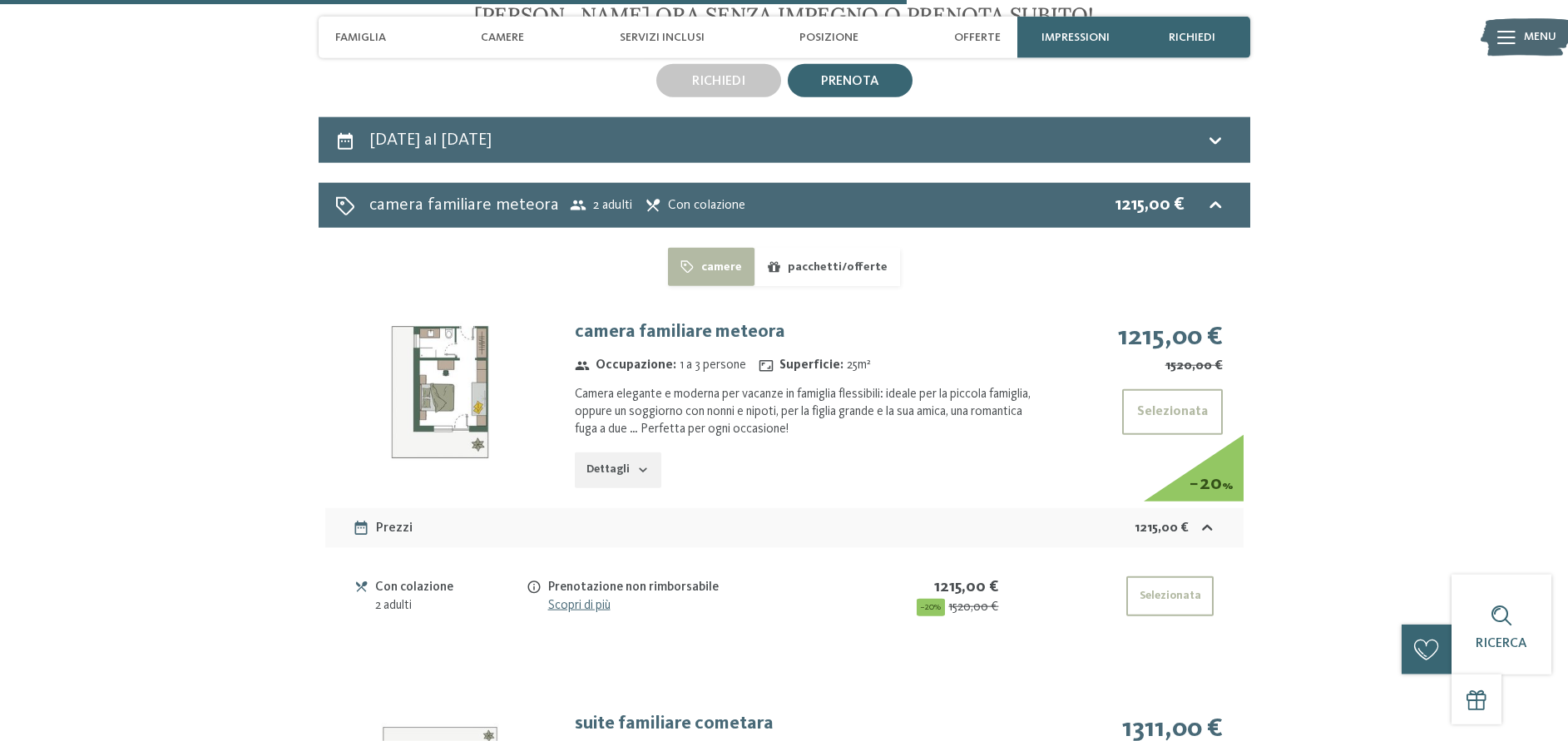
click at [598, 453] on button "Dettagli" at bounding box center [617, 472] width 86 height 37
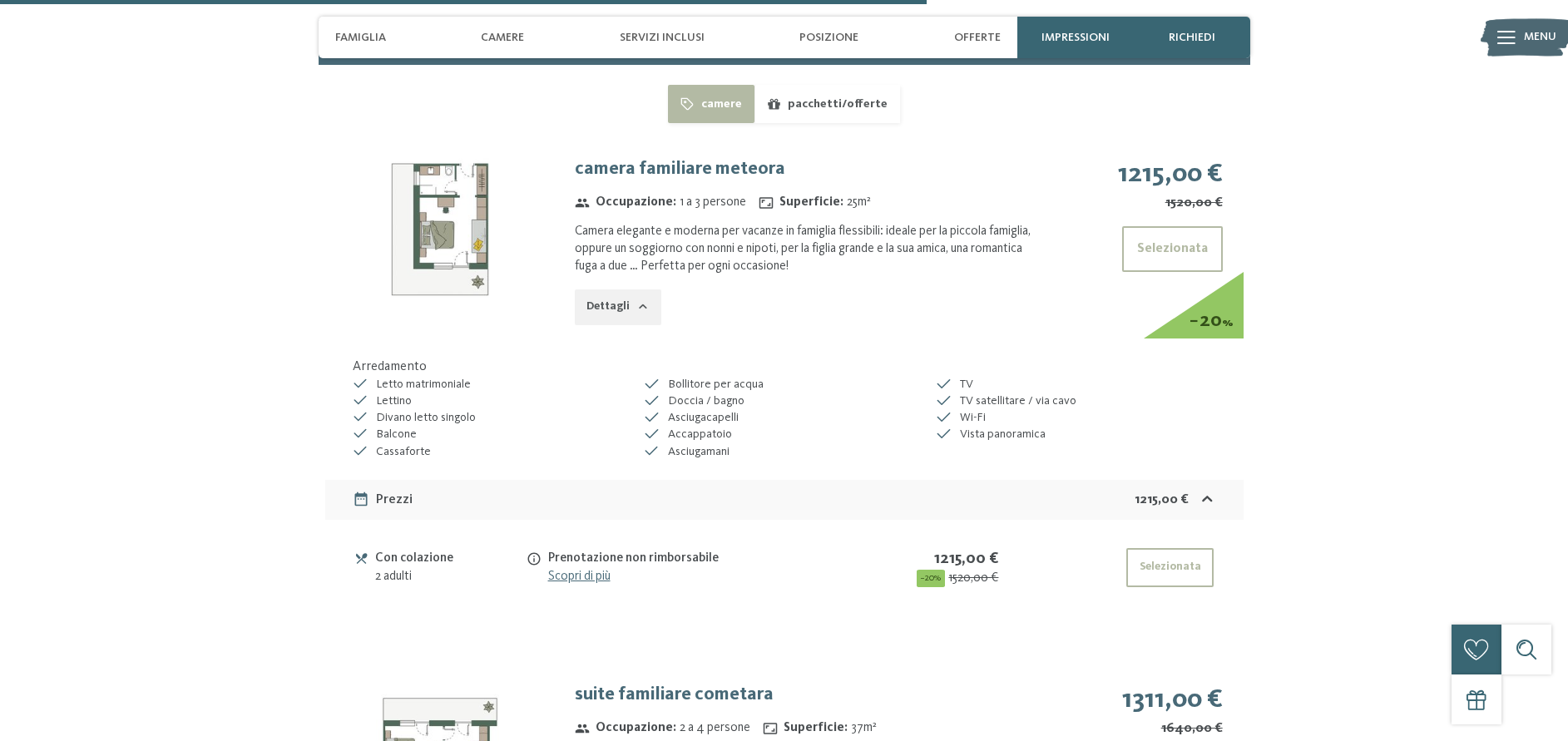
scroll to position [4168, 0]
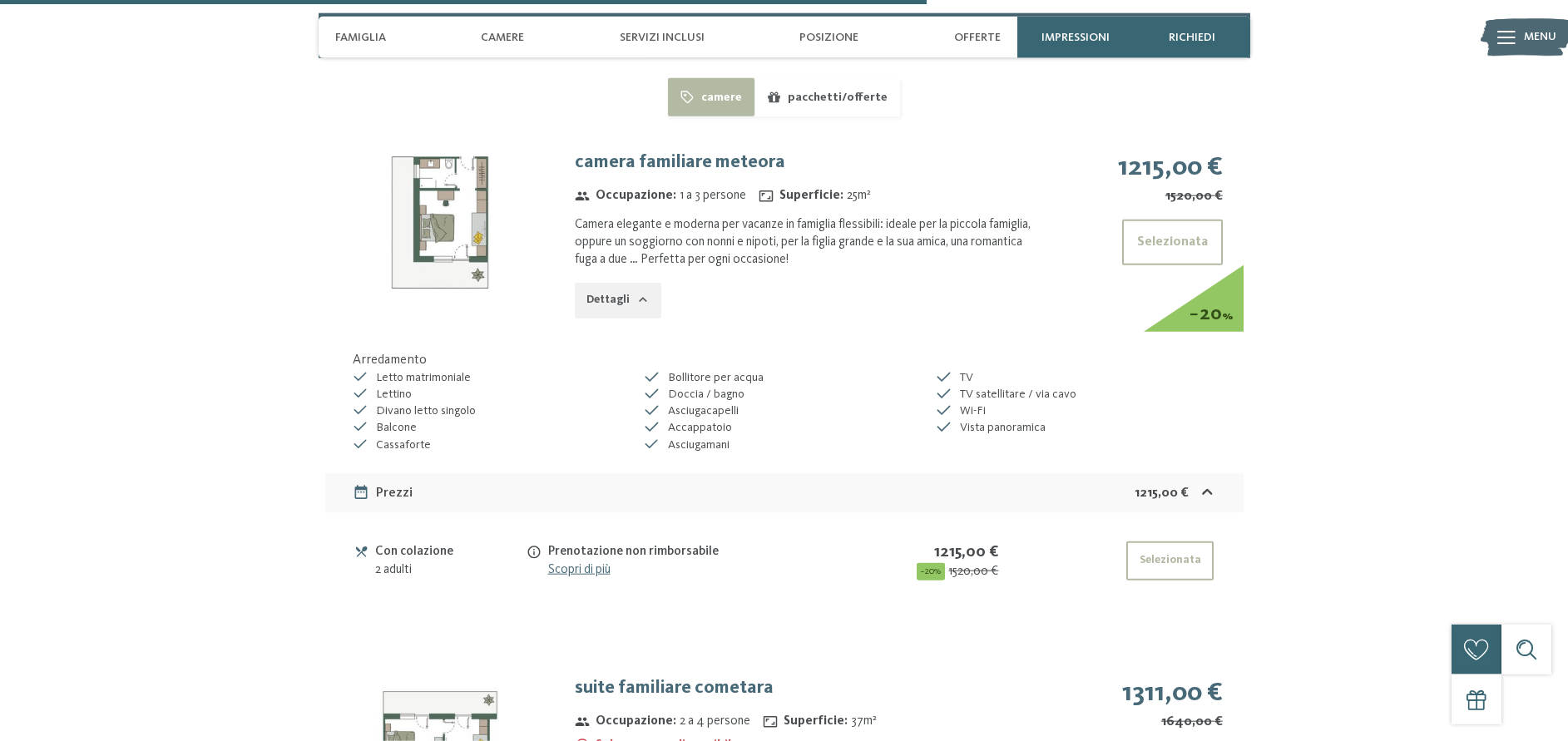
click at [415, 543] on div "Con colazione" at bounding box center [450, 552] width 149 height 19
click at [383, 562] on div "2 adulti" at bounding box center [450, 570] width 149 height 18
click at [595, 563] on link "Scopri di più" at bounding box center [579, 569] width 63 height 13
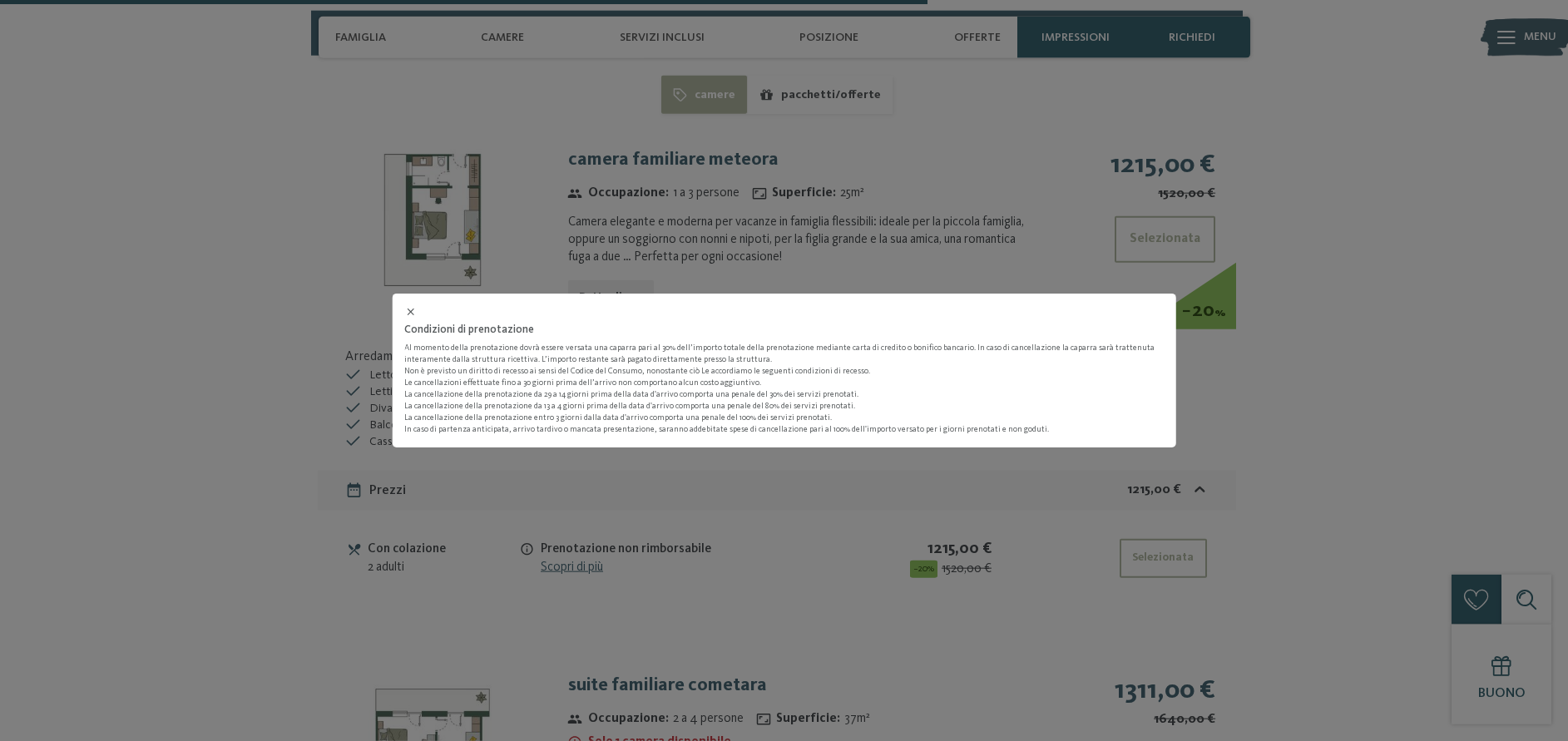
scroll to position [4171, 0]
click at [595, 538] on div "Condizioni di prenotazione Al momento della prenotazione dovrà essere versata u…" at bounding box center [790, 370] width 1582 height 741
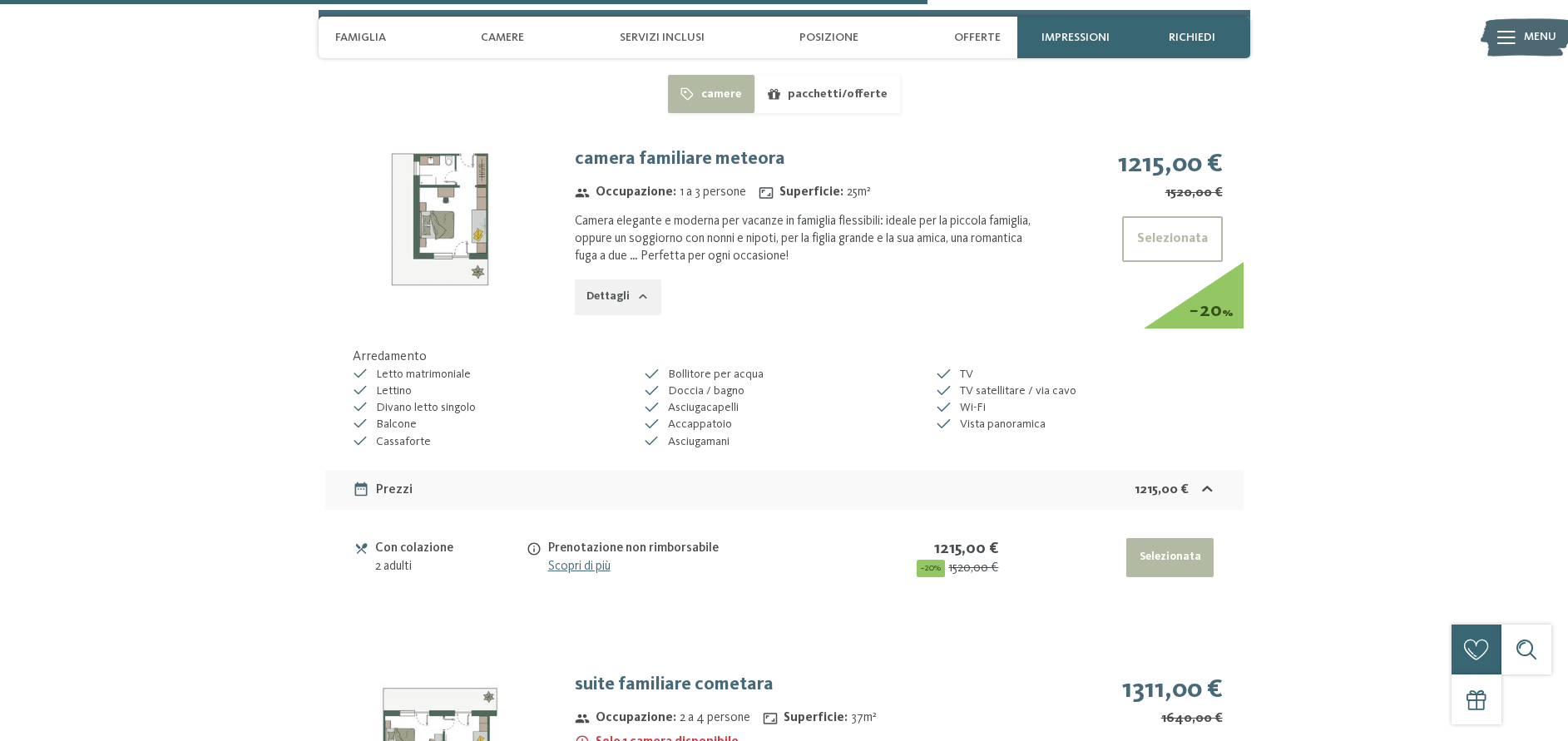
click at [1192, 538] on button "Selezionata" at bounding box center [1170, 557] width 88 height 40
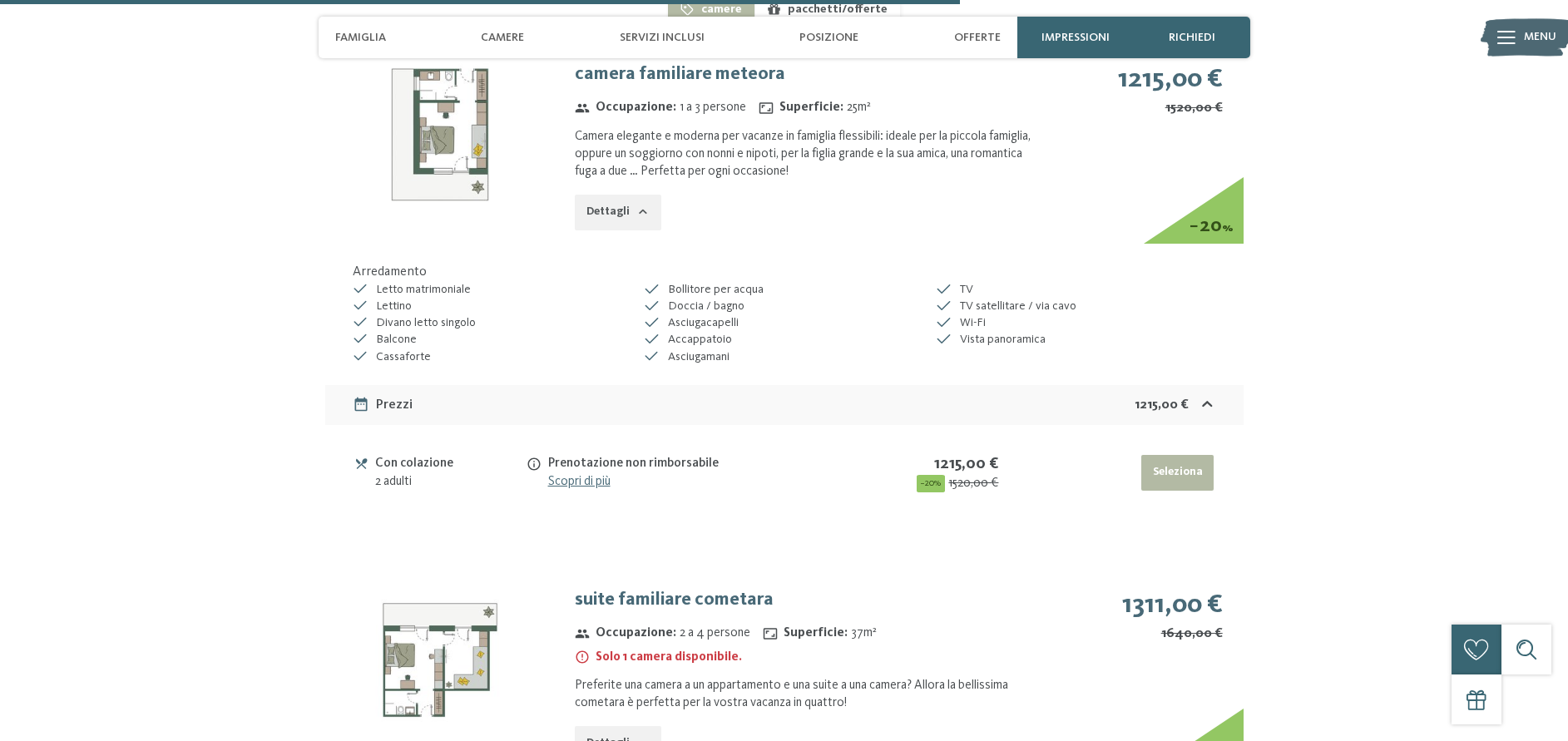
scroll to position [4595, 0]
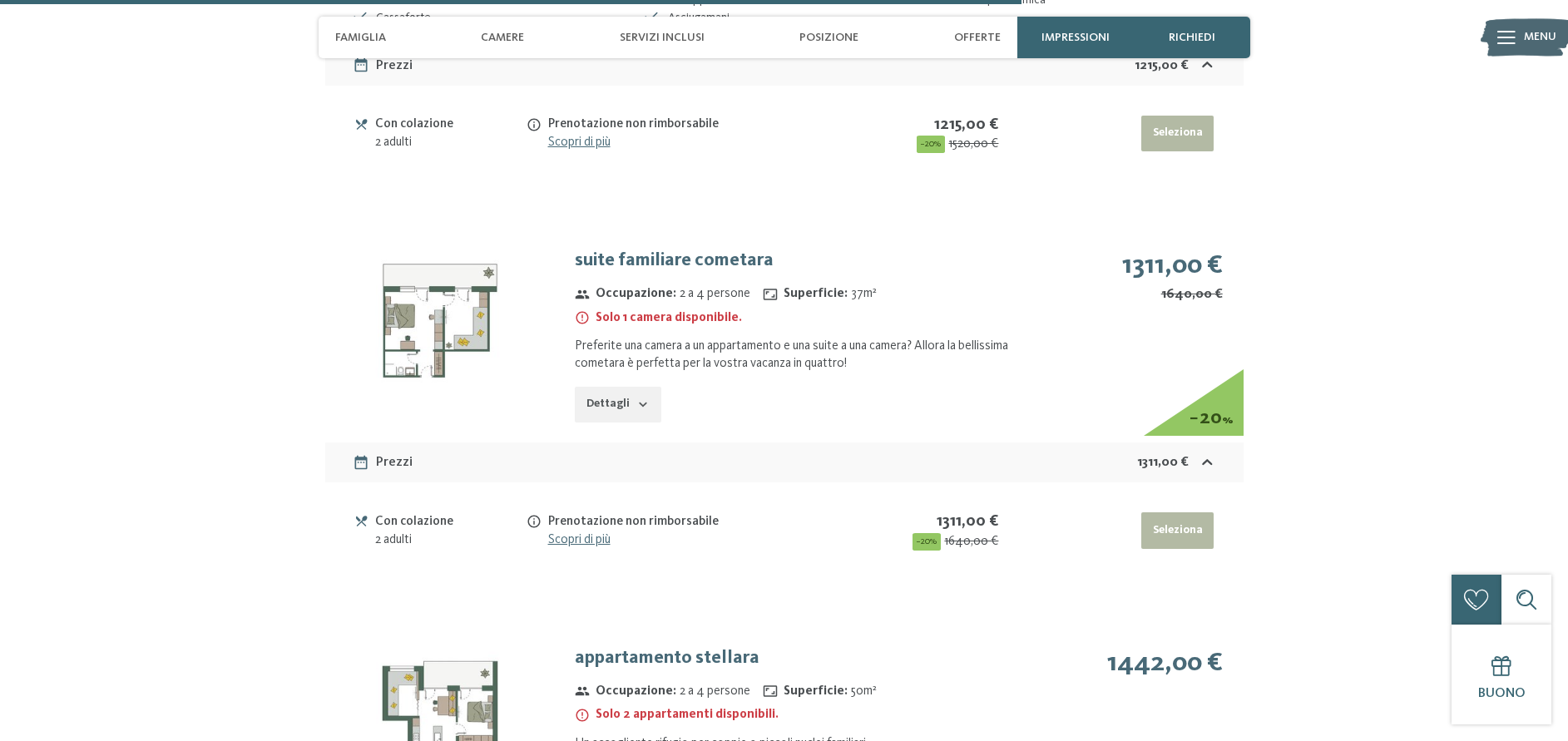
click at [1172, 152] on button "Seleziona" at bounding box center [1177, 134] width 72 height 37
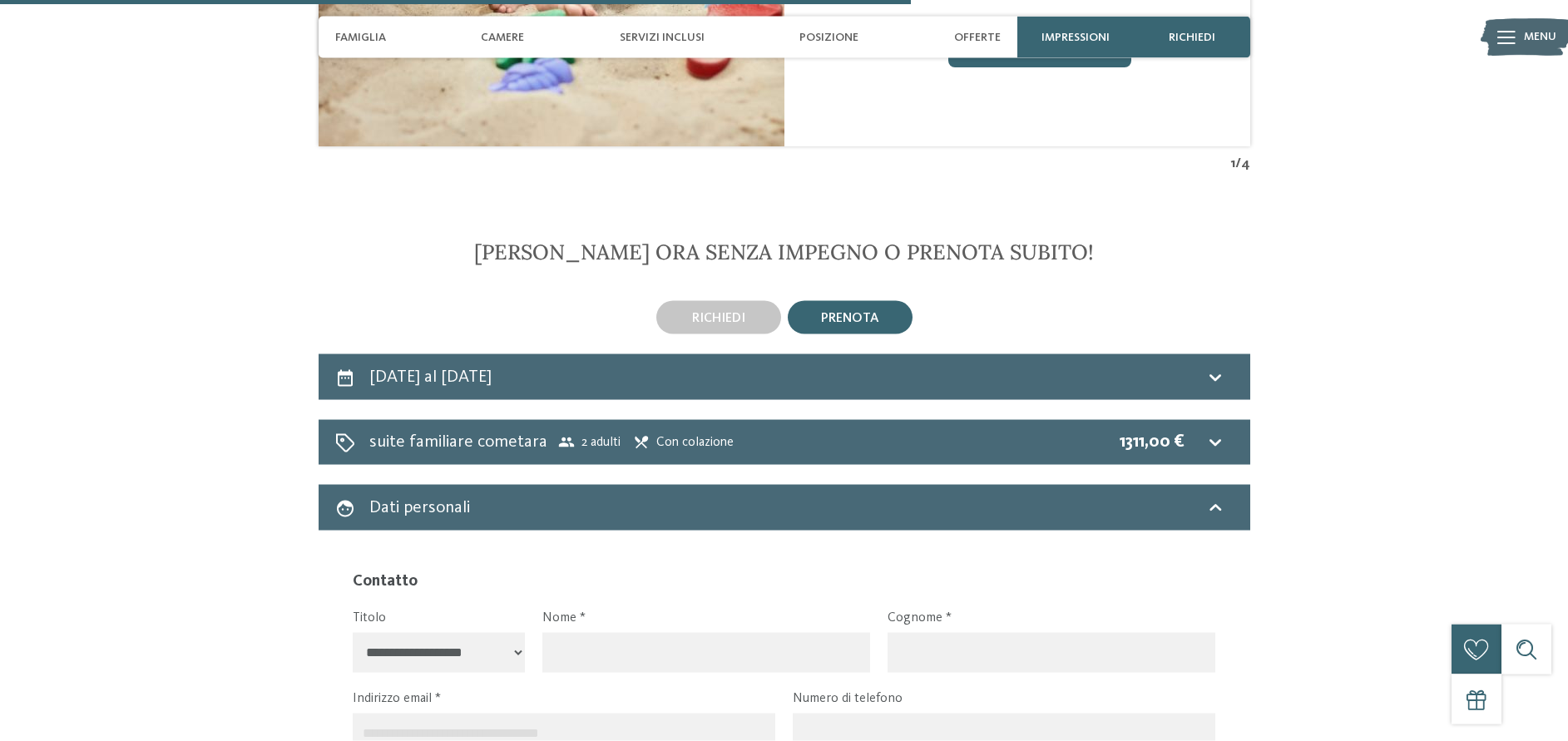
scroll to position [3745, 0]
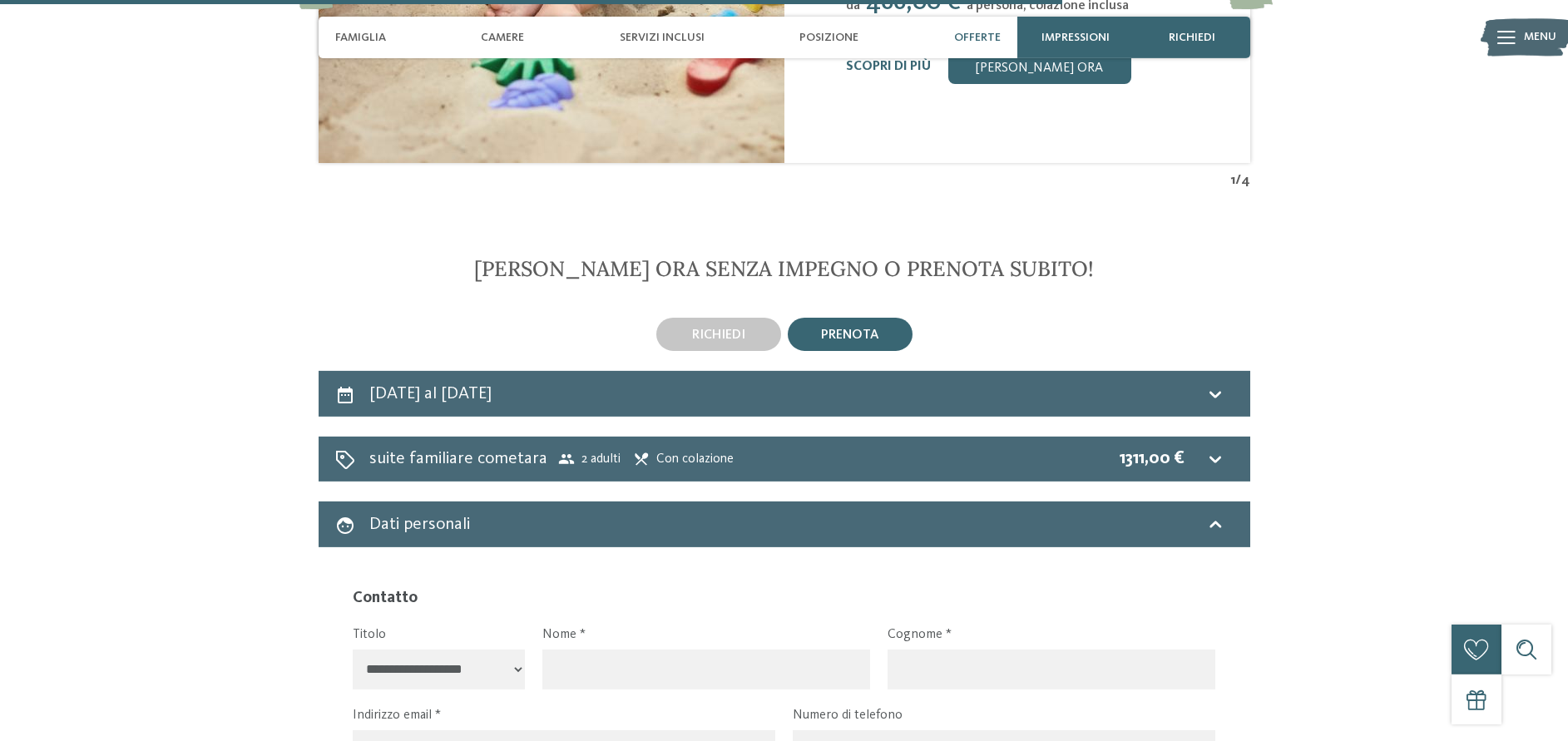
click at [823, 329] on span "prenota" at bounding box center [849, 335] width 58 height 13
click at [650, 451] on span "Con colazione" at bounding box center [683, 460] width 101 height 17
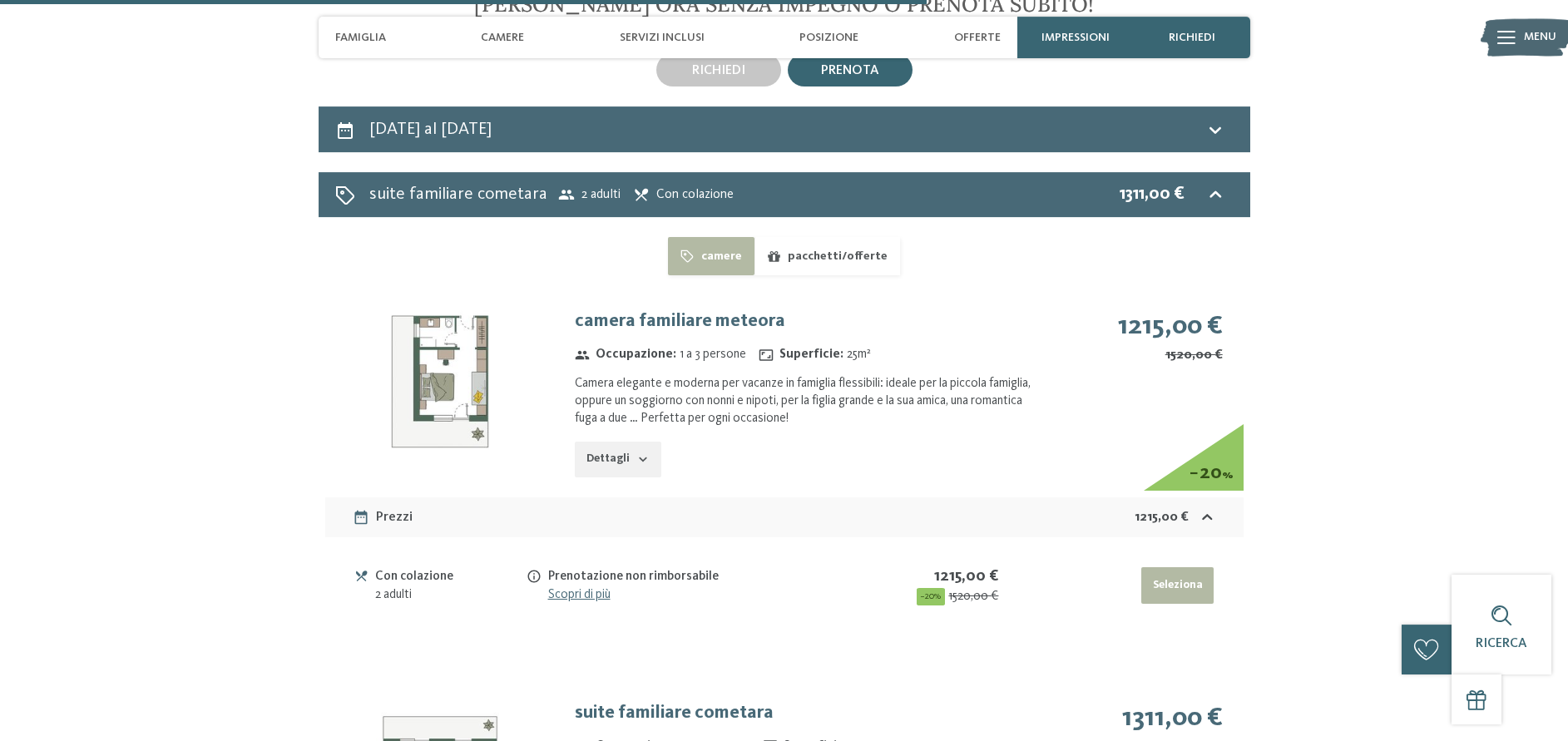
scroll to position [4084, 0]
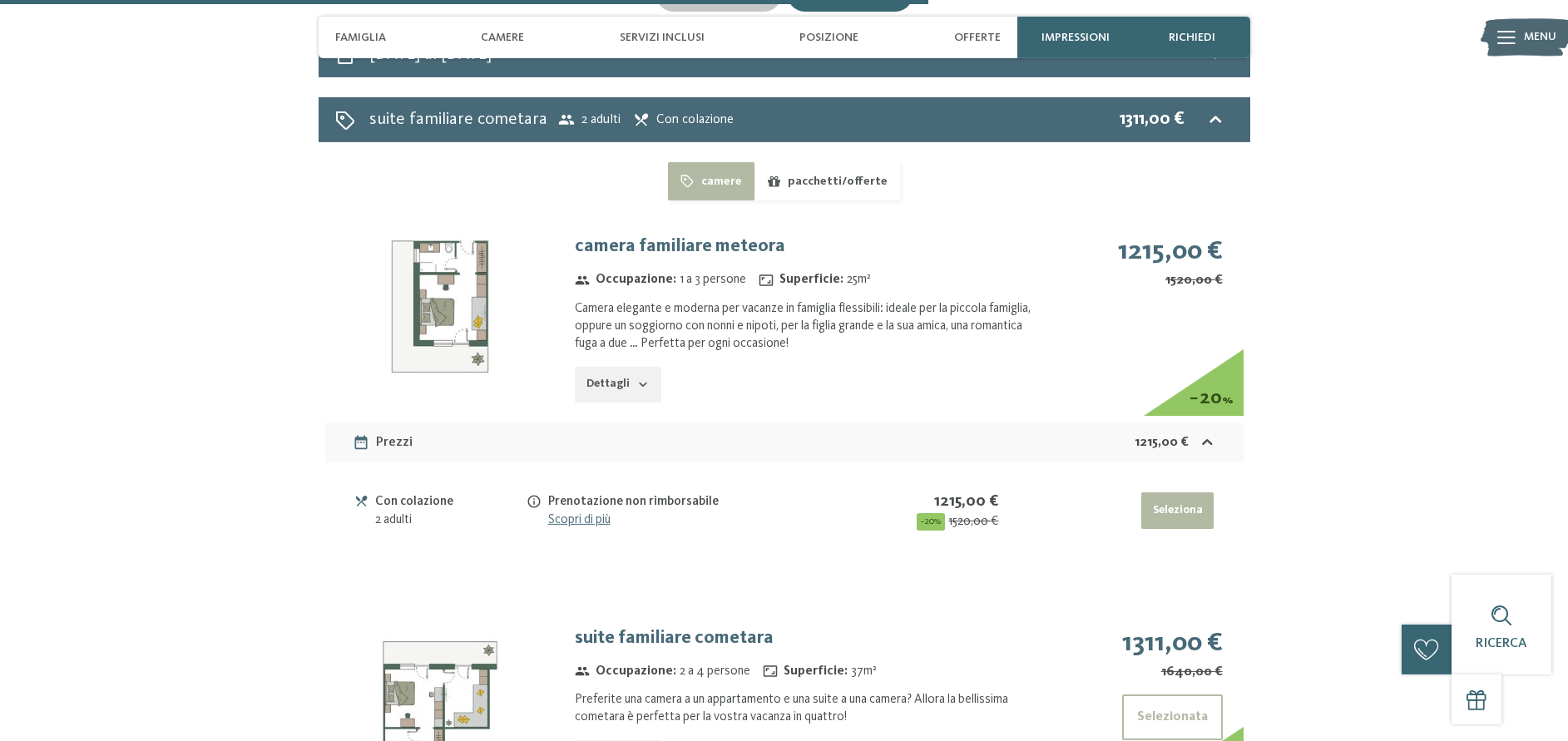
click at [647, 377] on icon "button" at bounding box center [643, 384] width 13 height 13
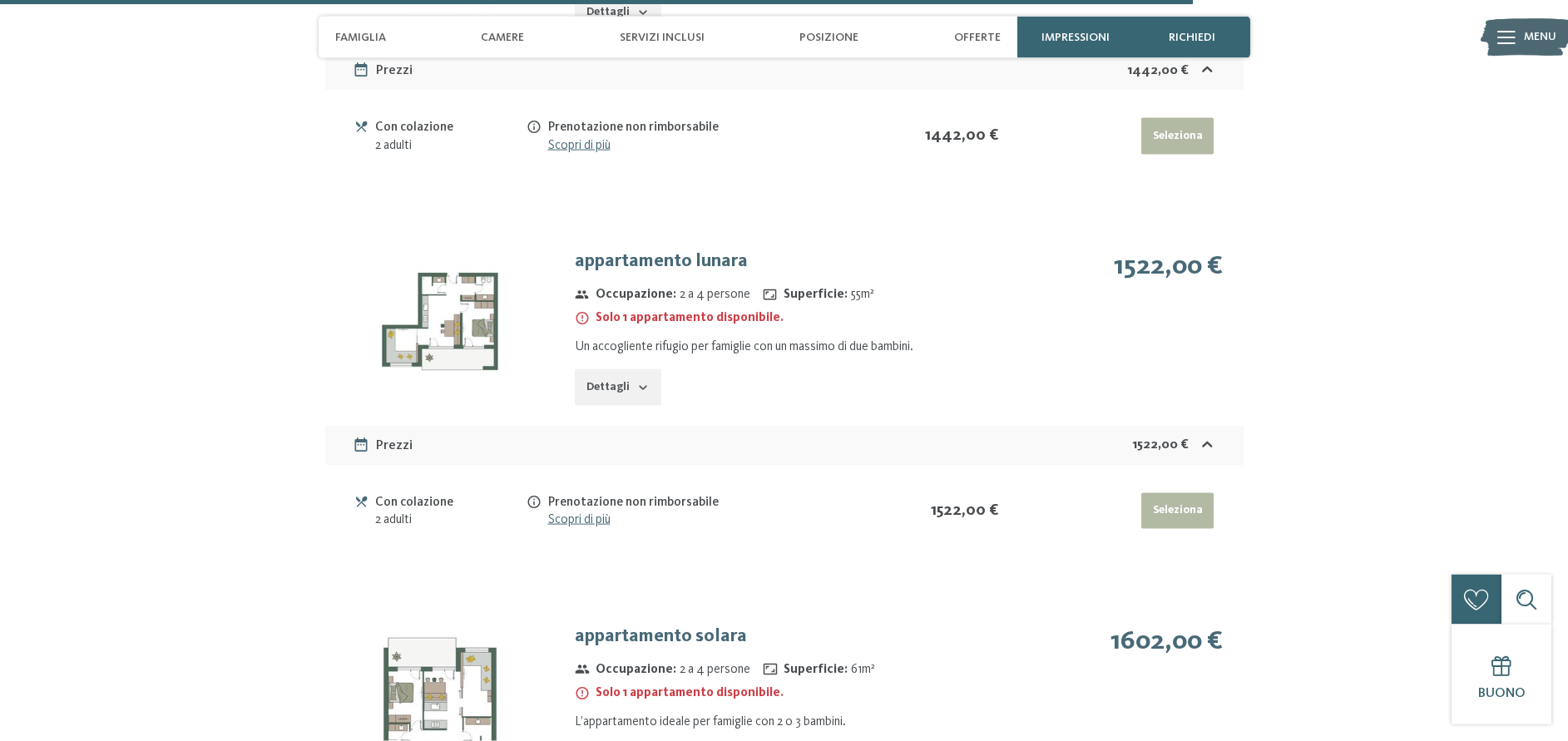
scroll to position [5357, 0]
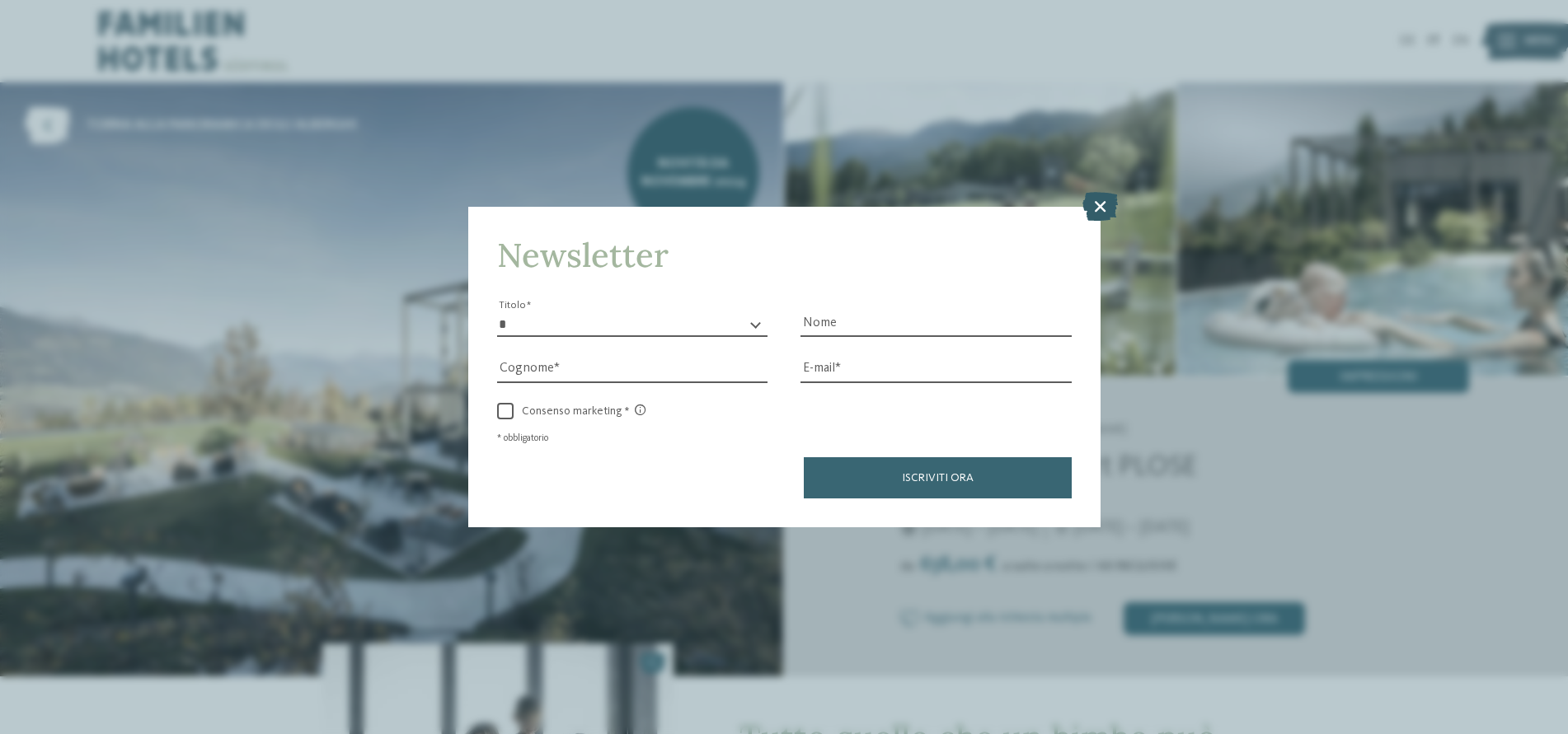
click at [1094, 206] on icon at bounding box center [1100, 207] width 36 height 29
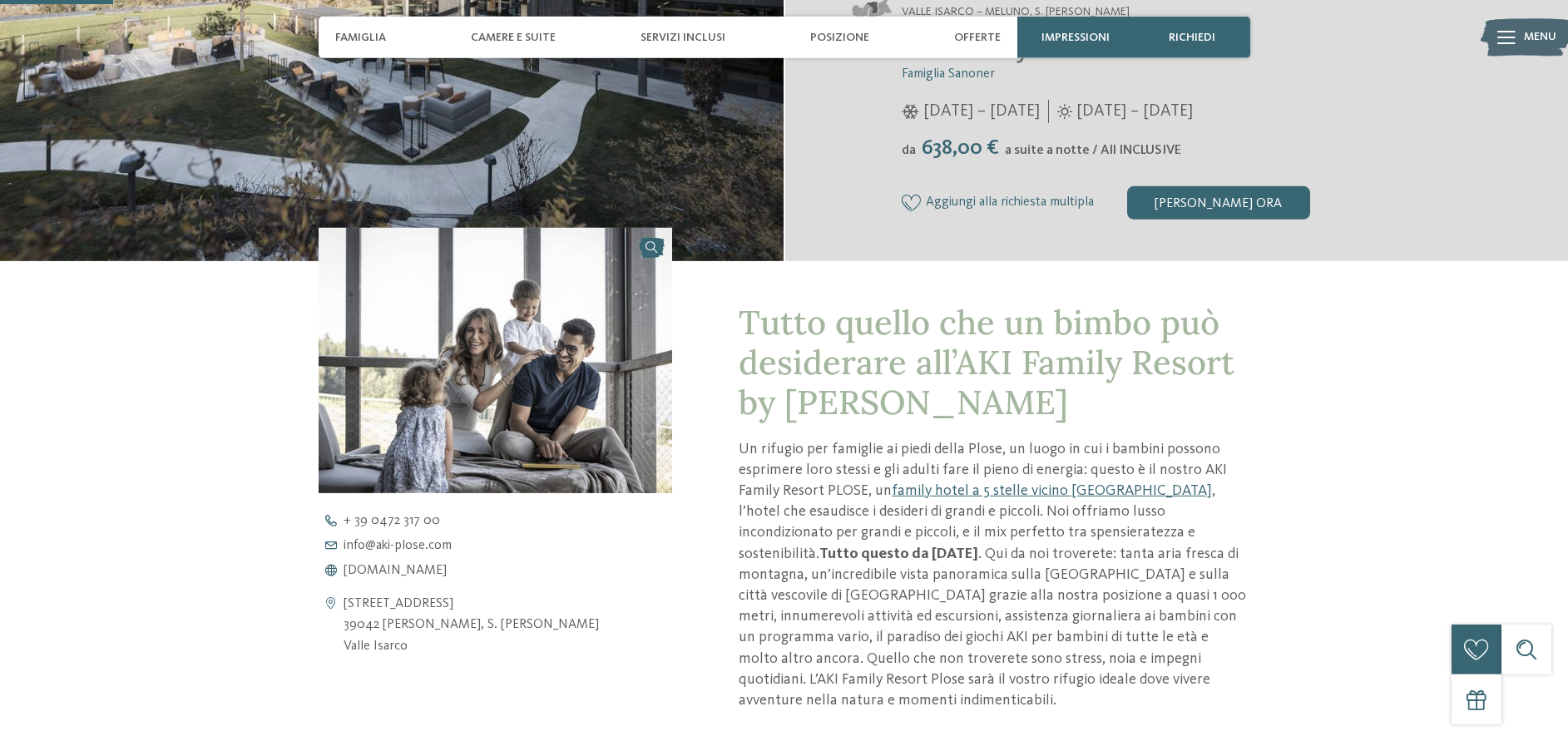
scroll to position [424, 0]
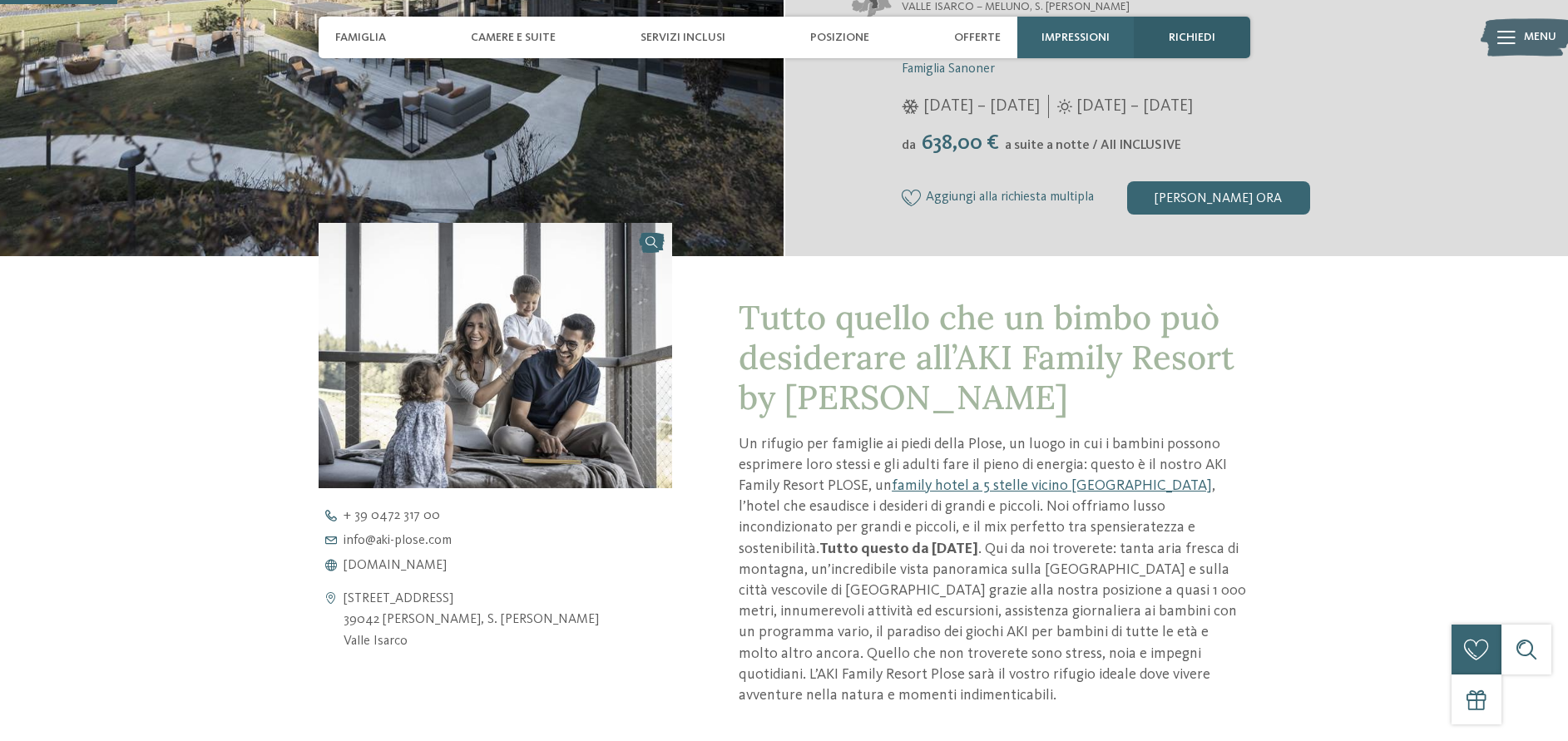
click at [1193, 36] on span "richiedi" at bounding box center [1192, 37] width 46 height 14
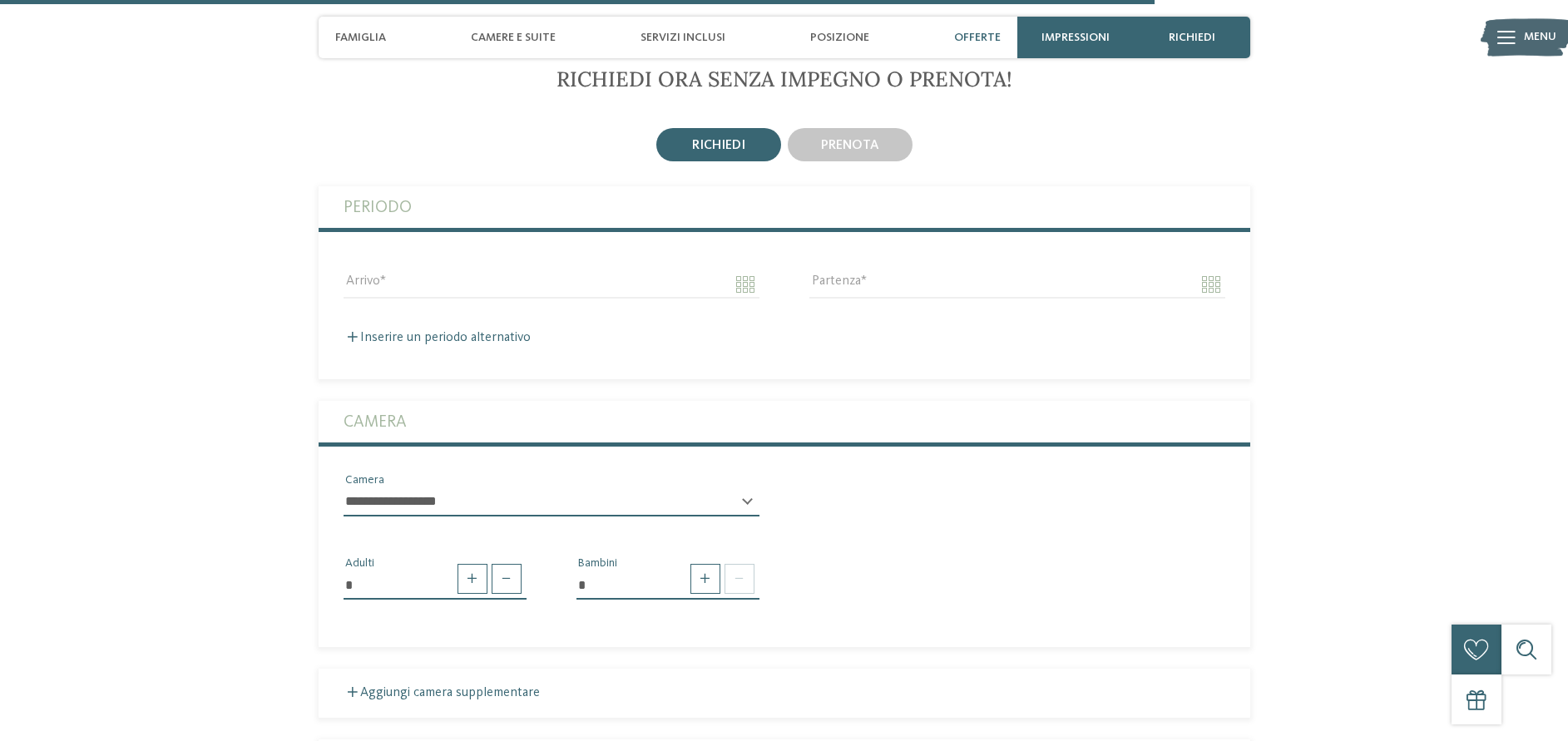
scroll to position [4173, 0]
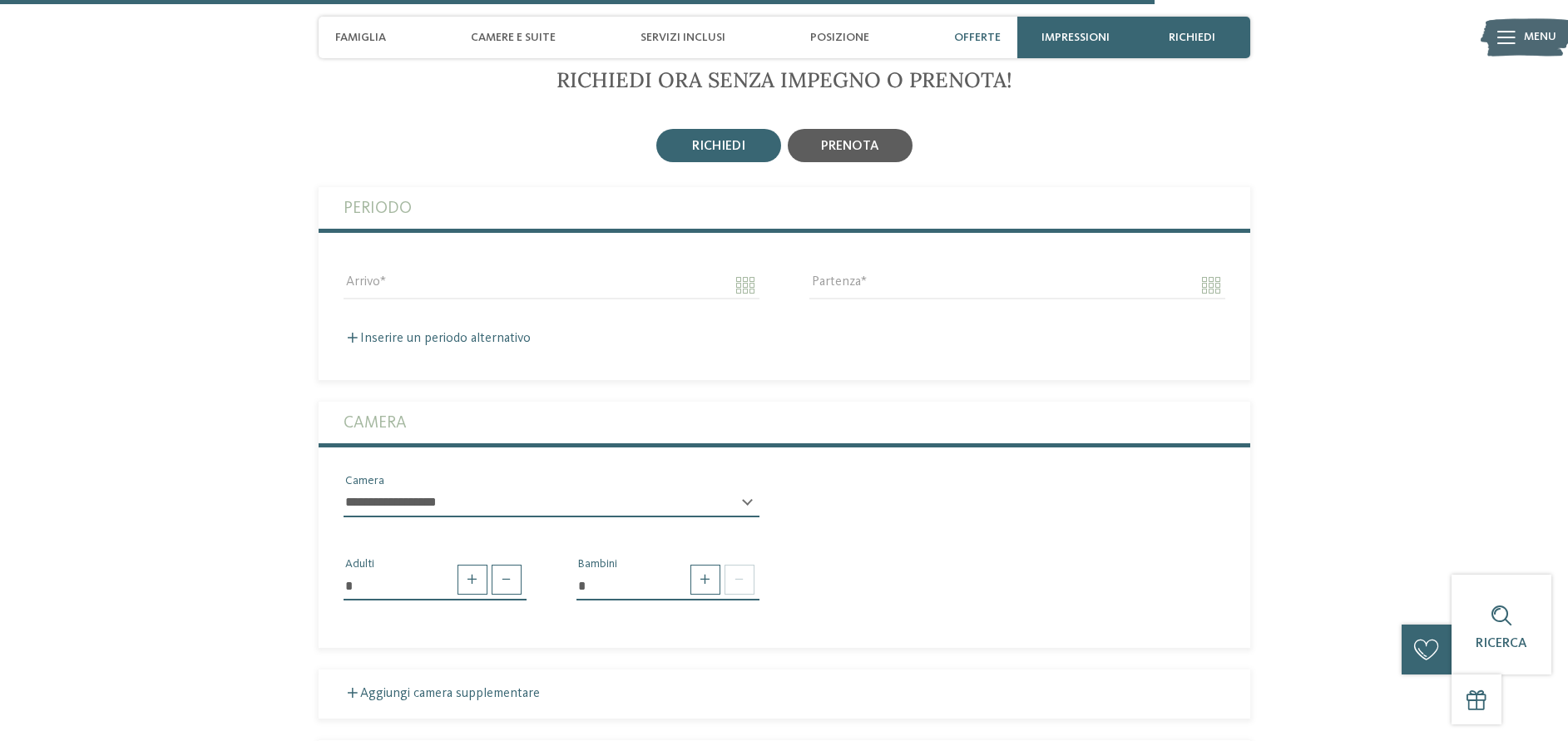
click at [830, 153] on span "prenota" at bounding box center [849, 146] width 58 height 13
click at [842, 153] on span "prenota" at bounding box center [849, 146] width 58 height 13
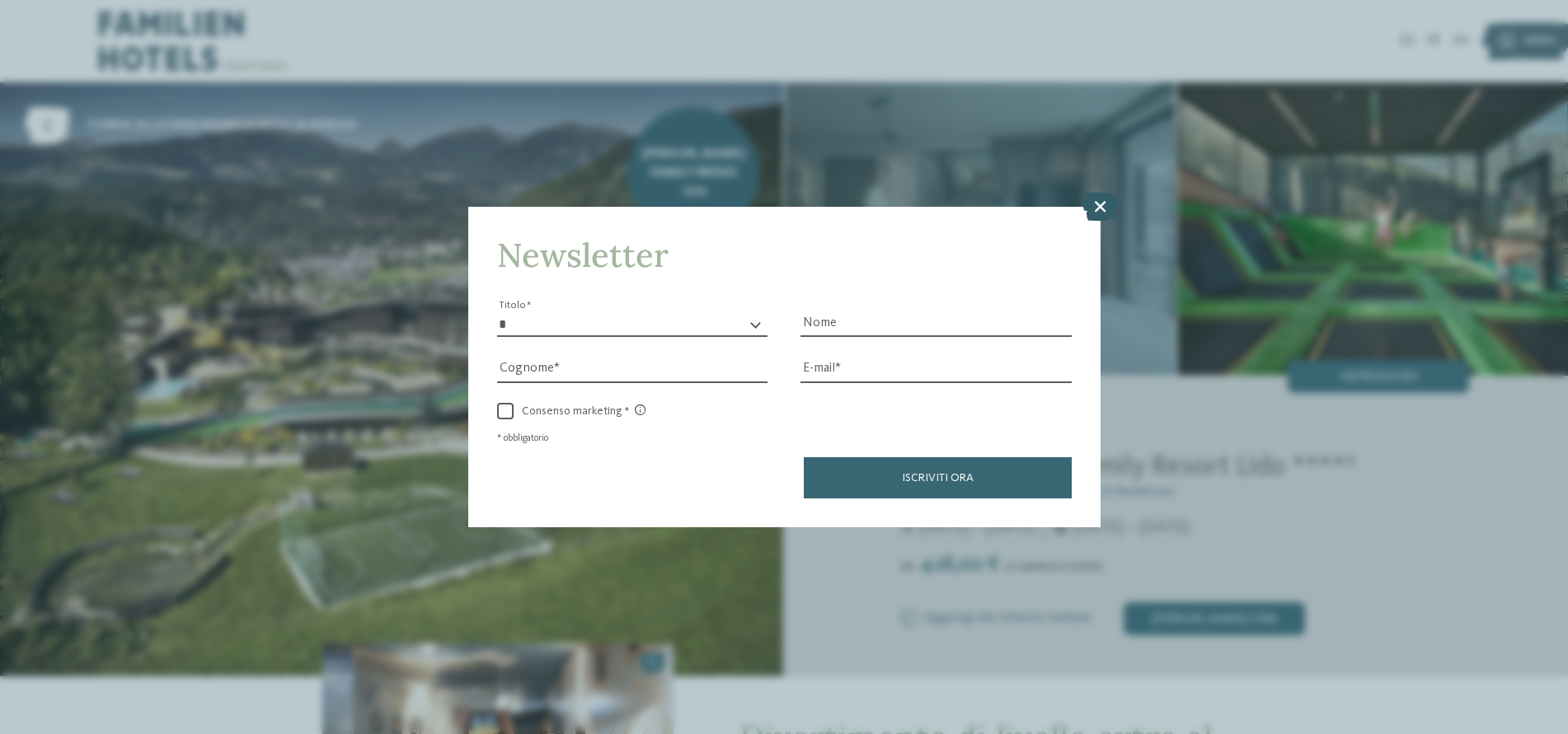
click at [1100, 209] on icon at bounding box center [1100, 207] width 36 height 29
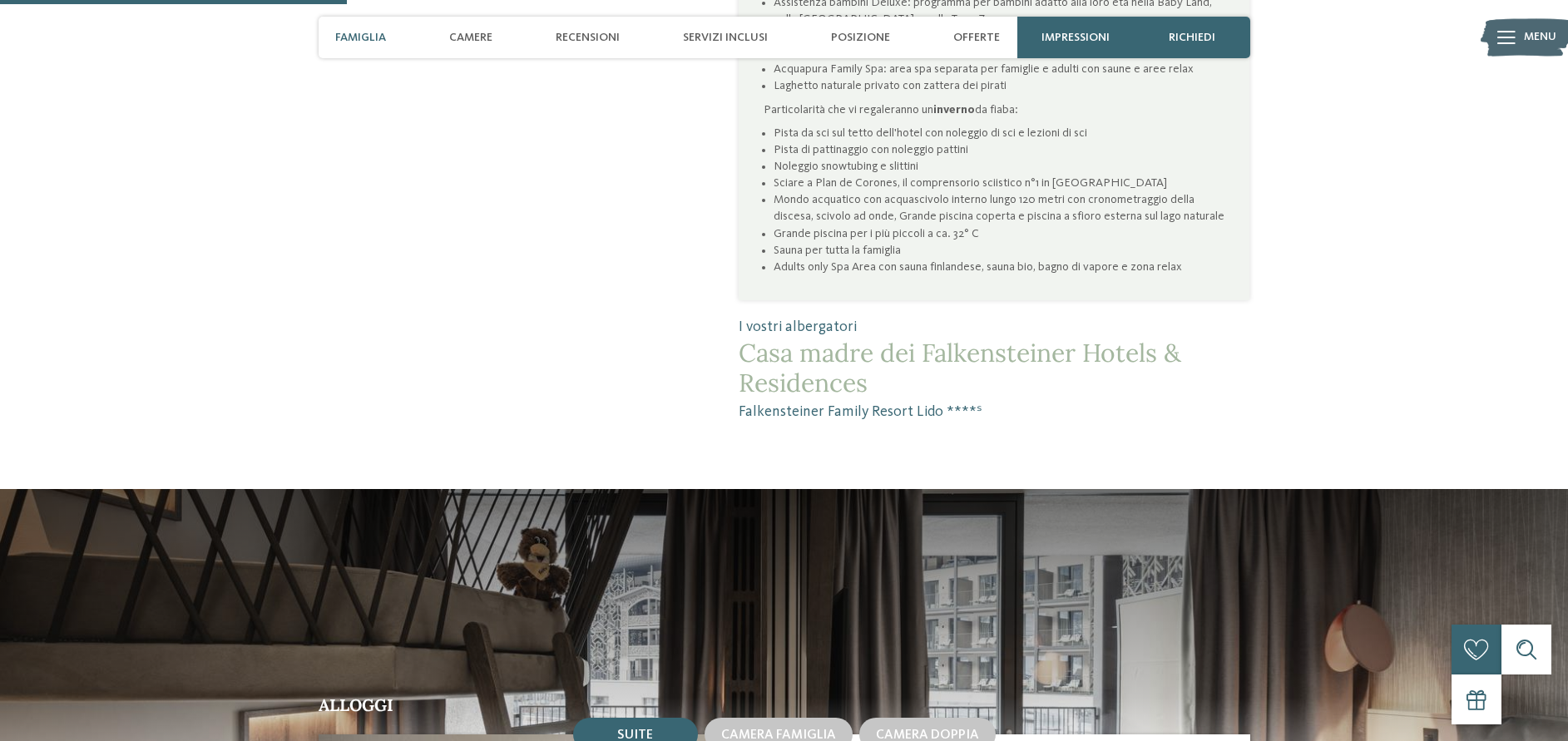
scroll to position [1273, 0]
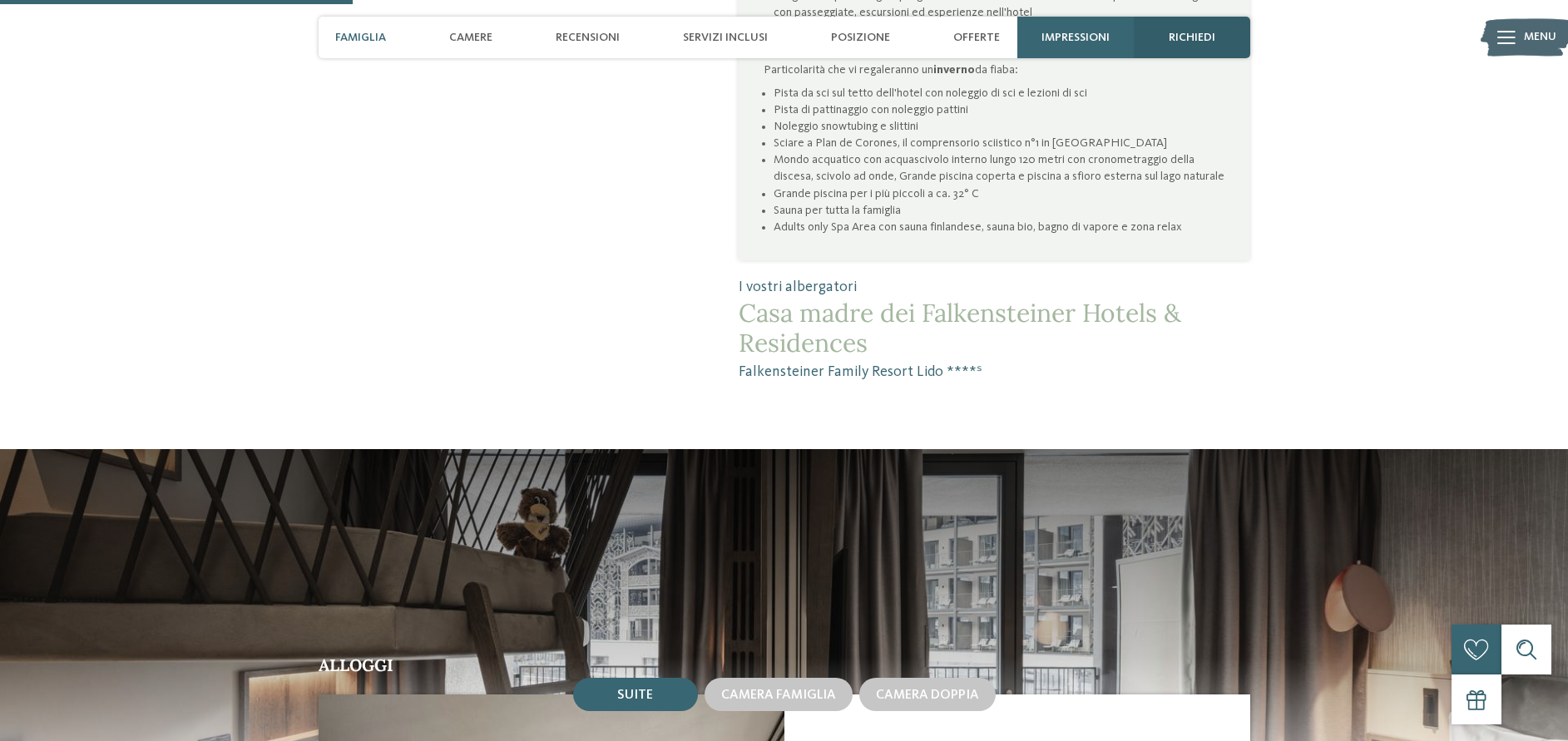
click at [1211, 36] on span "richiedi" at bounding box center [1192, 37] width 46 height 14
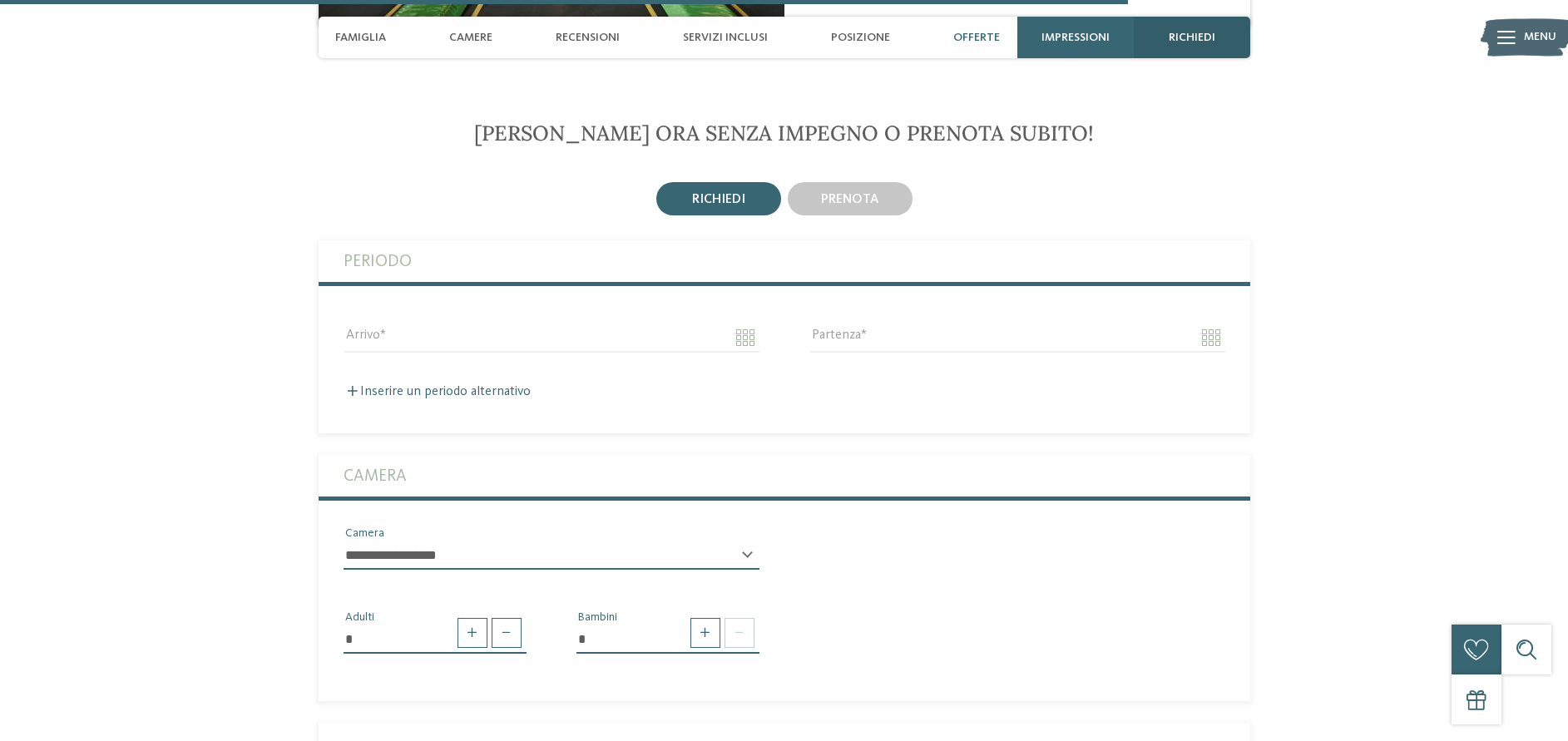
scroll to position [4165, 0]
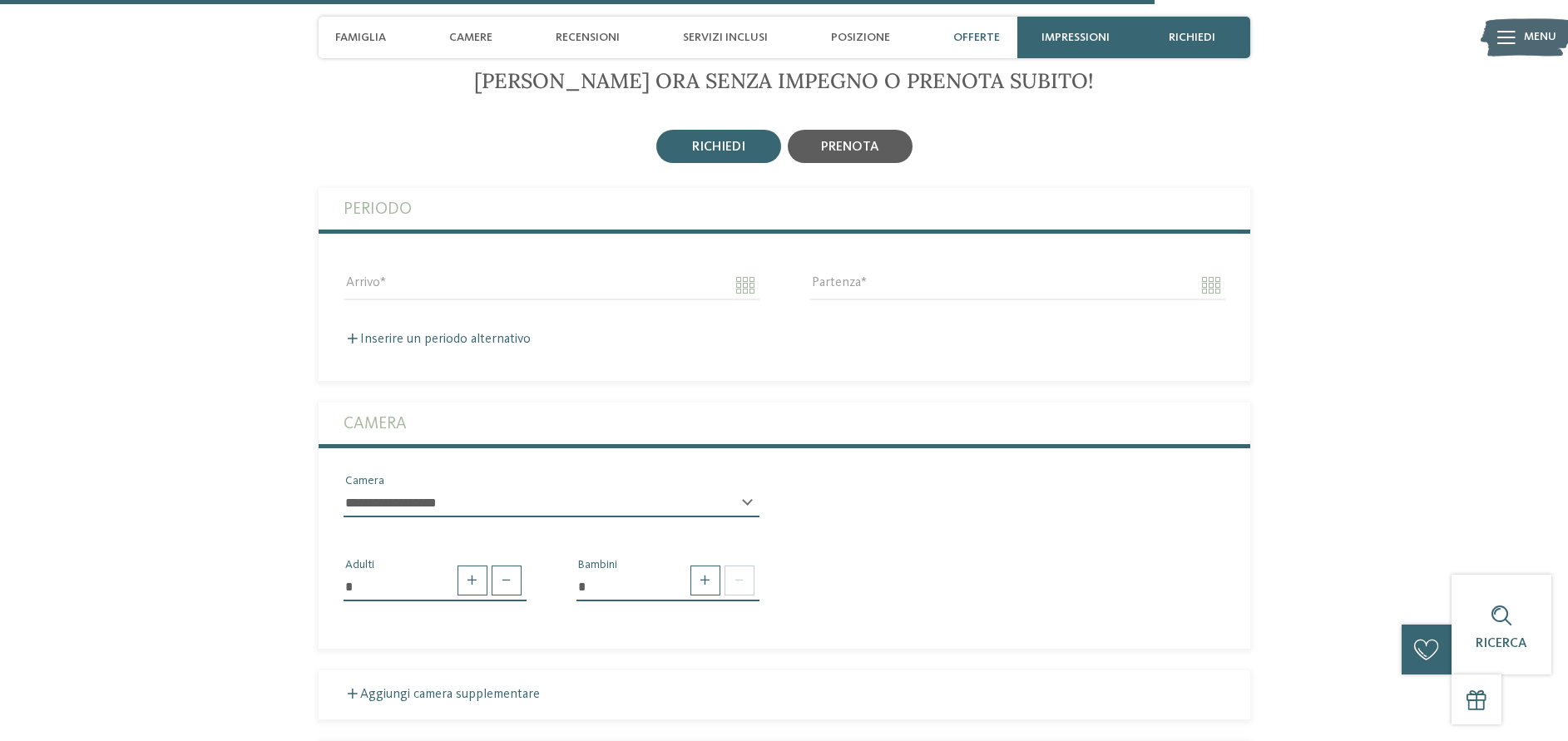
click at [879, 162] on div "prenota" at bounding box center [849, 147] width 125 height 33
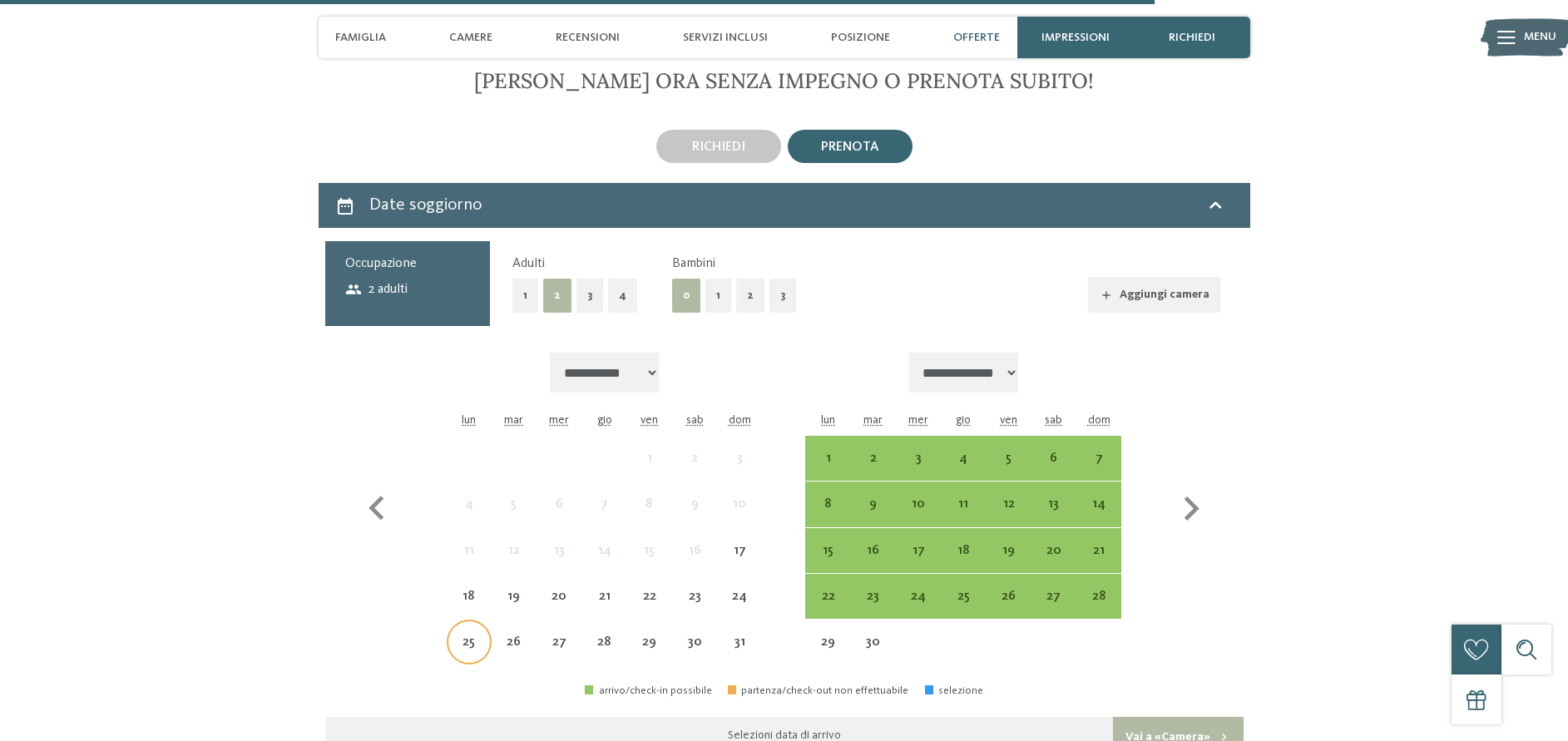
click at [469, 654] on div "25" at bounding box center [469, 642] width 42 height 42
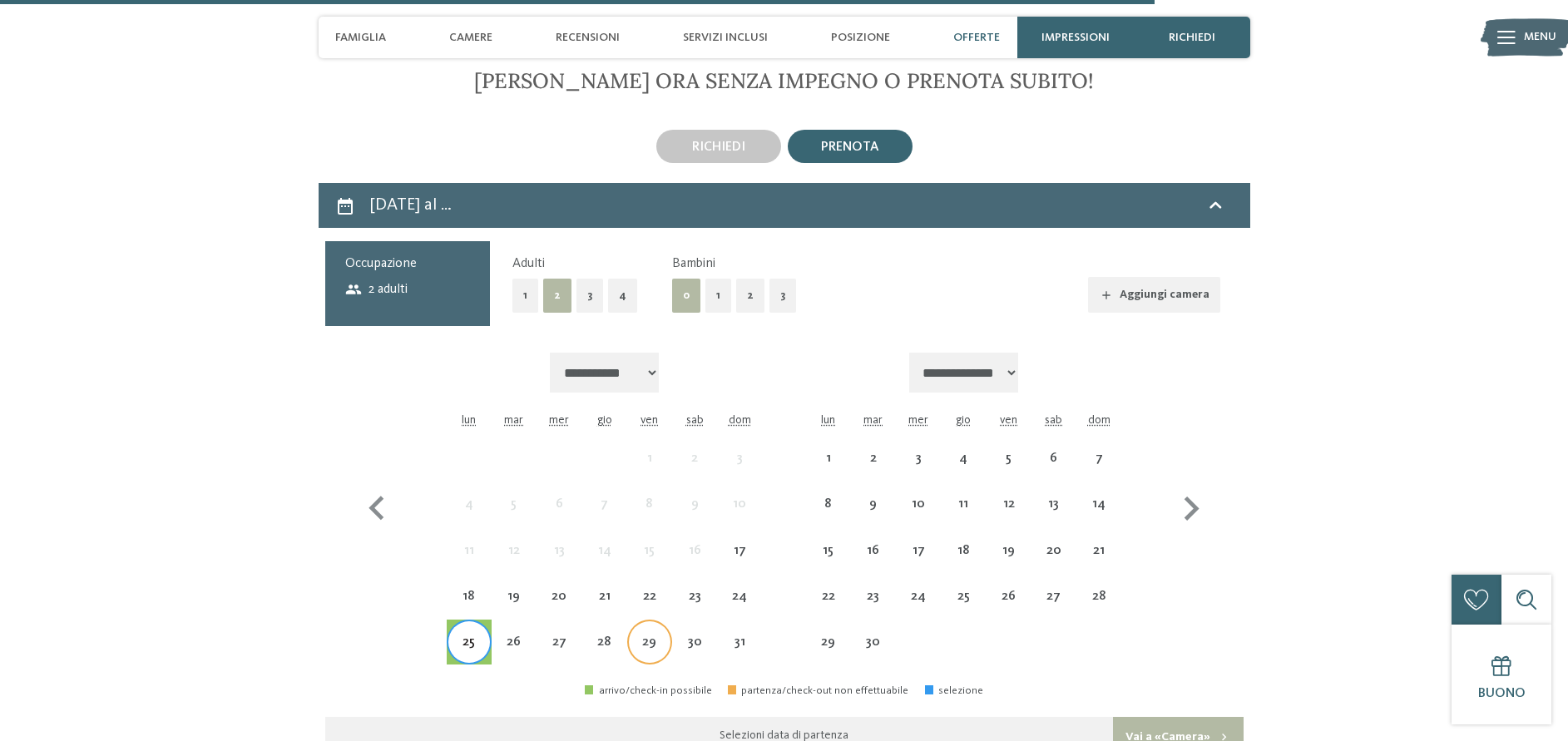
click at [645, 670] on div "29" at bounding box center [649, 656] width 42 height 42
